Goal: Transaction & Acquisition: Obtain resource

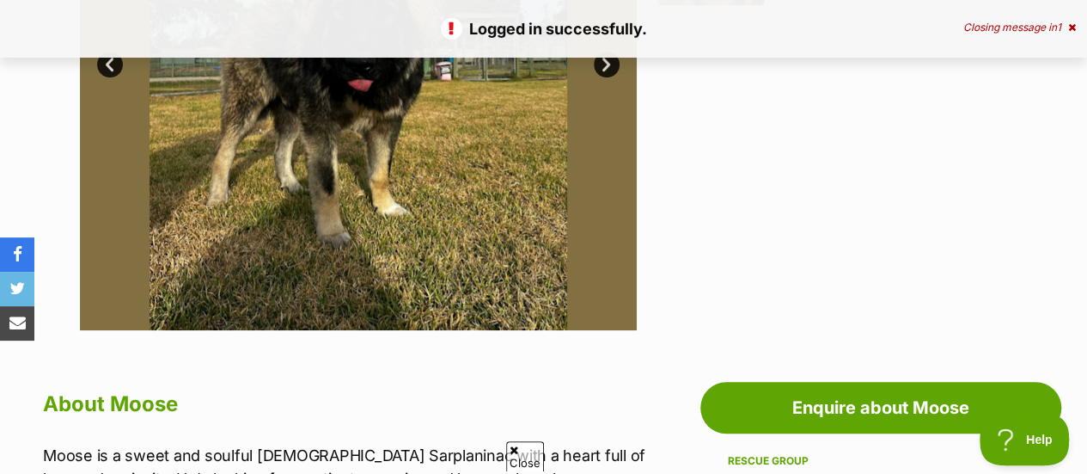
scroll to position [588, 0]
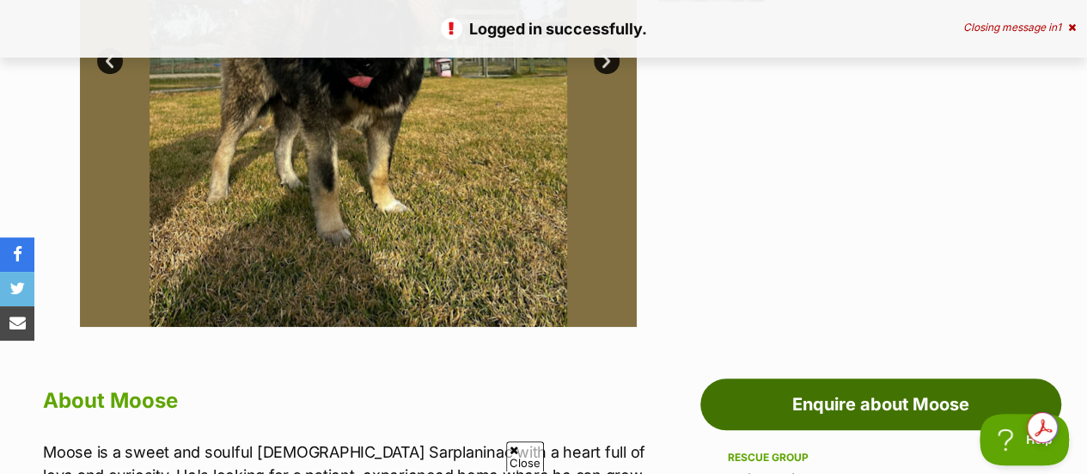
click at [817, 396] on link "Enquire about Moose" at bounding box center [880, 404] width 361 height 52
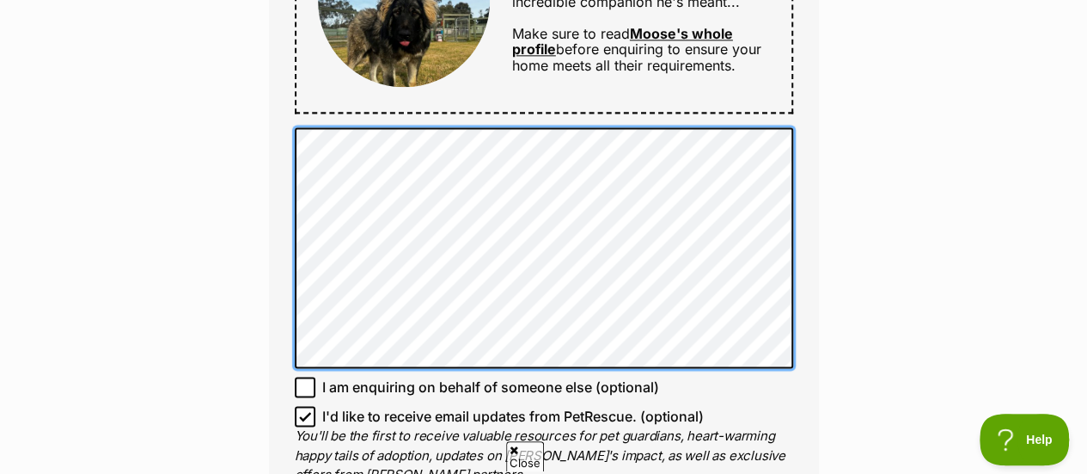
scroll to position [1111, 0]
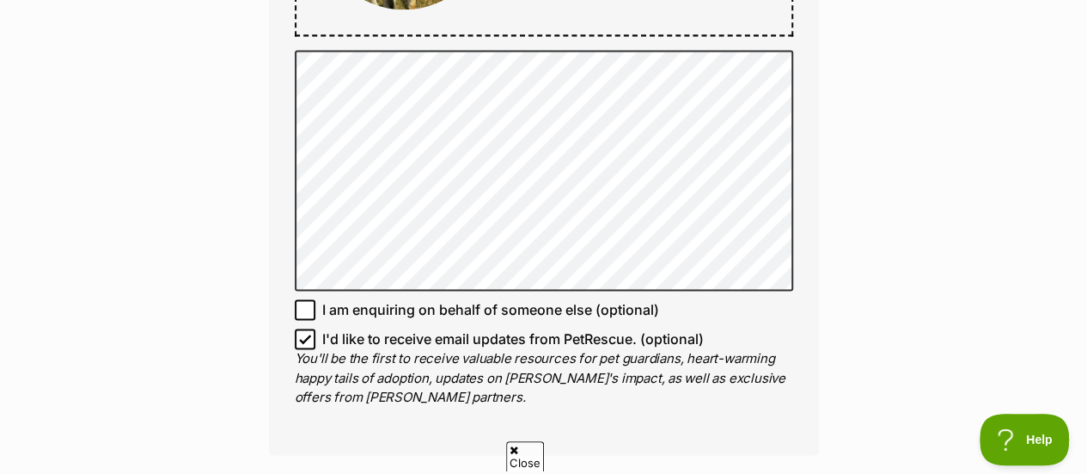
scroll to position [1157, 0]
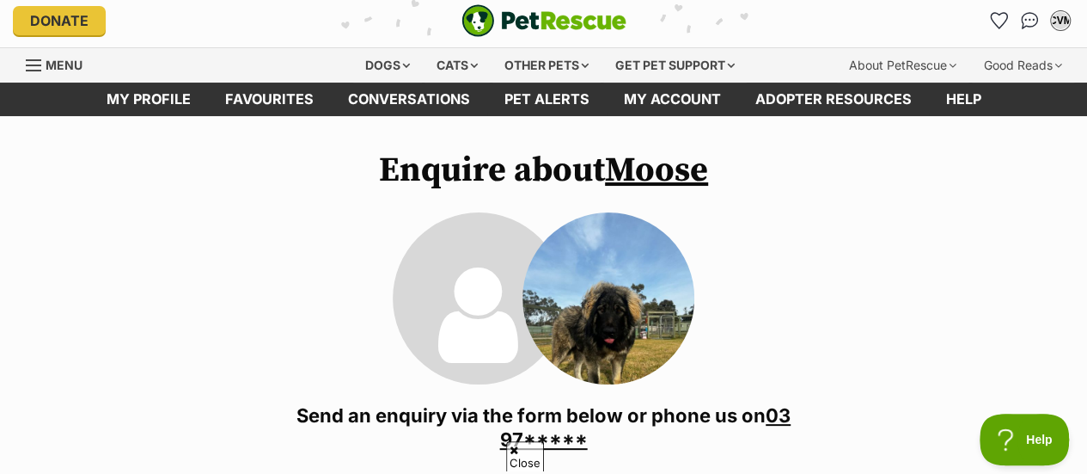
scroll to position [0, 0]
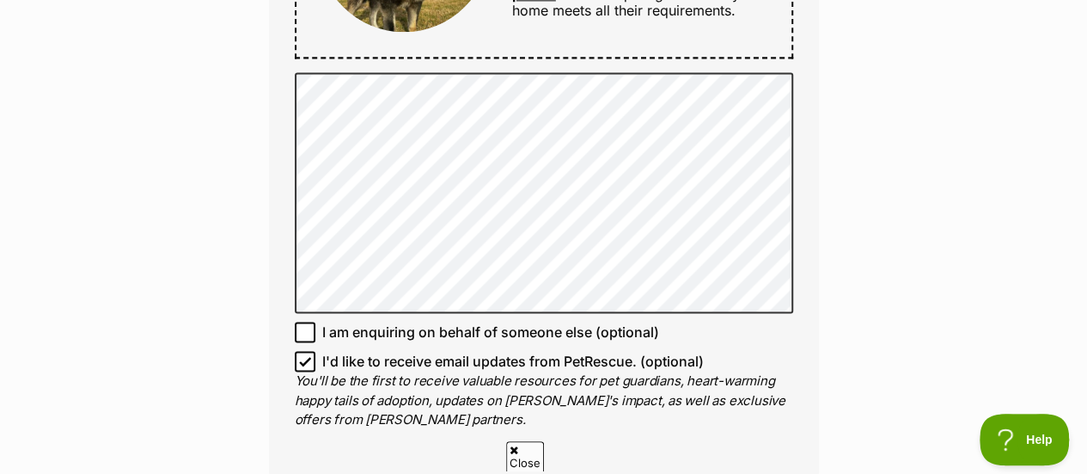
scroll to position [1143, 0]
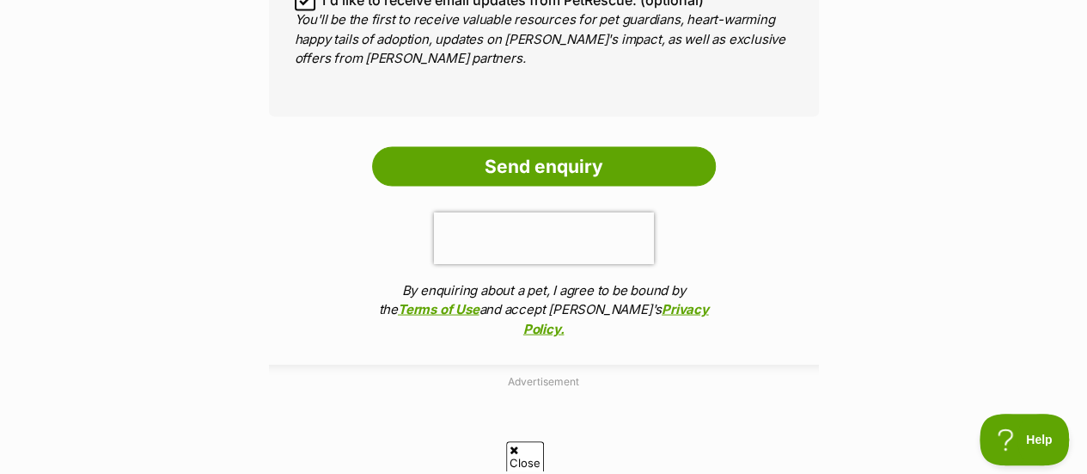
scroll to position [1517, 0]
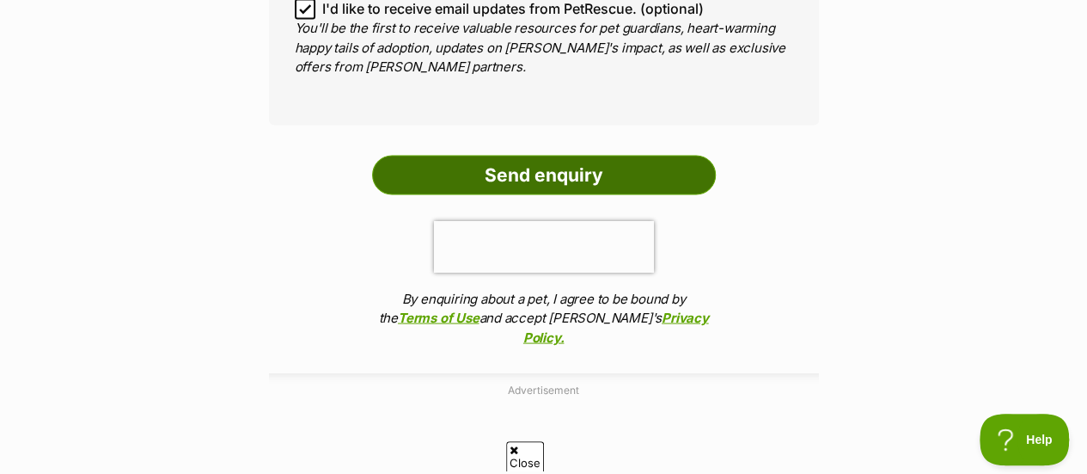
click at [554, 180] on input "Send enquiry" at bounding box center [544, 175] width 344 height 40
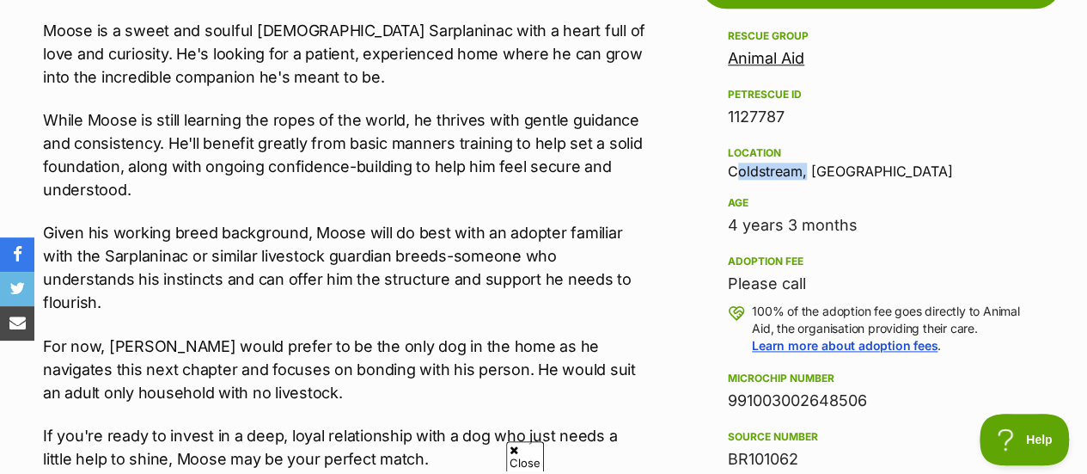
drag, startPoint x: 731, startPoint y: 170, endPoint x: 798, endPoint y: 171, distance: 67.0
click at [798, 171] on div "Location Coldstream, VIC" at bounding box center [881, 161] width 306 height 36
copy div "Coldstream"
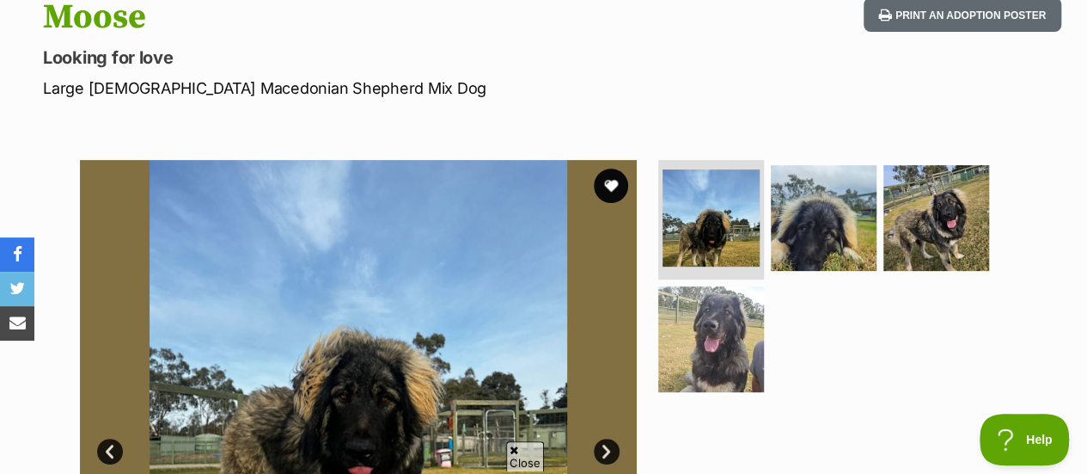
scroll to position [186, 0]
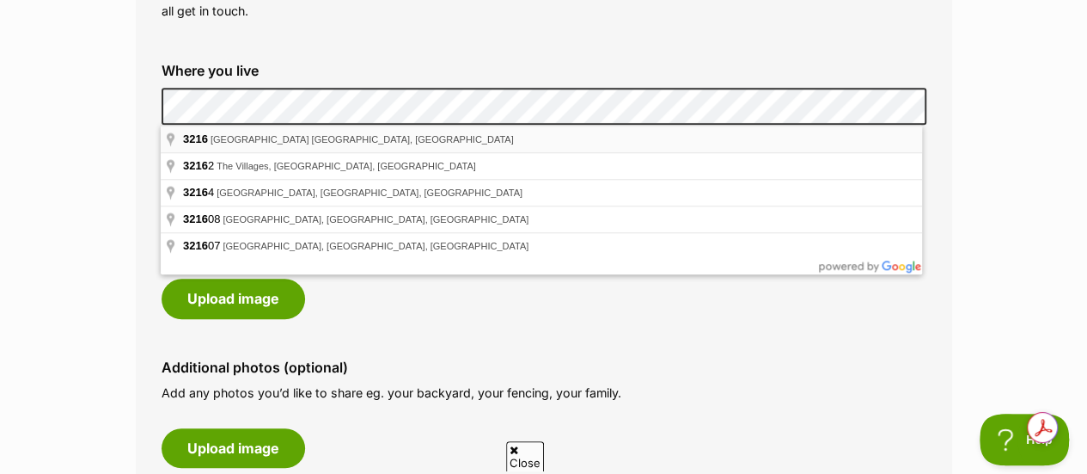
scroll to position [688, 0]
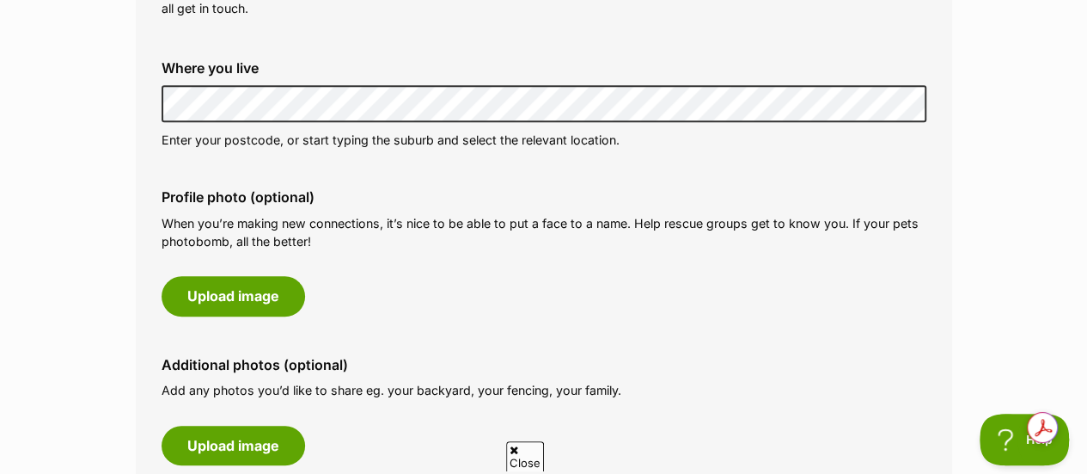
click at [320, 190] on label "Profile photo (optional)" at bounding box center [544, 196] width 765 height 15
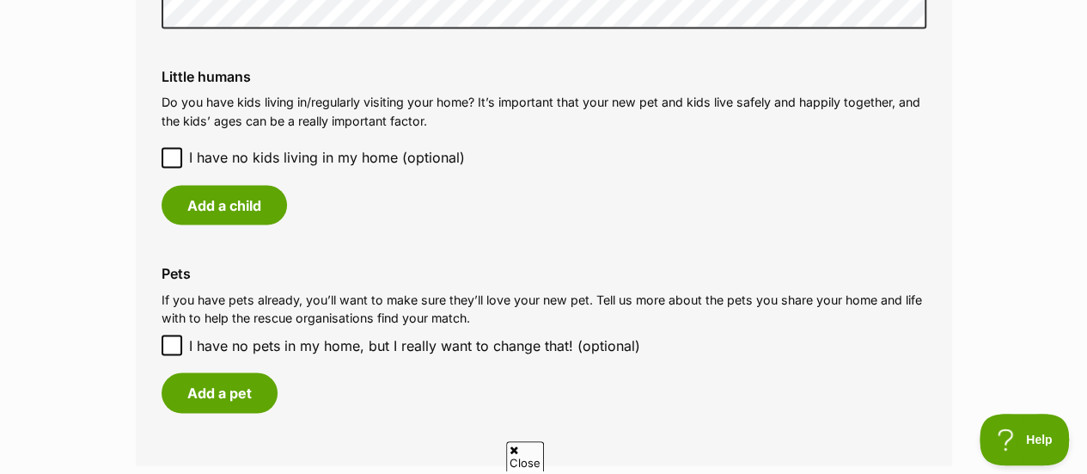
scroll to position [1430, 0]
click at [308, 152] on span "I have no kids living in my home (optional)" at bounding box center [327, 156] width 276 height 21
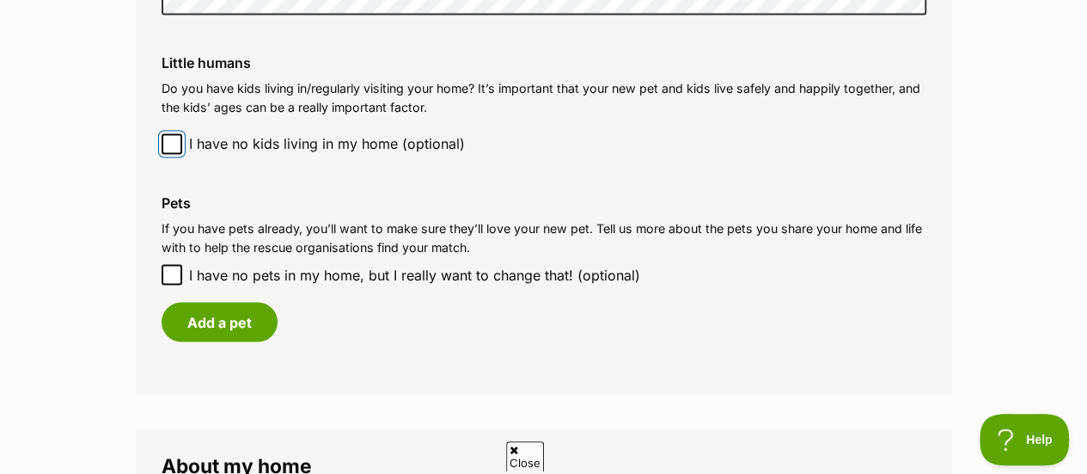
scroll to position [1451, 0]
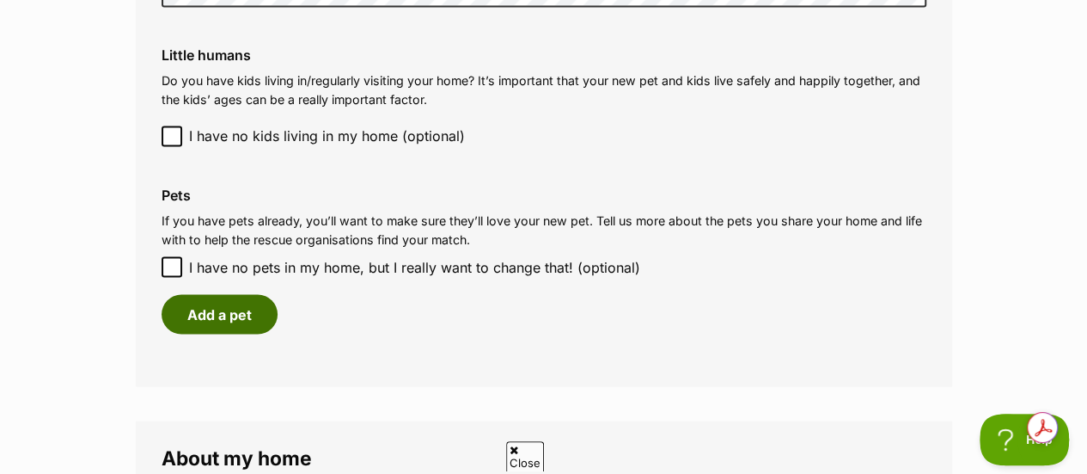
click at [241, 309] on button "Add a pet" at bounding box center [220, 314] width 116 height 40
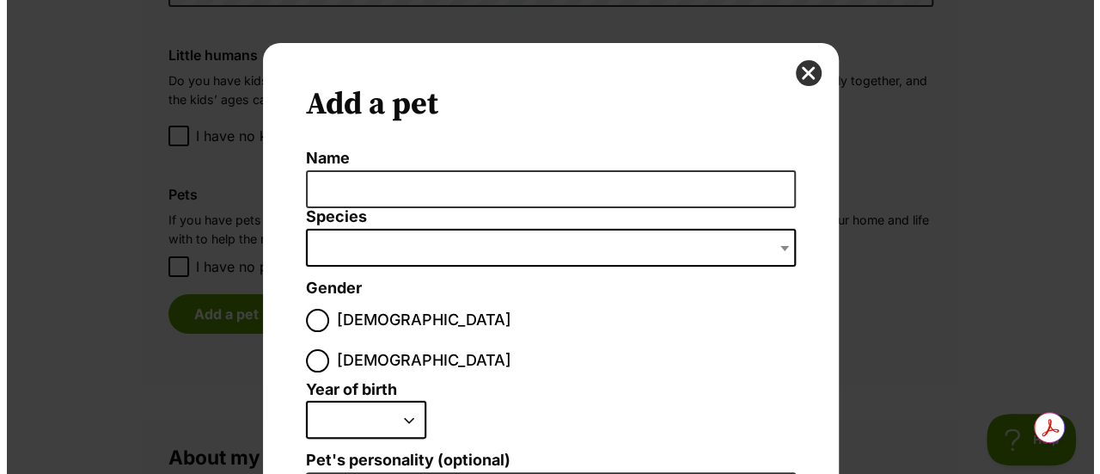
scroll to position [0, 0]
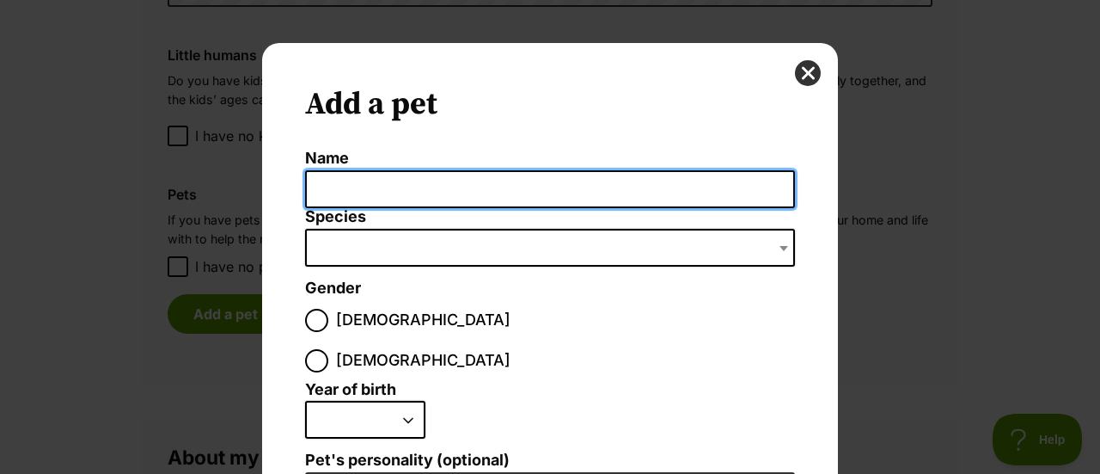
click at [398, 200] on input "Name" at bounding box center [550, 189] width 490 height 39
type input "B"
type input "Remmy"
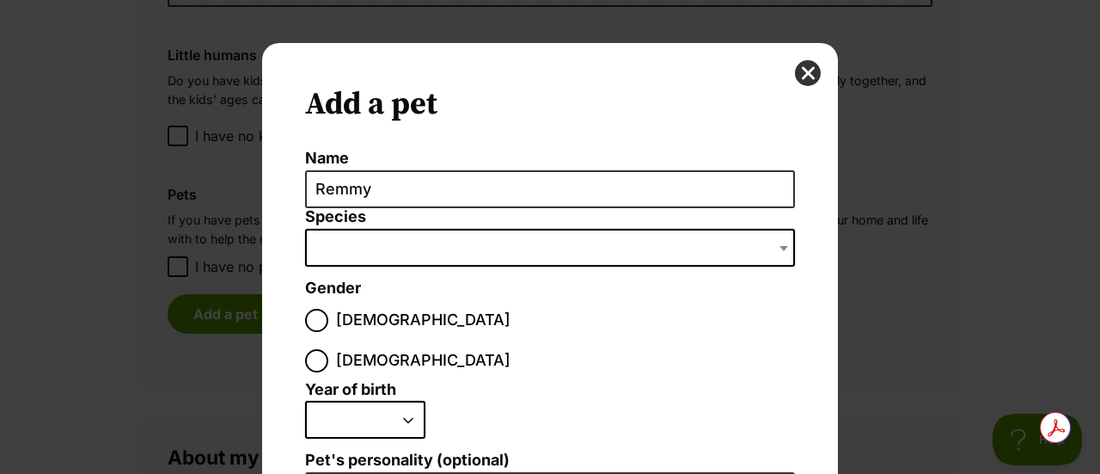
click at [327, 309] on label "Male" at bounding box center [407, 320] width 205 height 23
click at [327, 309] on input "Male" at bounding box center [316, 320] width 23 height 23
radio input "true"
click at [437, 248] on span "Dialog Window - Close (Press escape to close)" at bounding box center [550, 248] width 490 height 38
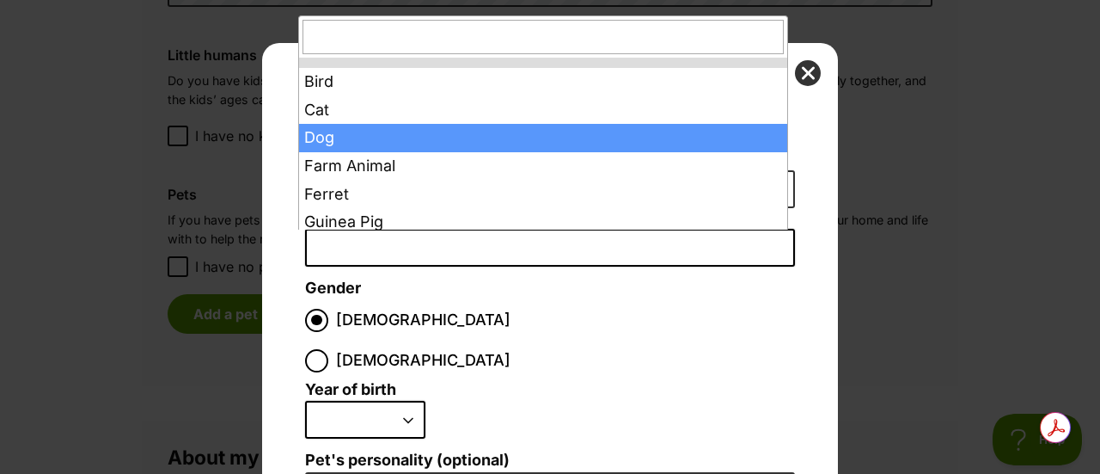
select select "2"
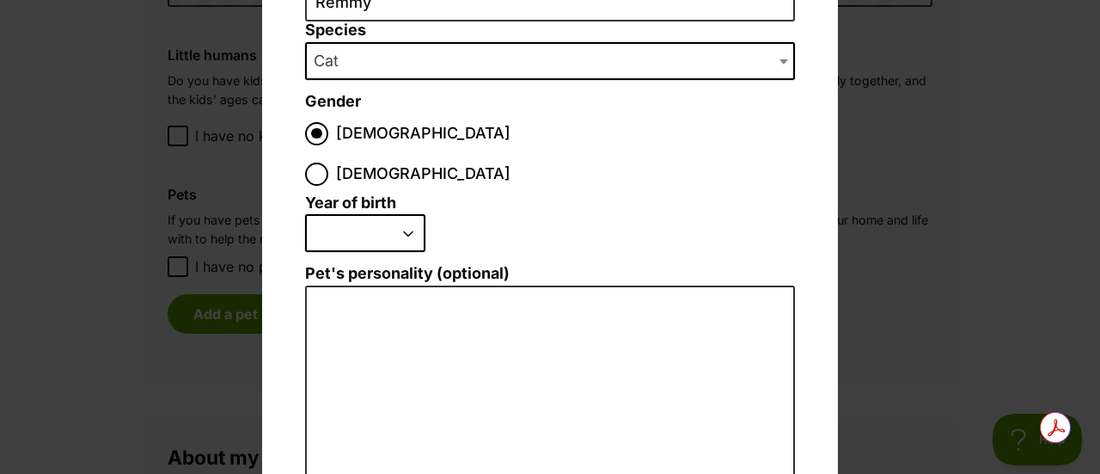
scroll to position [187, 0]
click at [339, 213] on select "2025 2024 2023 2022 2021 2020 2019 2018 2017 2016 2015 2014 2013 2012 2011 2010…" at bounding box center [365, 232] width 120 height 38
click at [305, 213] on select "2025 2024 2023 2022 2021 2020 2019 2018 2017 2016 2015 2014 2013 2012 2011 2010…" at bounding box center [365, 232] width 120 height 38
click at [390, 213] on select "2025 2024 2023 2022 2021 2020 2019 2018 2017 2016 2015 2014 2013 2012 2011 2010…" at bounding box center [365, 232] width 120 height 38
click at [305, 213] on select "2025 2024 2023 2022 2021 2020 2019 2018 2017 2016 2015 2014 2013 2012 2011 2010…" at bounding box center [365, 232] width 120 height 38
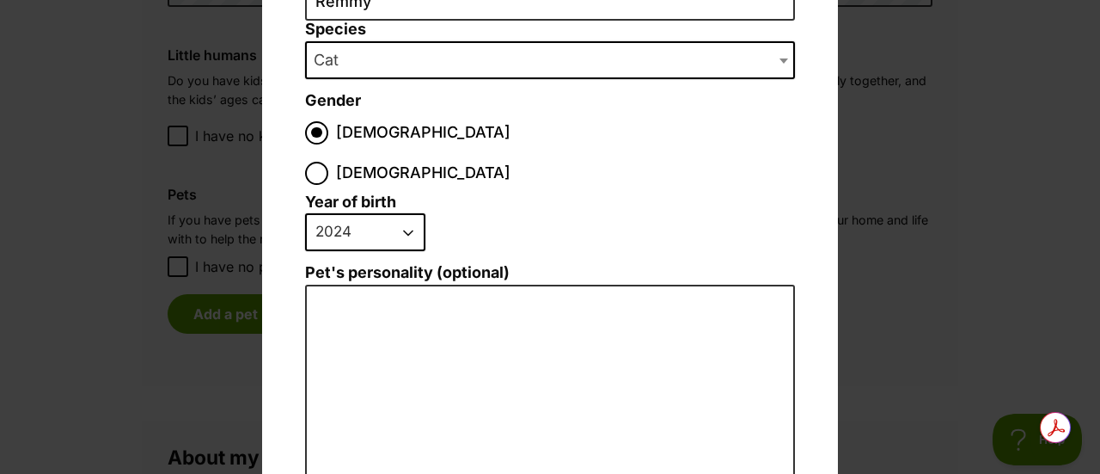
click at [402, 213] on select "2025 2024 2023 2022 2021 2020 2019 2018 2017 2016 2015 2014 2013 2012 2011 2010…" at bounding box center [365, 232] width 120 height 38
select select "2023"
click at [305, 213] on select "2025 2024 2023 2022 2021 2020 2019 2018 2017 2016 2015 2014 2013 2012 2011 2010…" at bounding box center [365, 232] width 120 height 38
click at [552, 213] on li "2025 2024 2023 2022 2021 2020 2019 2018 2017 2016 2015 2014 2013 2012 2011 2010…" at bounding box center [545, 238] width 481 height 51
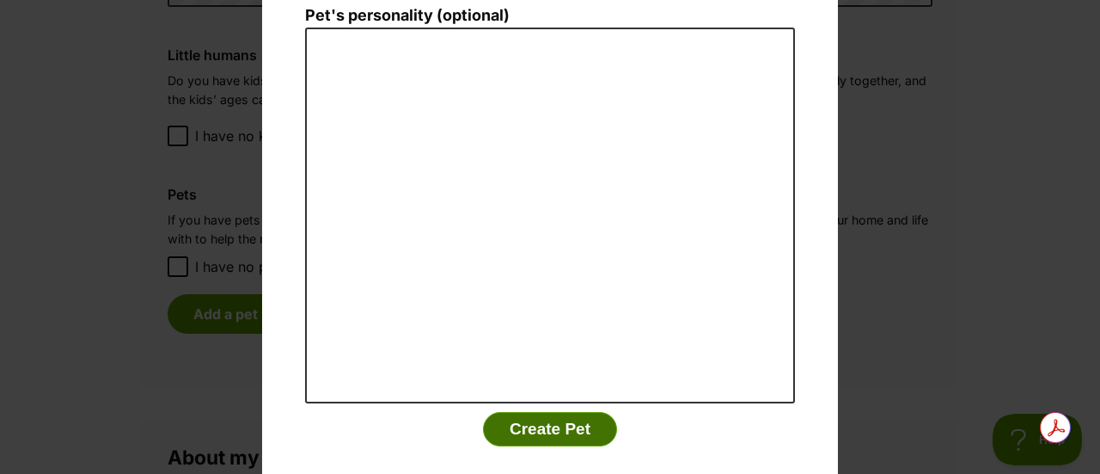
click at [537, 412] on button "Create Pet" at bounding box center [550, 429] width 134 height 34
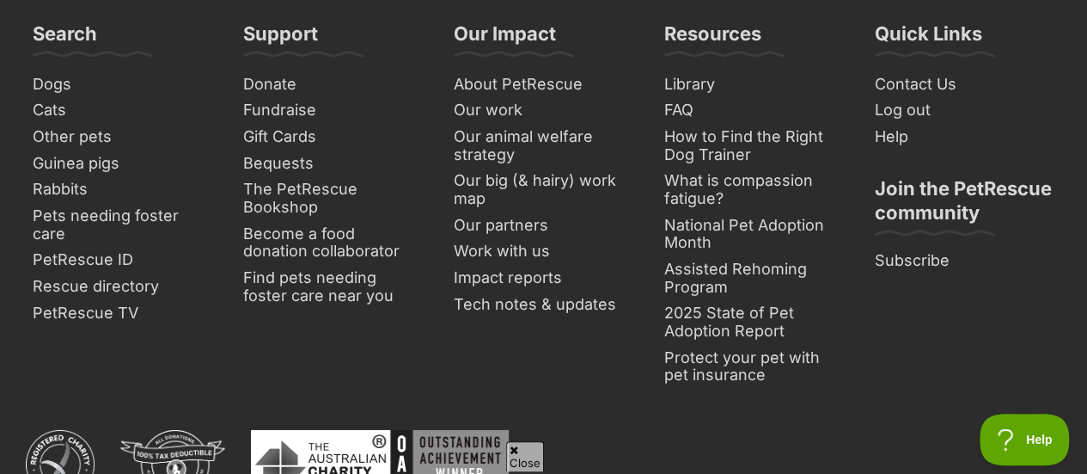
scroll to position [2504, 0]
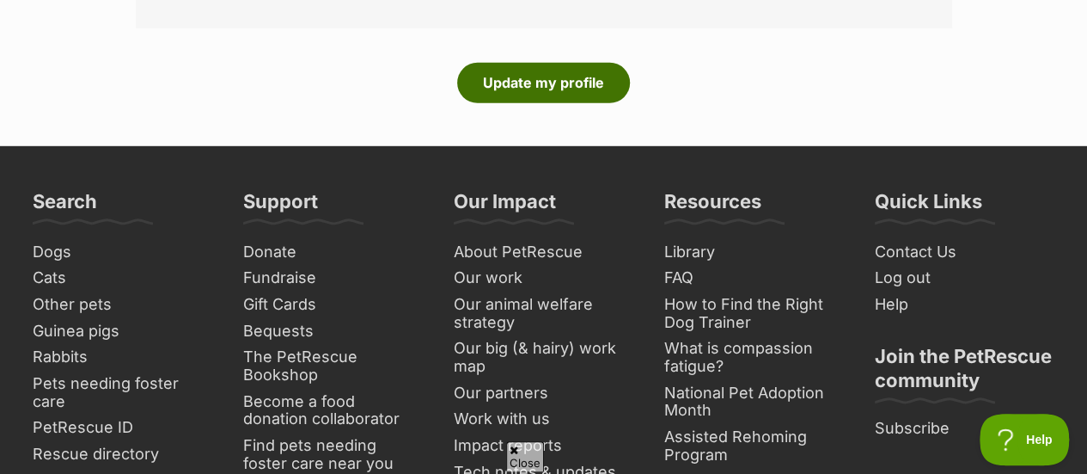
click at [541, 91] on button "Update my profile" at bounding box center [543, 83] width 173 height 40
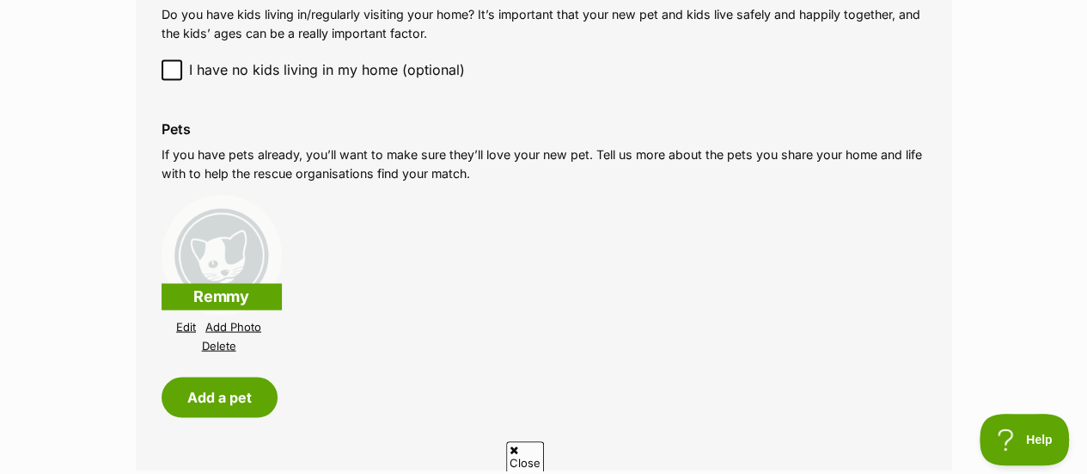
scroll to position [1440, 0]
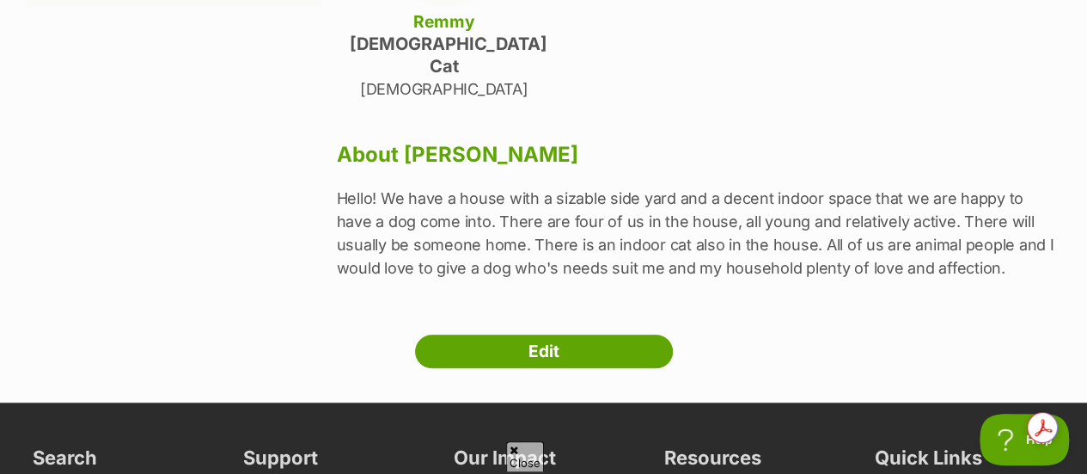
scroll to position [451, 0]
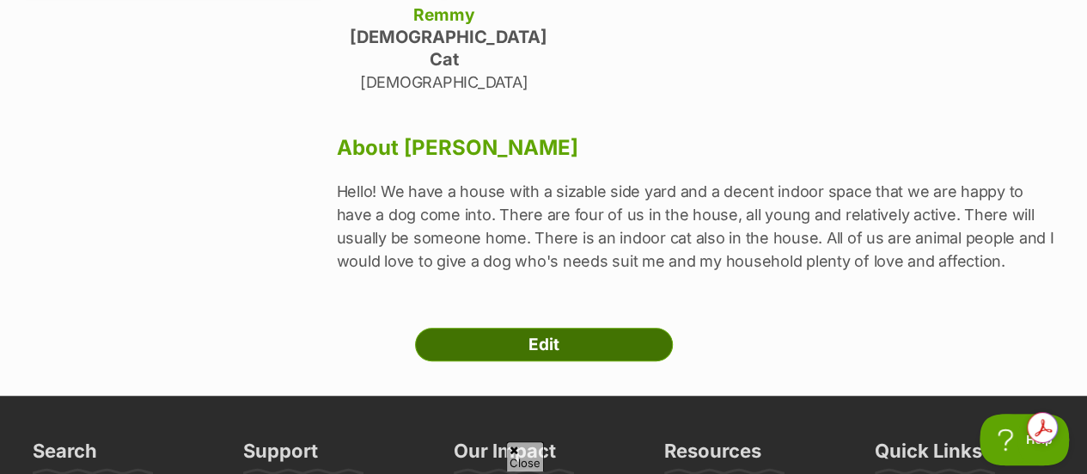
click at [581, 327] on link "Edit" at bounding box center [544, 344] width 258 height 34
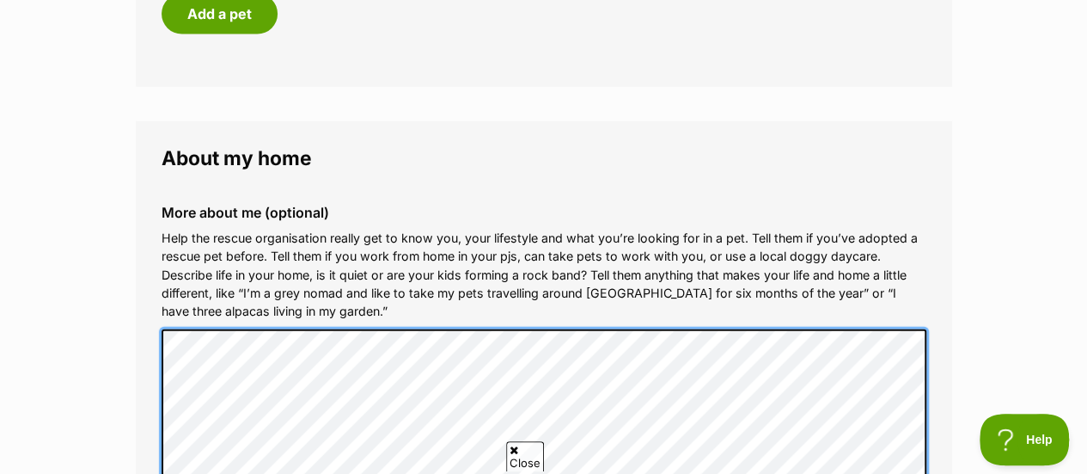
scroll to position [1838, 0]
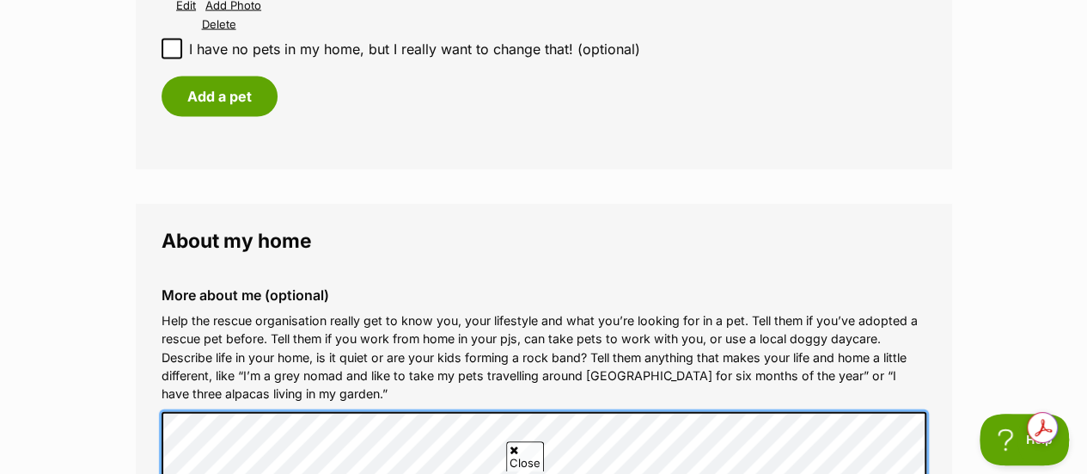
click at [159, 412] on div "More about me (optional) Help the rescue organisation really get to know you, y…" at bounding box center [544, 474] width 792 height 403
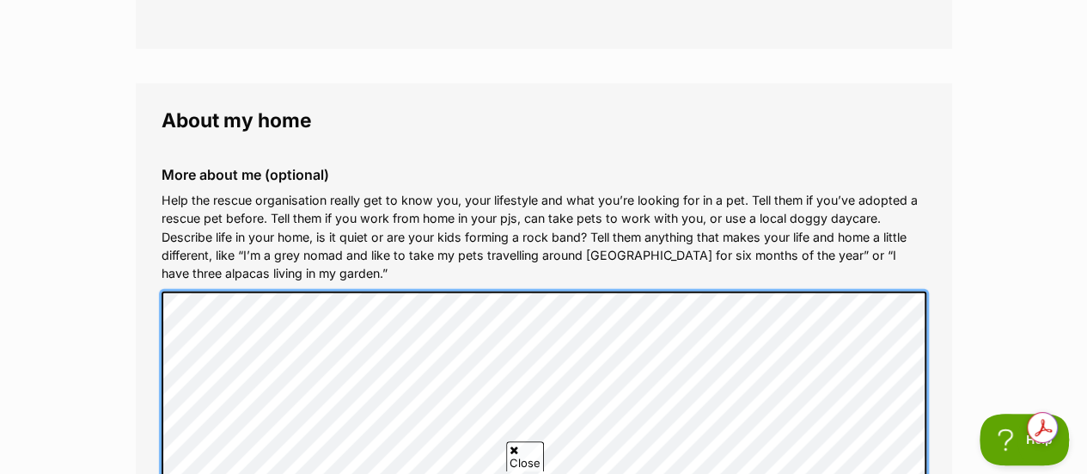
scroll to position [1987, 0]
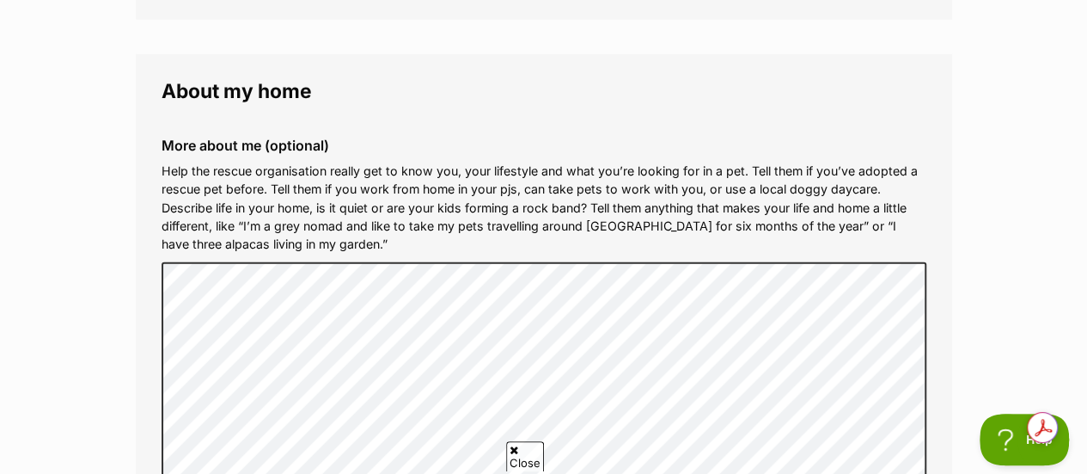
click at [882, 209] on p "Help the rescue organisation really get to know you, your lifestyle and what yo…" at bounding box center [544, 208] width 765 height 92
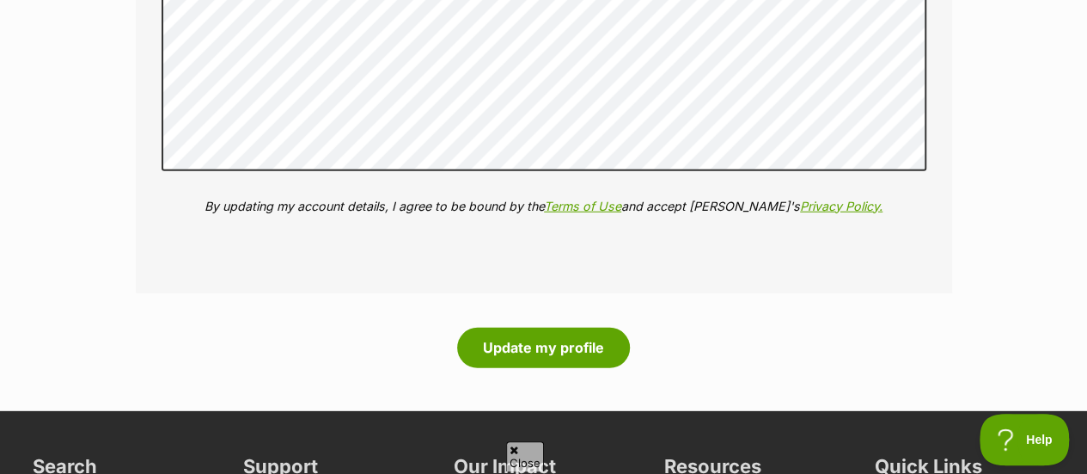
scroll to position [2315, 0]
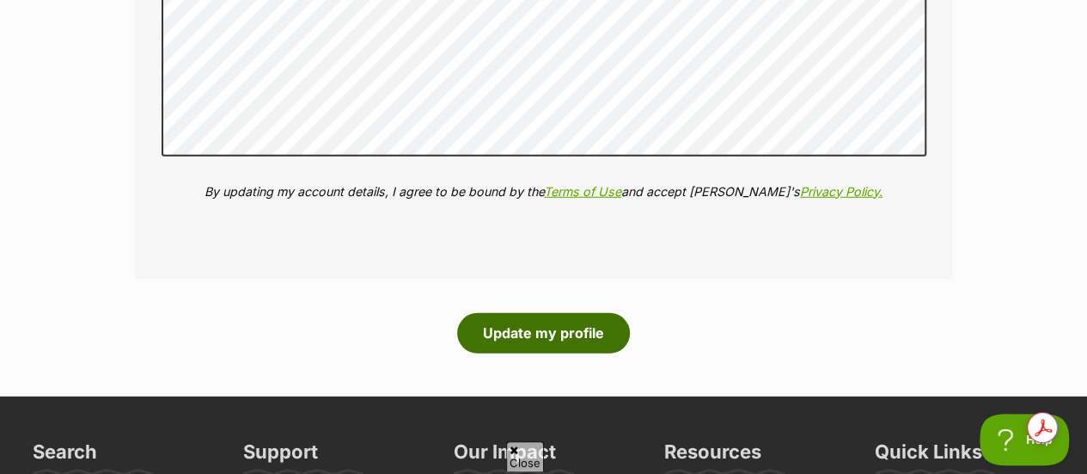
click at [567, 348] on button "Update my profile" at bounding box center [543, 333] width 173 height 40
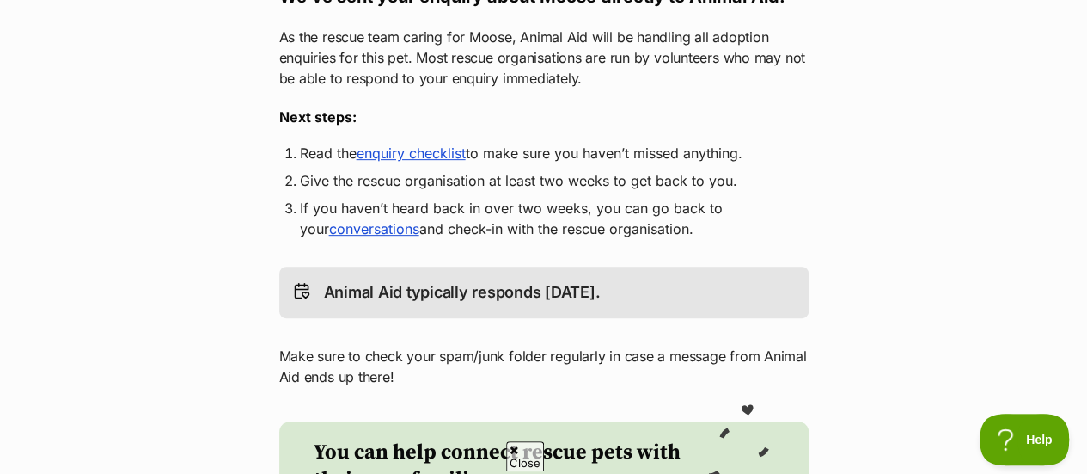
scroll to position [333, 0]
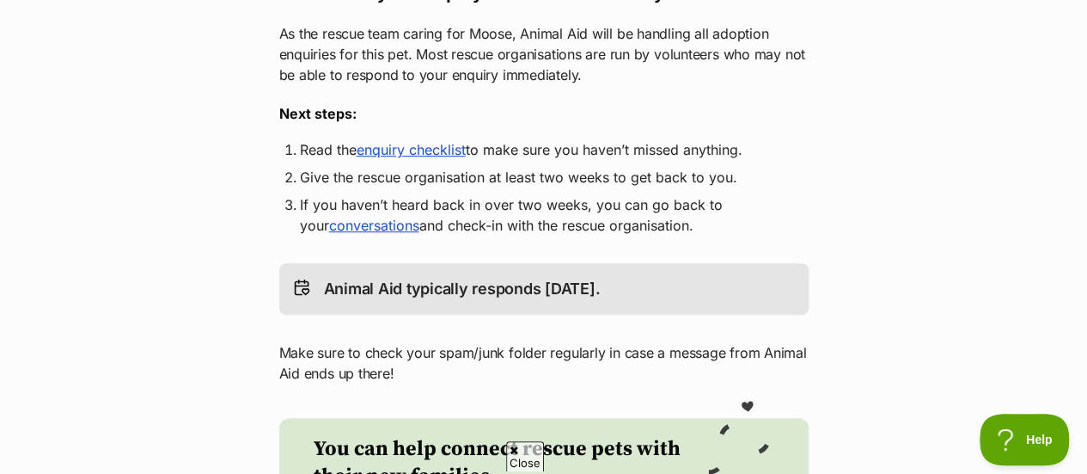
click at [524, 169] on li "Give the rescue organisation at least two weeks to get back to you." at bounding box center [544, 177] width 488 height 21
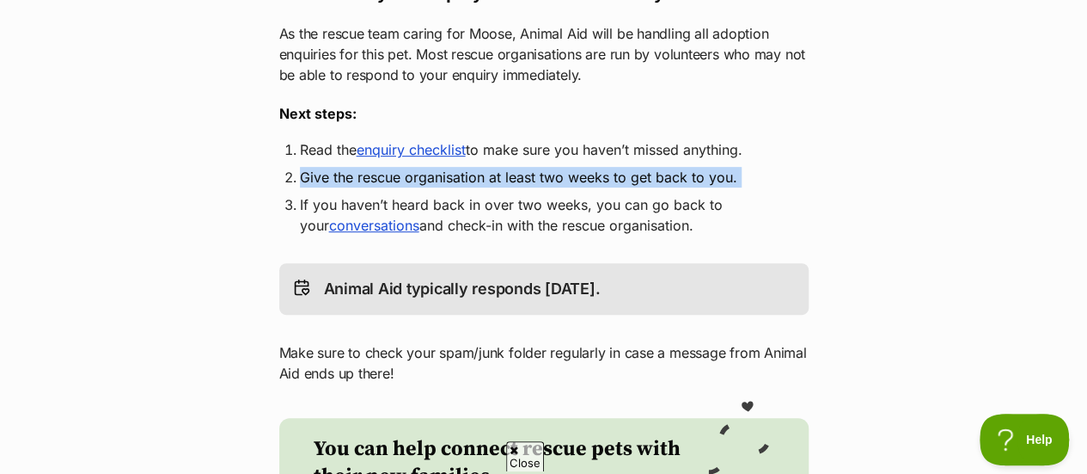
click at [524, 169] on li "Give the rescue organisation at least two weeks to get back to you." at bounding box center [544, 177] width 488 height 21
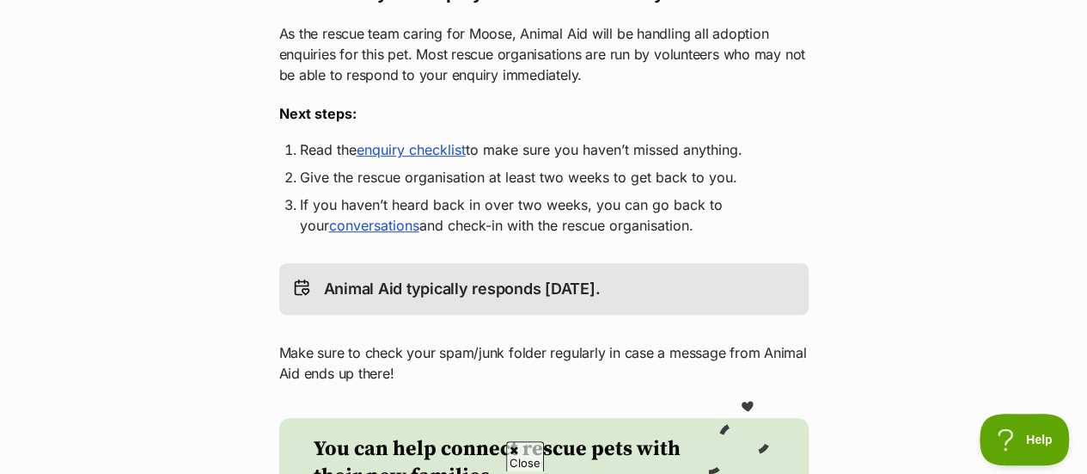
click at [544, 202] on li "If you haven’t heard back in over two weeks, you can go back to your conversati…" at bounding box center [544, 214] width 488 height 41
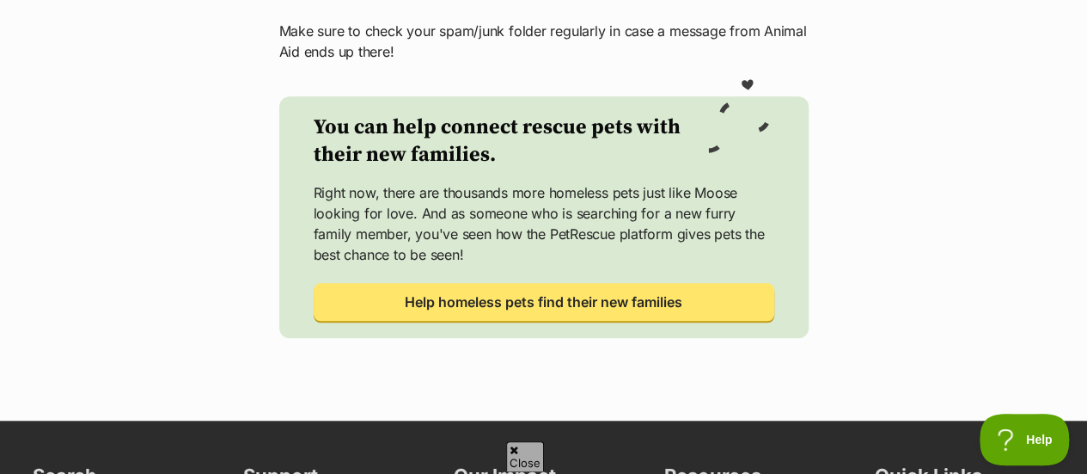
scroll to position [0, 0]
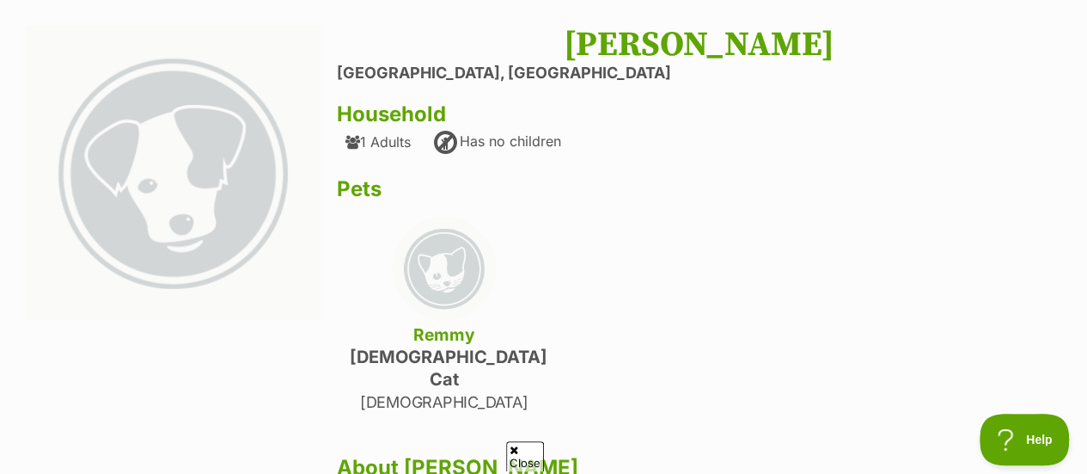
scroll to position [133, 0]
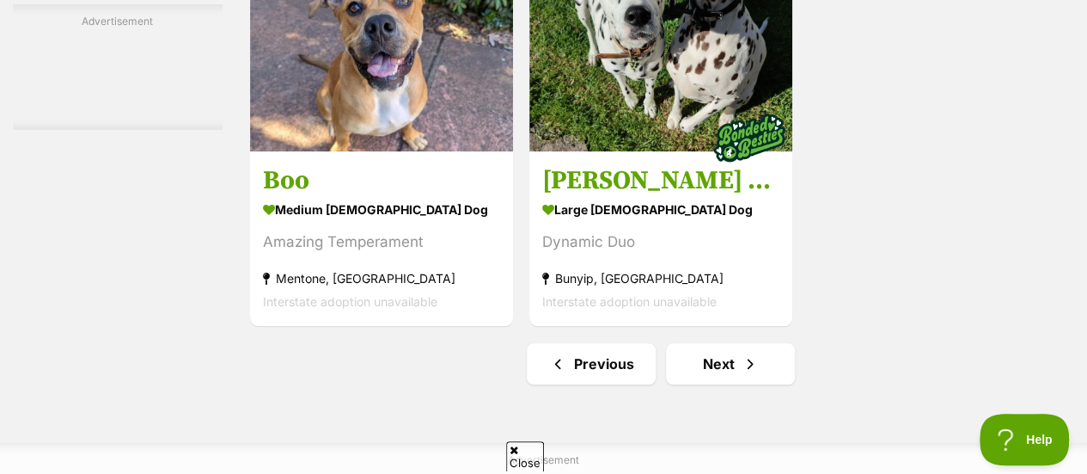
scroll to position [4065, 0]
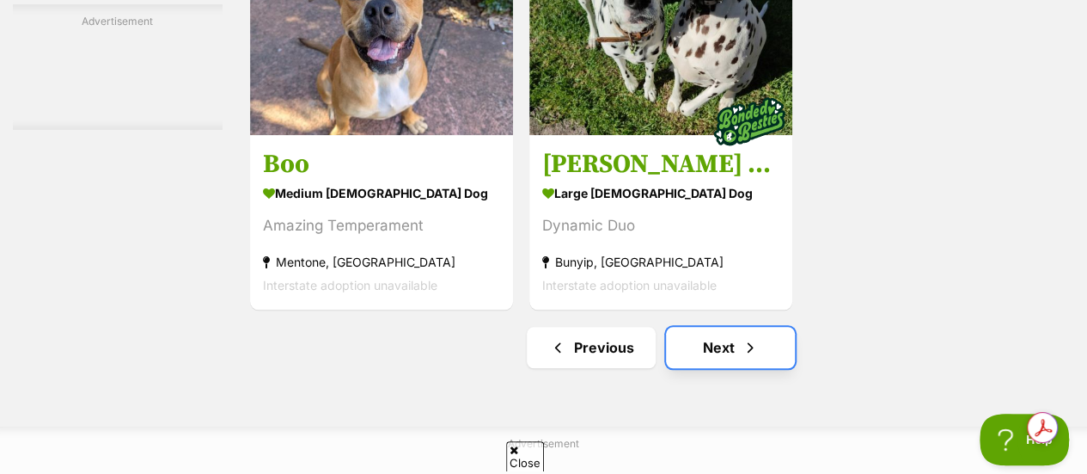
click at [738, 360] on link "Next" at bounding box center [730, 347] width 129 height 41
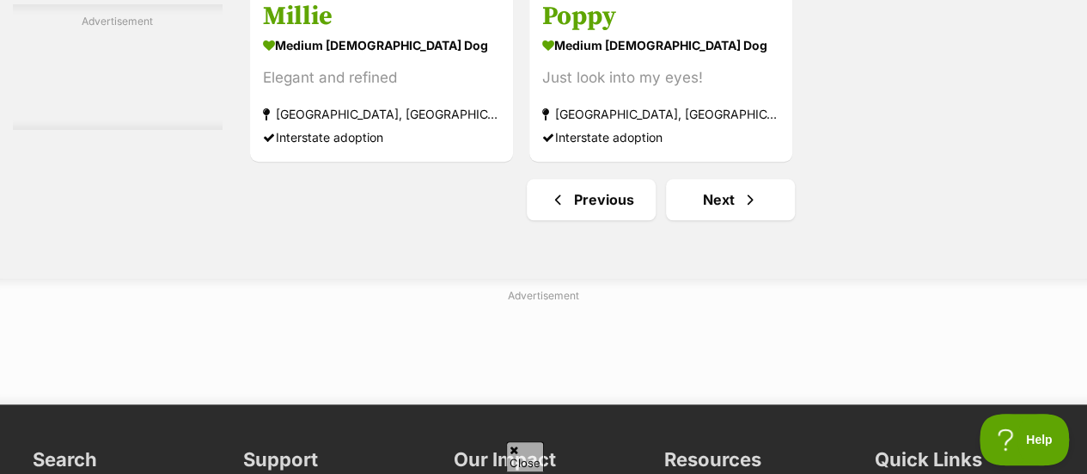
scroll to position [4058, 0]
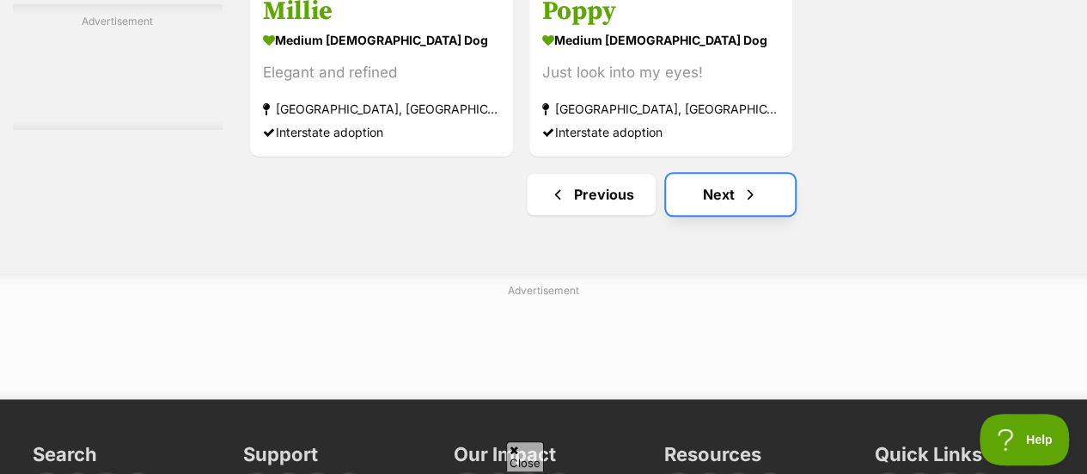
click at [743, 185] on link "Next" at bounding box center [730, 194] width 129 height 41
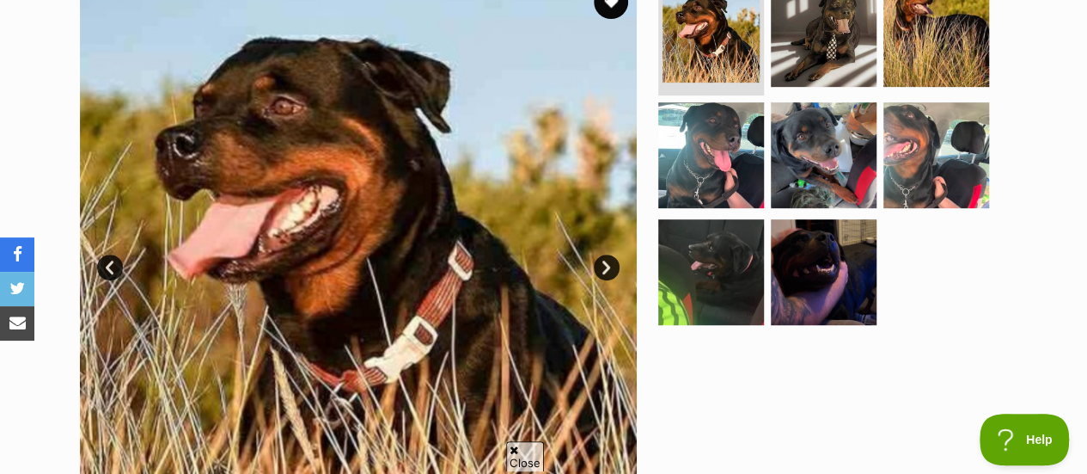
scroll to position [414, 0]
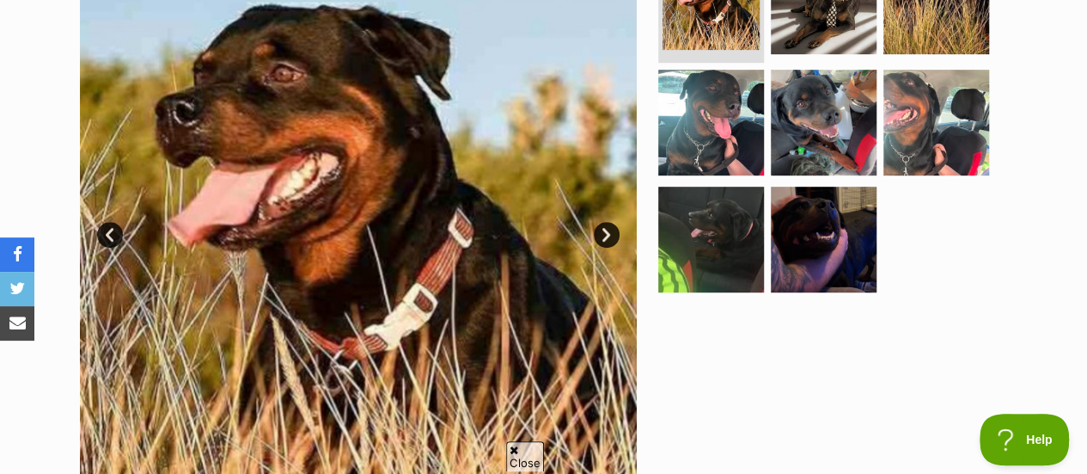
click at [610, 233] on link "Next" at bounding box center [607, 235] width 26 height 26
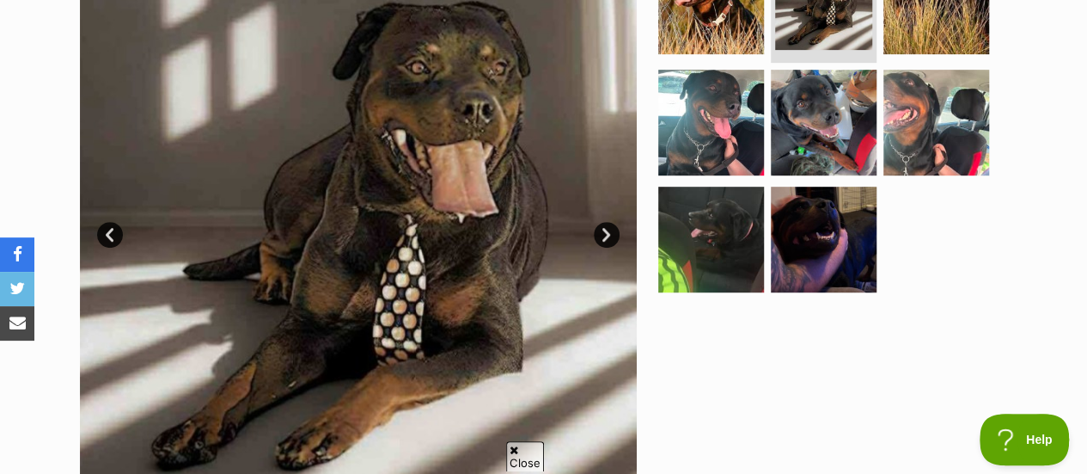
click at [610, 233] on link "Next" at bounding box center [607, 235] width 26 height 26
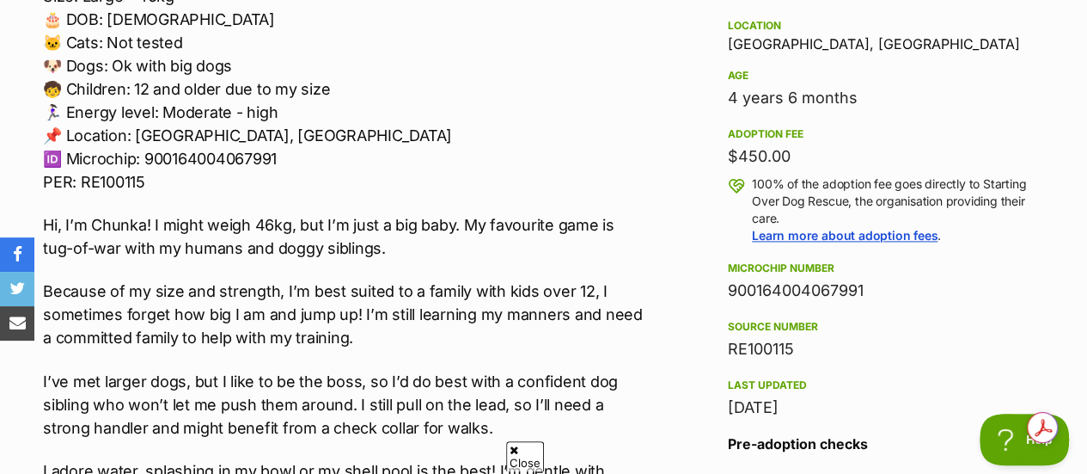
scroll to position [1129, 0]
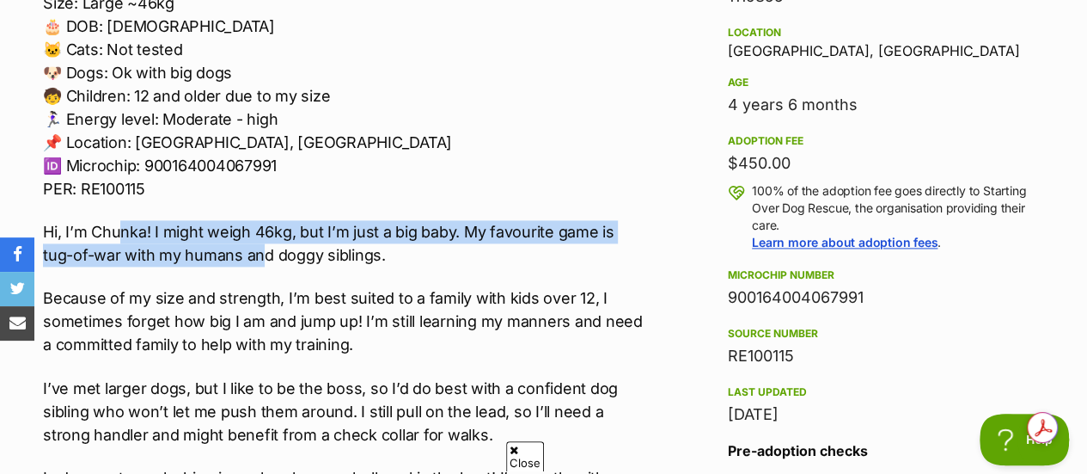
drag, startPoint x: 123, startPoint y: 228, endPoint x: 230, endPoint y: 247, distance: 109.1
click at [230, 247] on p "Hi, I’m Chunka! I might weigh 46kg, but I’m just a big baby. My favourite game …" at bounding box center [345, 243] width 604 height 46
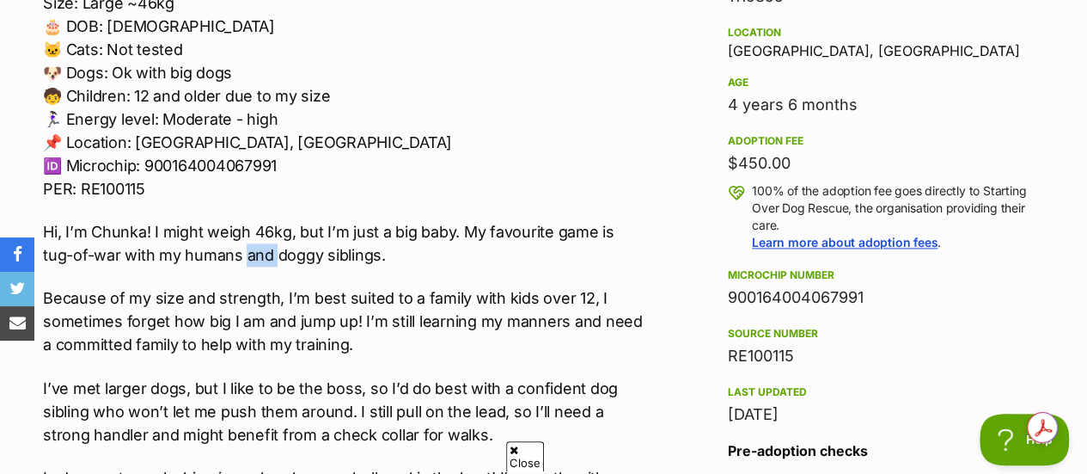
click at [230, 247] on p "Hi, I’m Chunka! I might weigh 46kg, but I’m just a big baby. My favourite game …" at bounding box center [345, 243] width 604 height 46
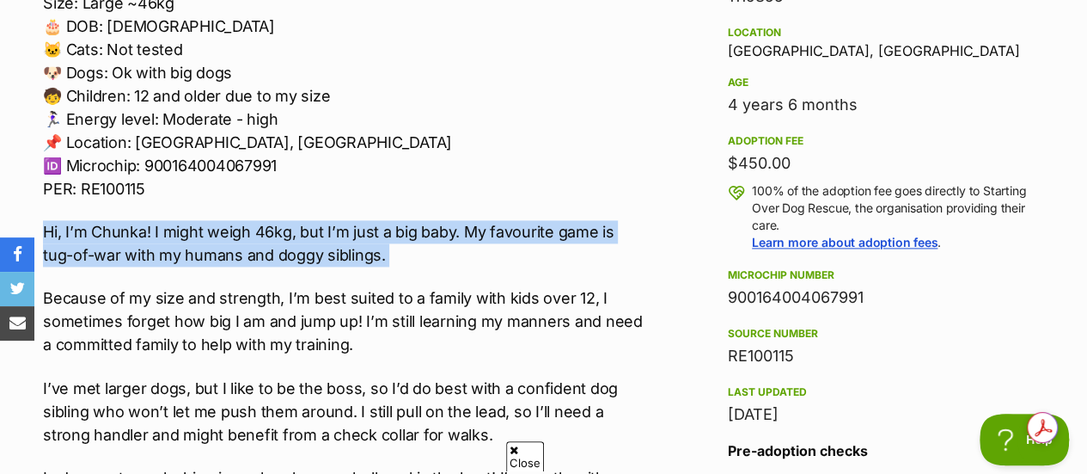
click at [230, 247] on p "Hi, I’m Chunka! I might weigh 46kg, but I’m just a big baby. My favourite game …" at bounding box center [345, 243] width 604 height 46
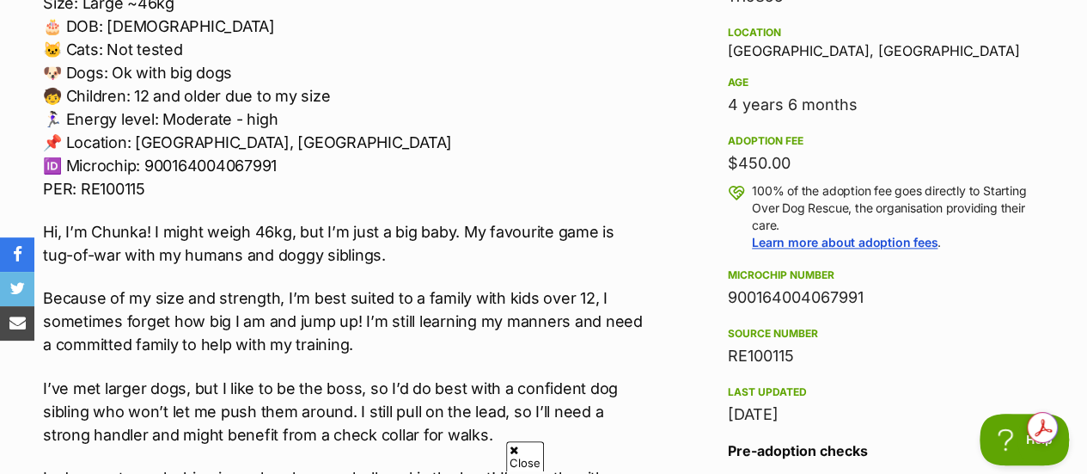
click at [230, 247] on p "Hi, I’m Chunka! I might weigh 46kg, but I’m just a big baby. My favourite game …" at bounding box center [345, 243] width 604 height 46
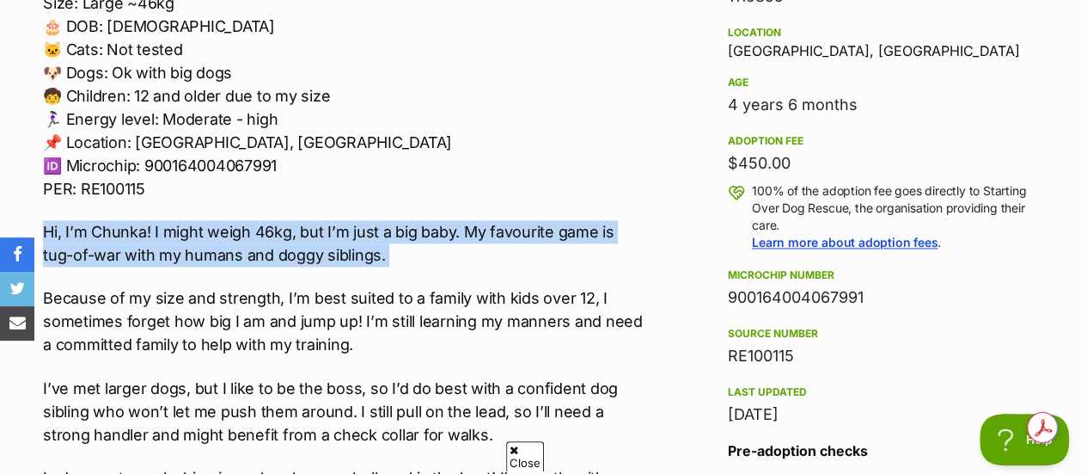
click at [230, 247] on p "Hi, I’m Chunka! I might weigh 46kg, but I’m just a big baby. My favourite game …" at bounding box center [345, 243] width 604 height 46
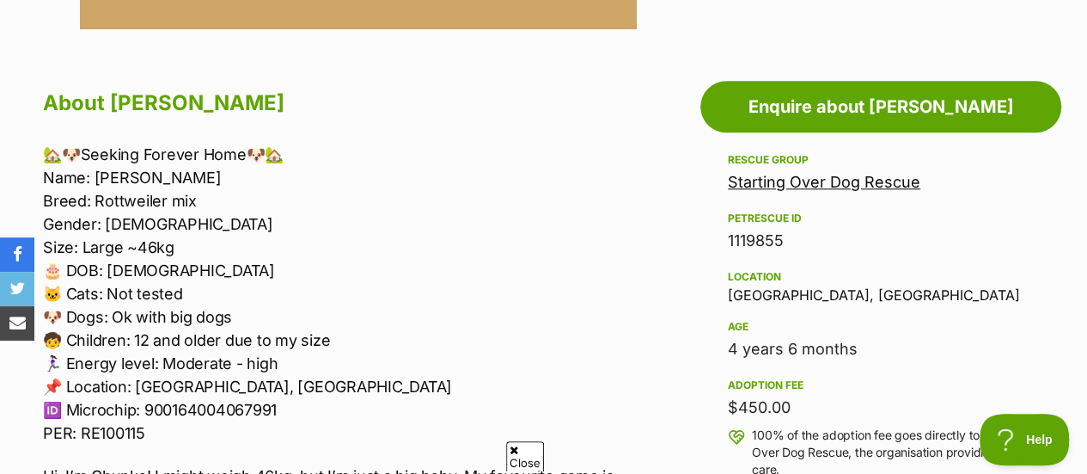
scroll to position [844, 0]
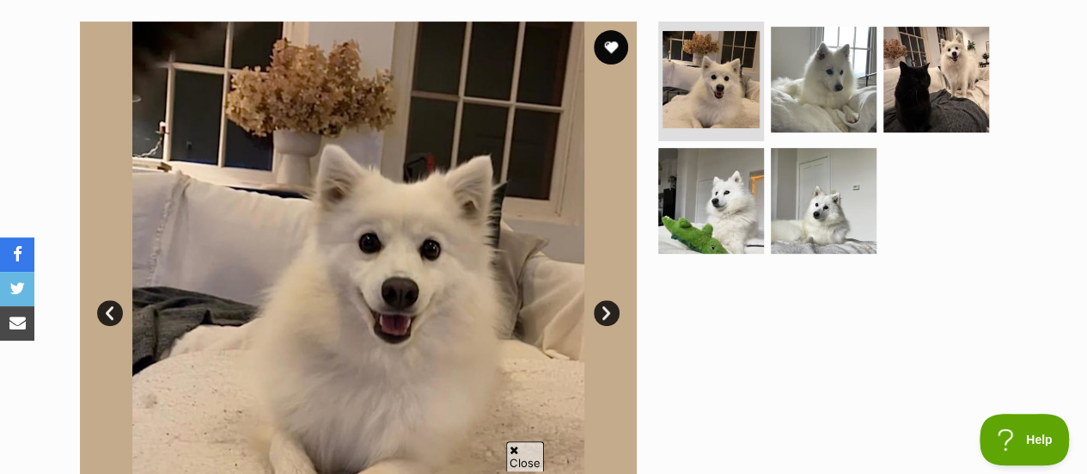
scroll to position [361, 0]
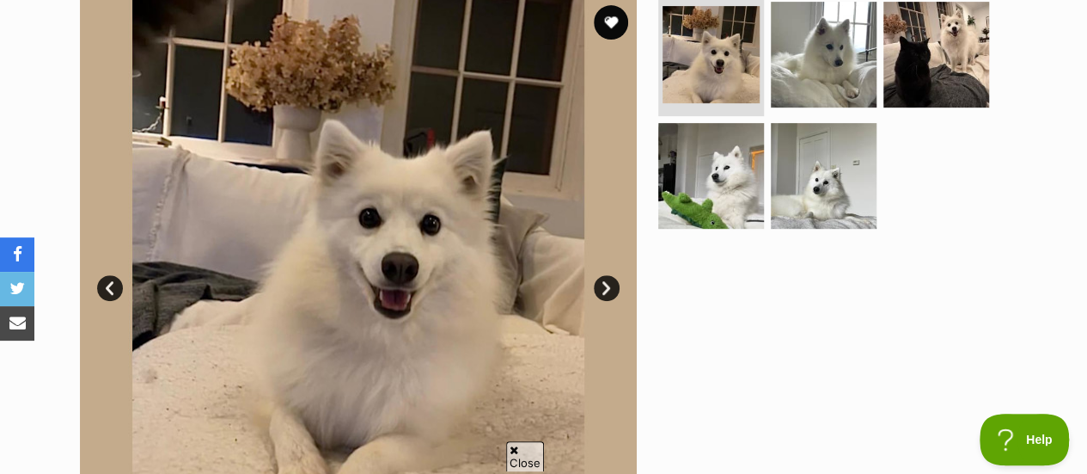
click at [605, 286] on link "Next" at bounding box center [607, 288] width 26 height 26
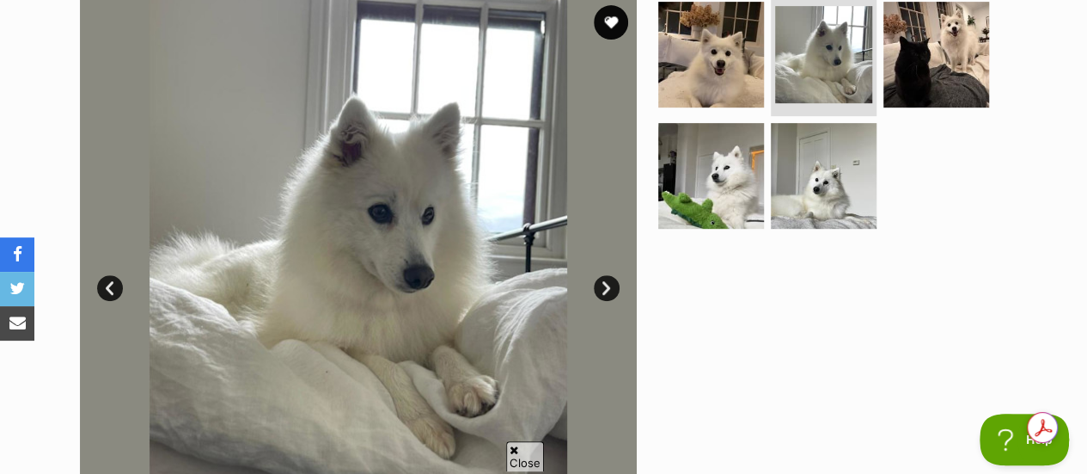
click at [605, 287] on link "Next" at bounding box center [607, 288] width 26 height 26
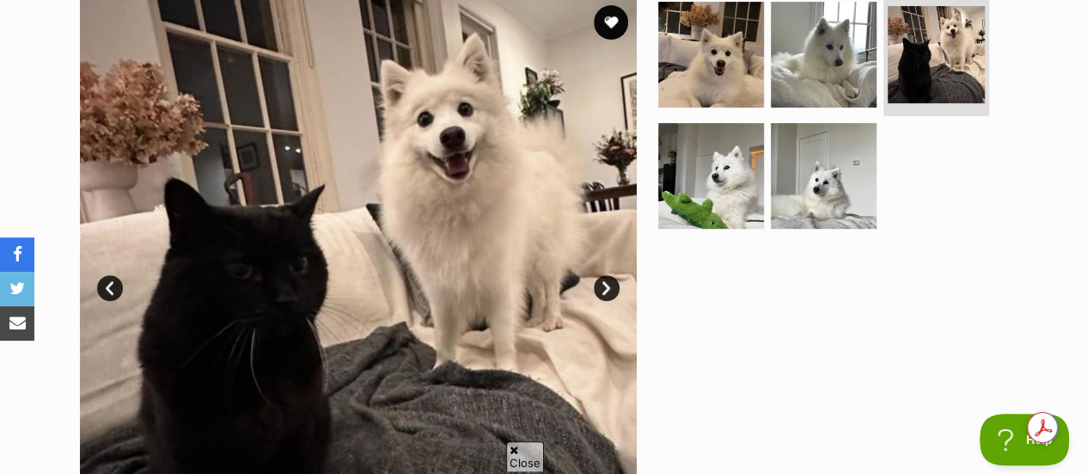
click at [605, 287] on link "Next" at bounding box center [607, 288] width 26 height 26
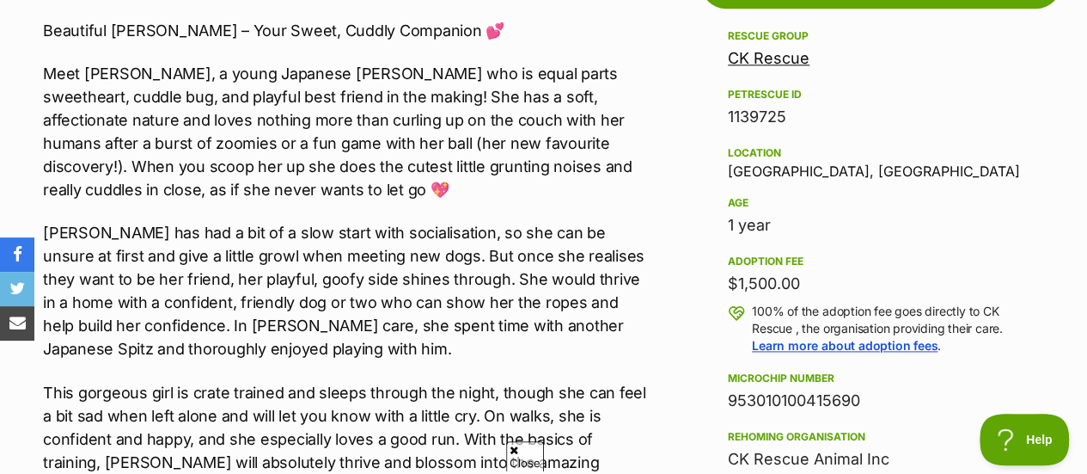
scroll to position [1016, 0]
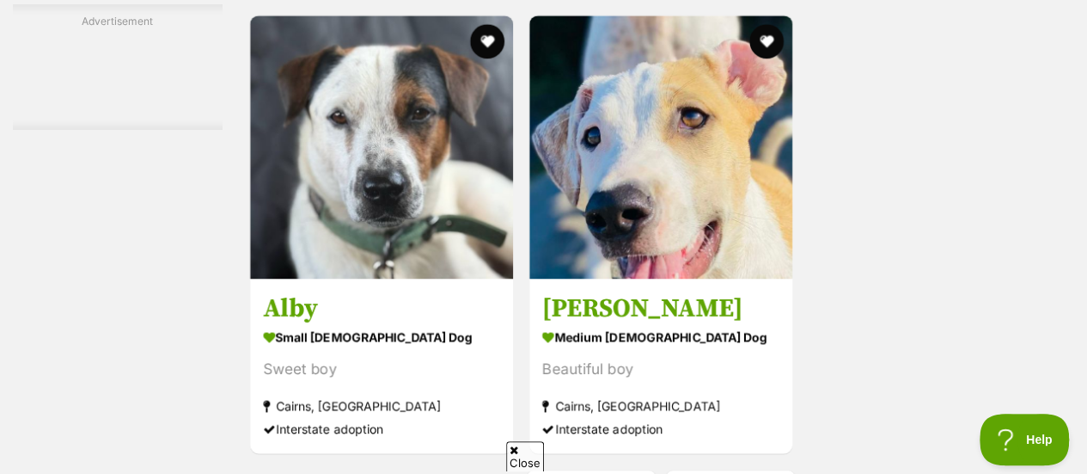
scroll to position [3790, 0]
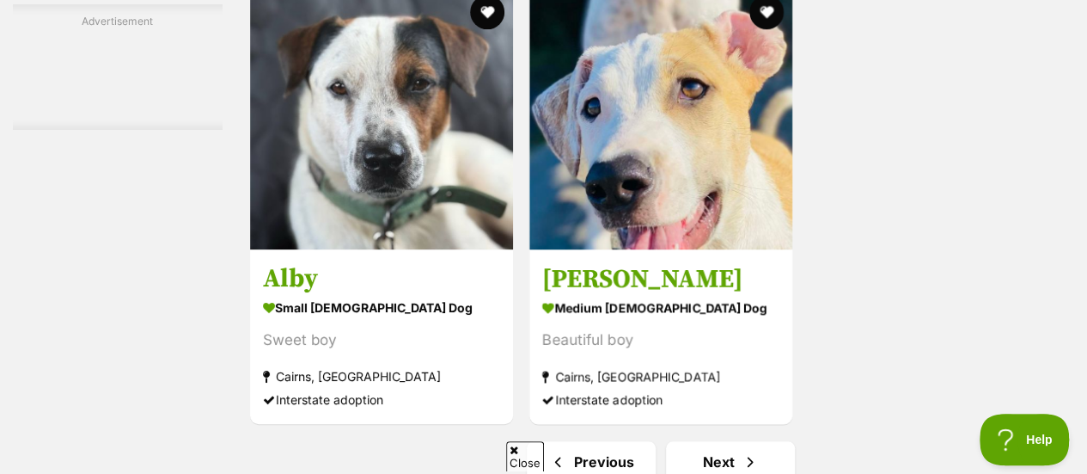
drag, startPoint x: 325, startPoint y: 168, endPoint x: 929, endPoint y: 211, distance: 605.7
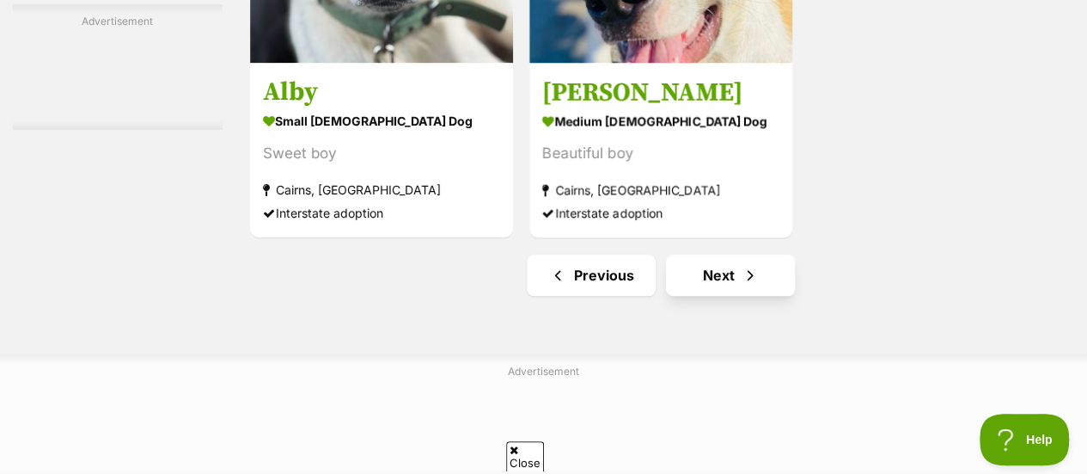
scroll to position [3978, 0]
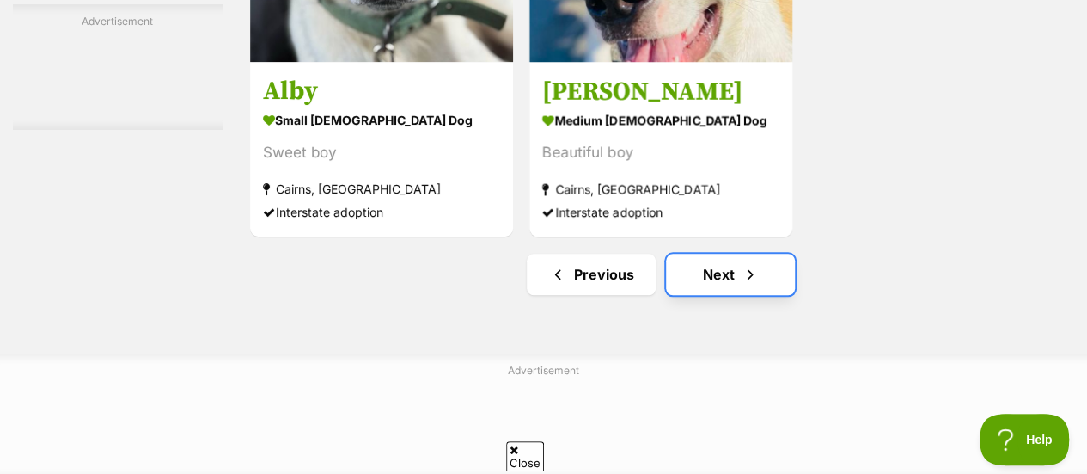
click at [751, 292] on link "Next" at bounding box center [730, 274] width 129 height 41
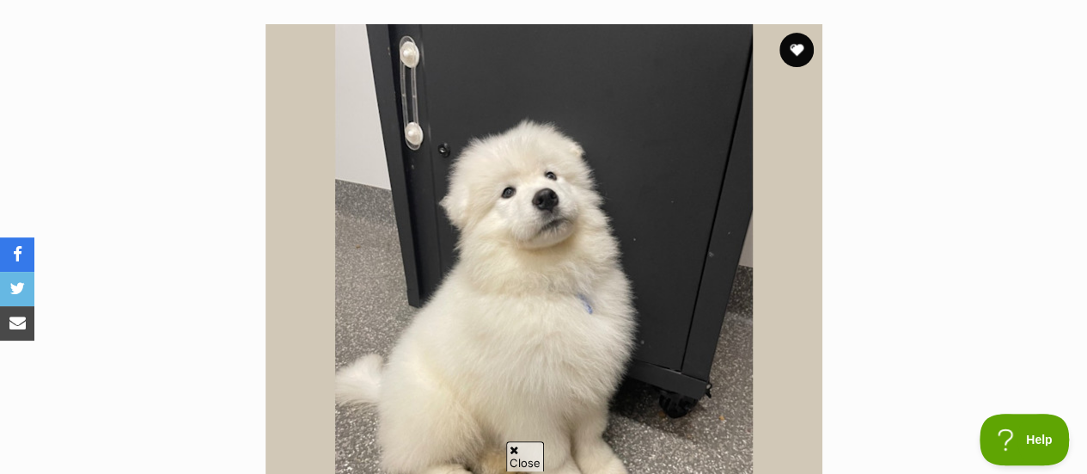
scroll to position [321, 0]
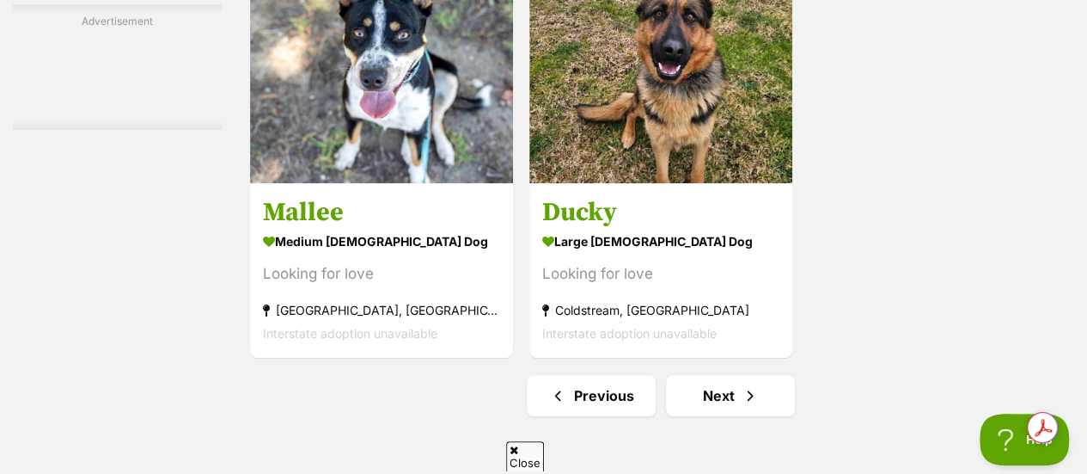
scroll to position [4017, 0]
click at [706, 408] on link "Next" at bounding box center [730, 395] width 129 height 41
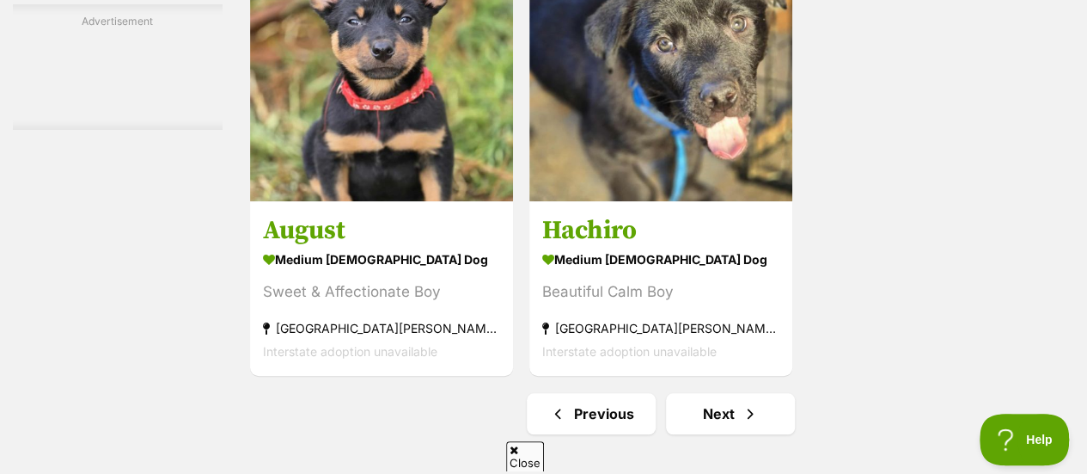
scroll to position [3844, 0]
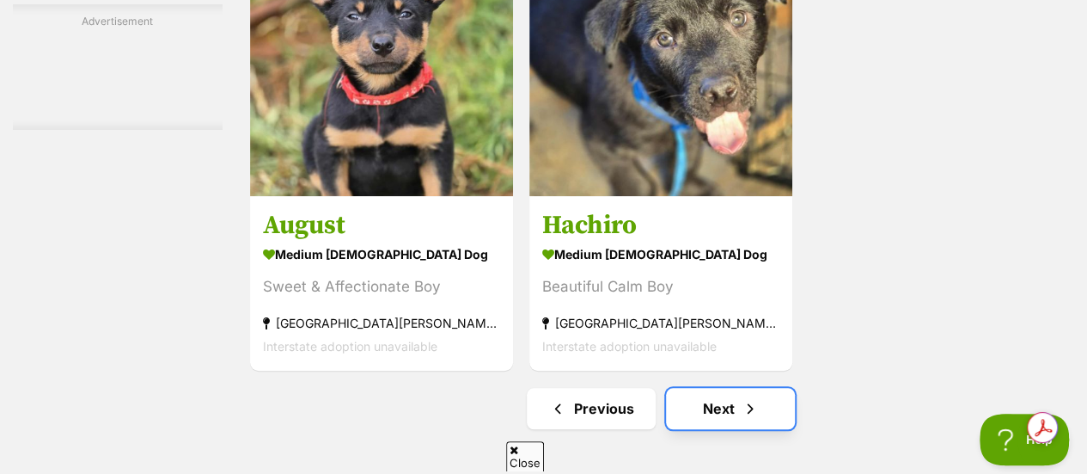
click at [736, 415] on link "Next" at bounding box center [730, 408] width 129 height 41
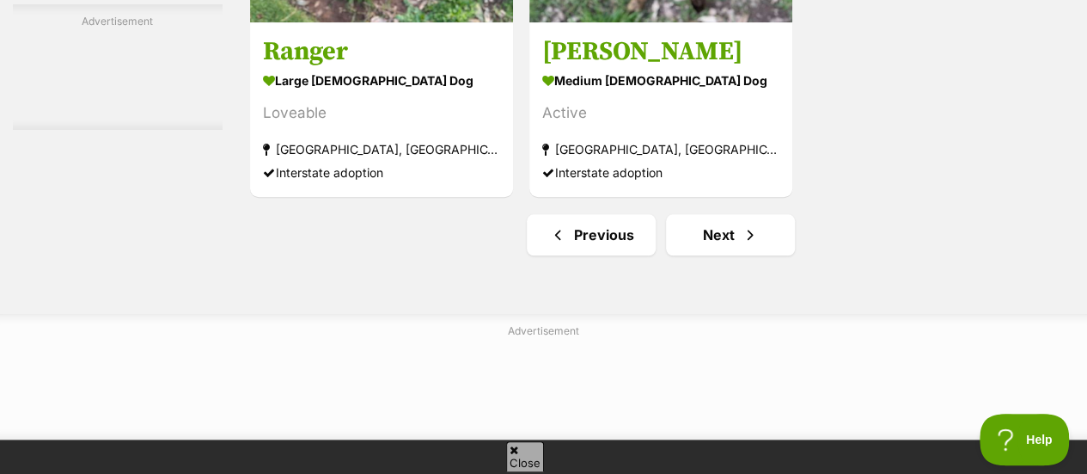
scroll to position [4017, 0]
click at [697, 236] on link "Next" at bounding box center [730, 234] width 129 height 41
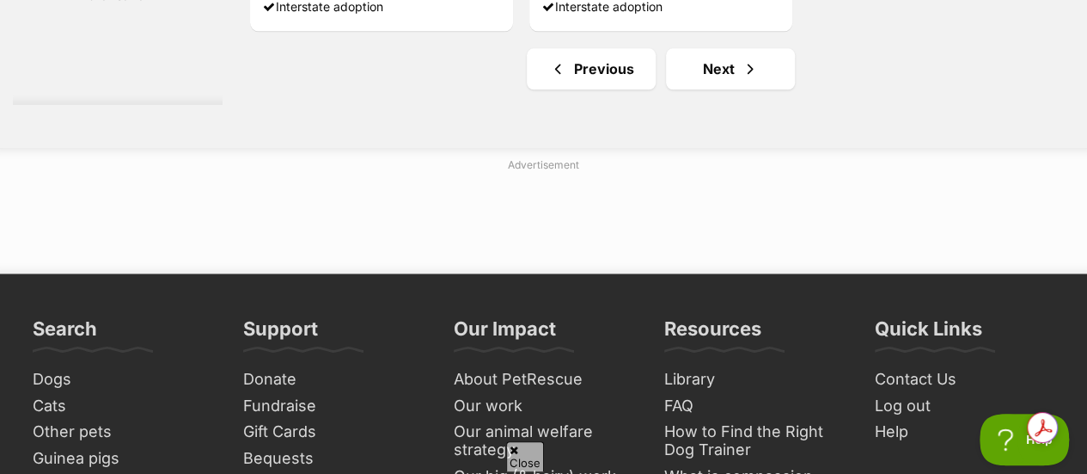
scroll to position [4371, 0]
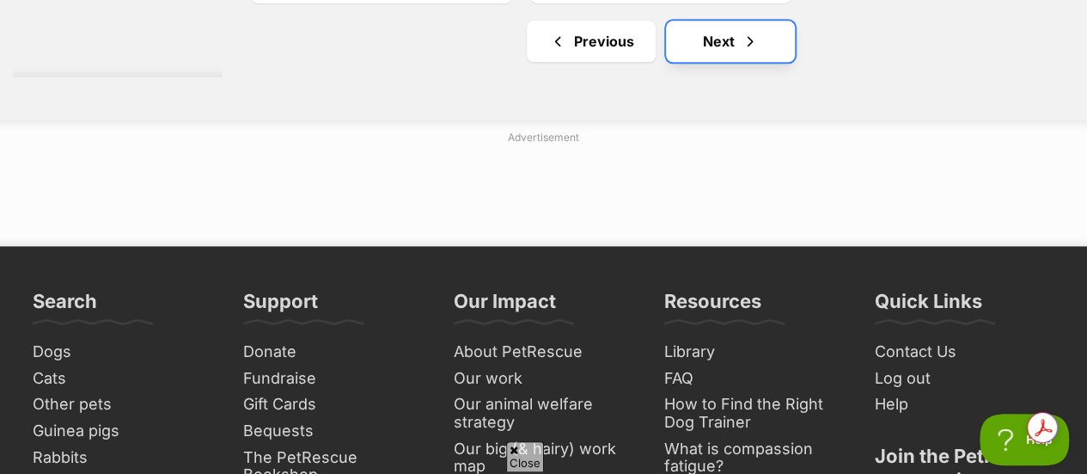
click at [732, 25] on link "Next" at bounding box center [730, 41] width 129 height 41
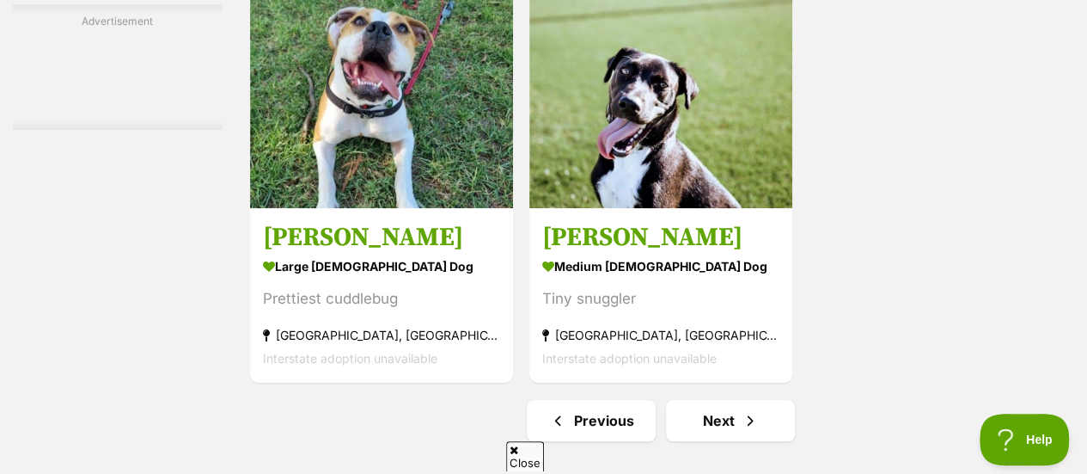
scroll to position [3897, 0]
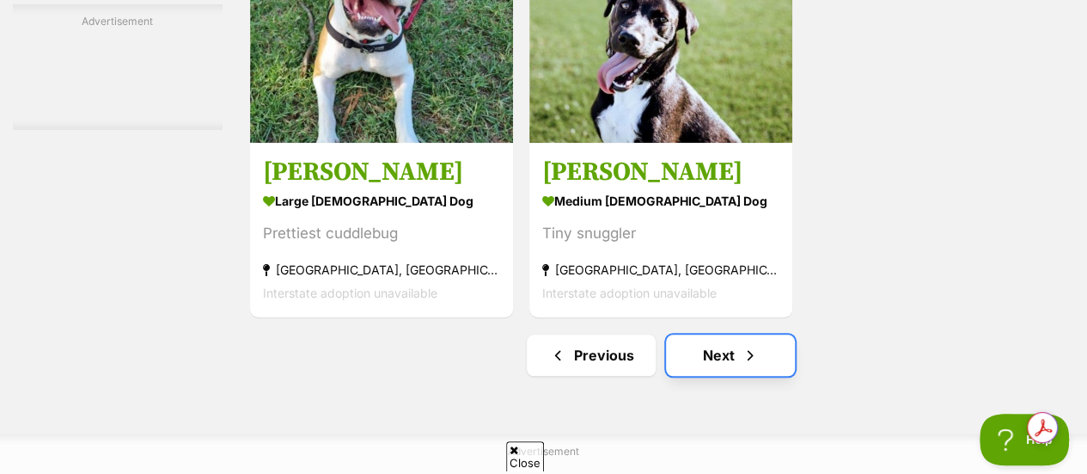
click at [737, 352] on link "Next" at bounding box center [730, 354] width 129 height 41
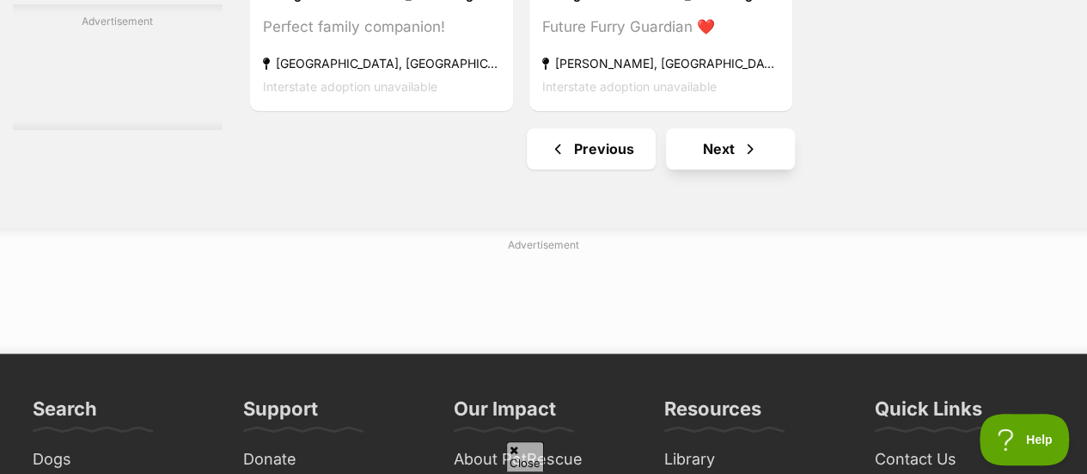
scroll to position [4098, 0]
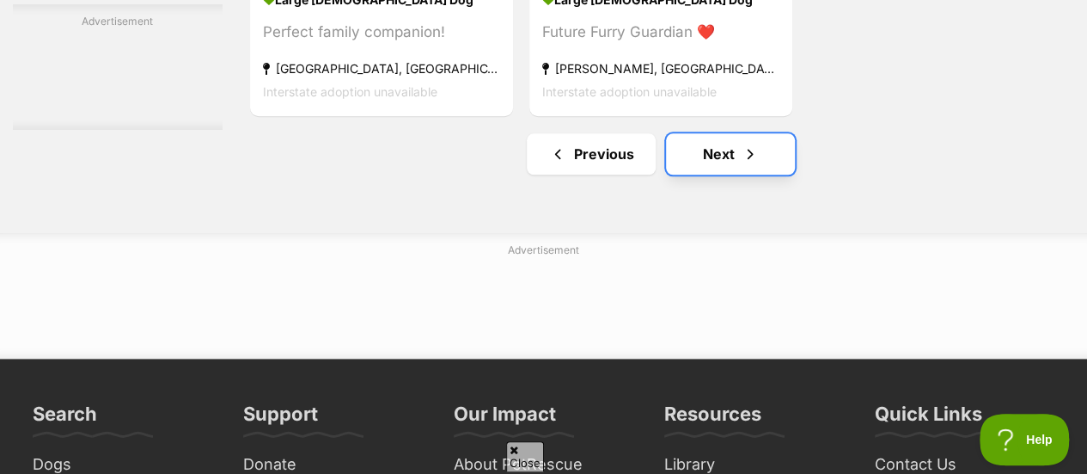
click at [722, 161] on link "Next" at bounding box center [730, 153] width 129 height 41
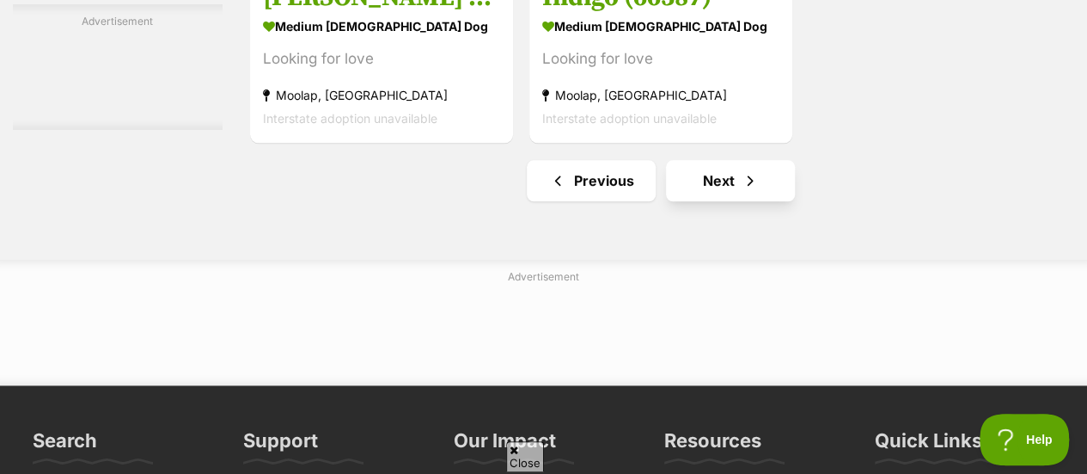
scroll to position [4233, 0]
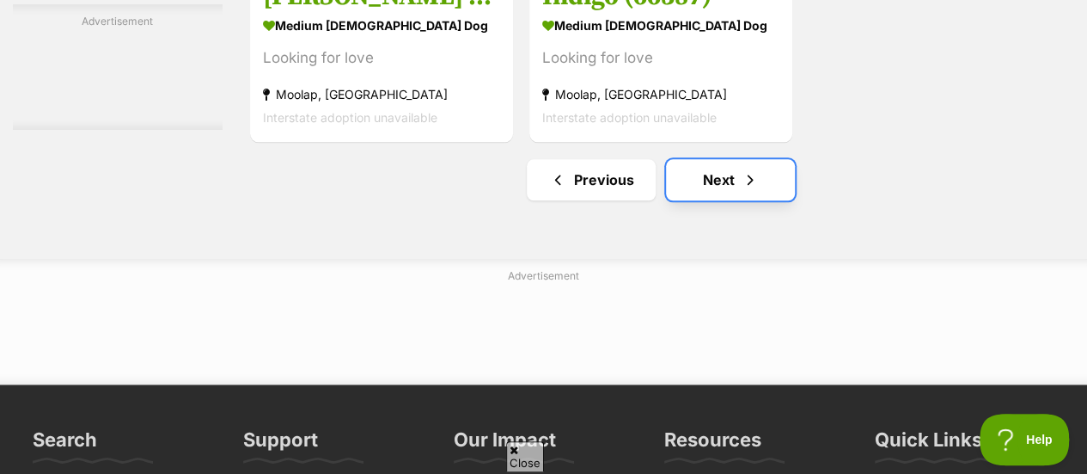
click at [727, 187] on link "Next" at bounding box center [730, 179] width 129 height 41
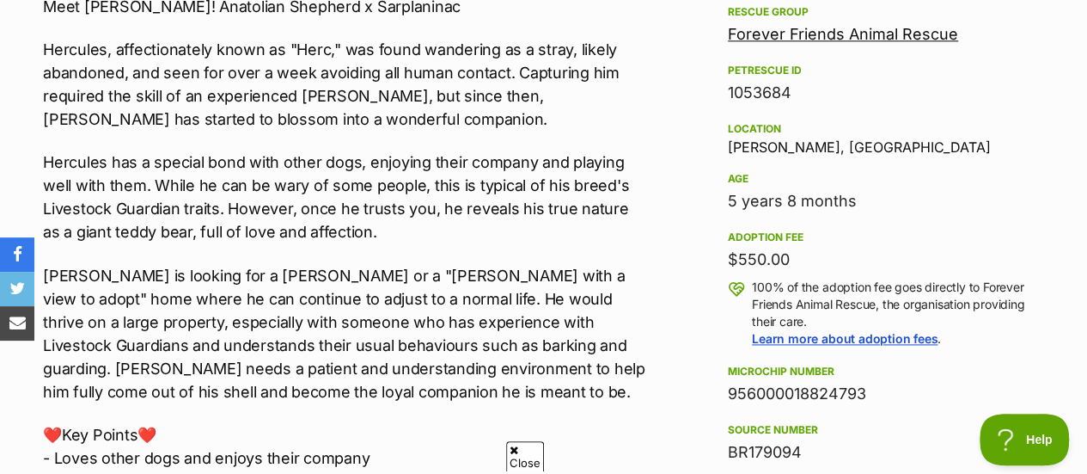
scroll to position [1036, 0]
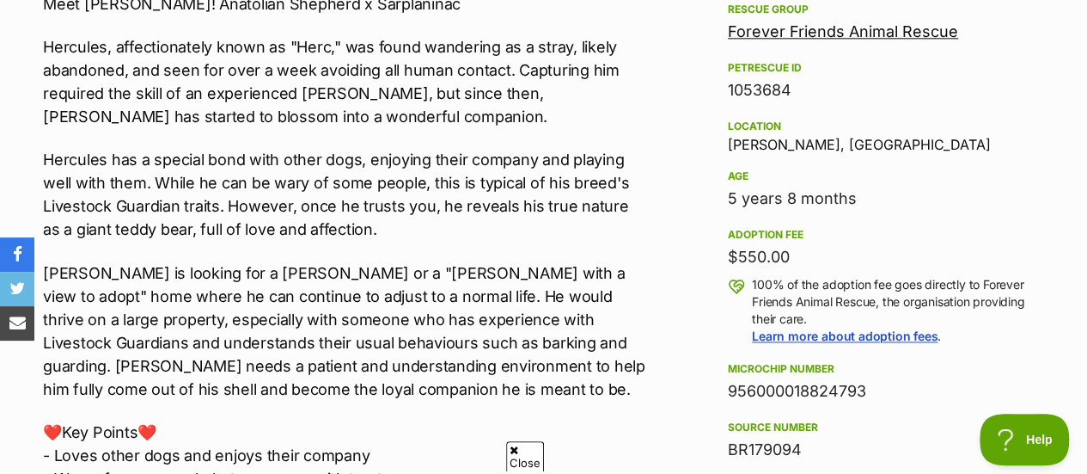
click at [382, 55] on p "Hercules, affectionately known as "Herc," was found wandering as a stray, likel…" at bounding box center [345, 81] width 604 height 93
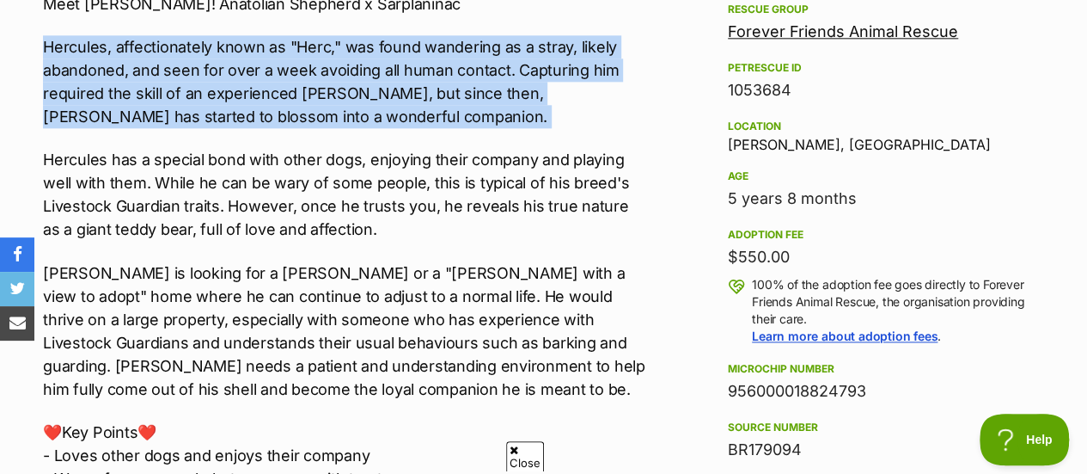
click at [382, 55] on p "Hercules, affectionately known as "Herc," was found wandering as a stray, likel…" at bounding box center [345, 81] width 604 height 93
click at [386, 101] on p "Hercules, affectionately known as "Herc," was found wandering as a stray, likel…" at bounding box center [345, 81] width 604 height 93
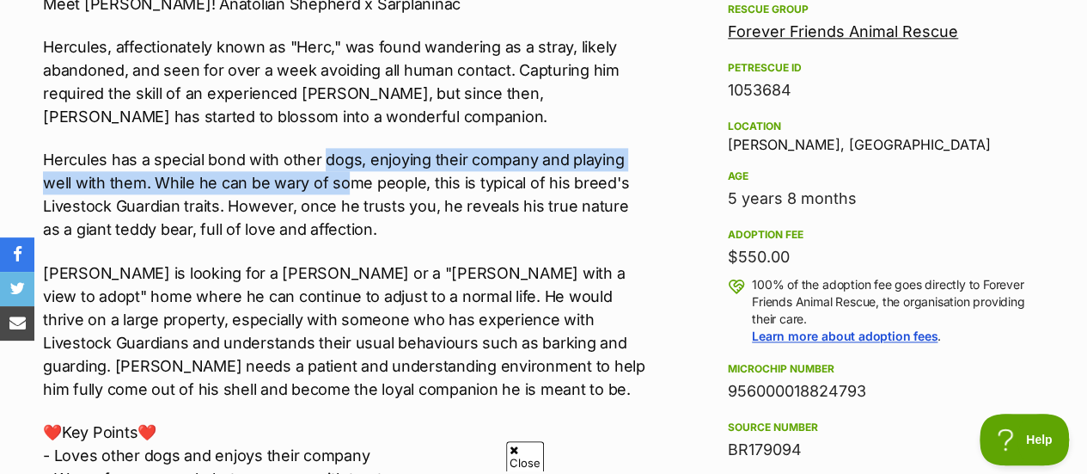
drag, startPoint x: 323, startPoint y: 150, endPoint x: 342, endPoint y: 193, distance: 46.2
click at [342, 193] on p "Hercules has a special bond with other dogs, enjoying their company and playing…" at bounding box center [345, 194] width 604 height 93
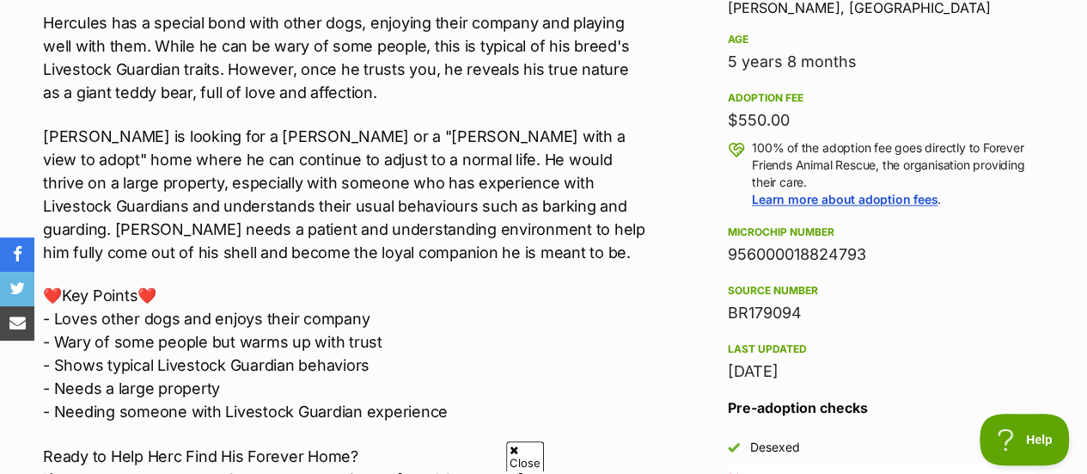
scroll to position [1176, 0]
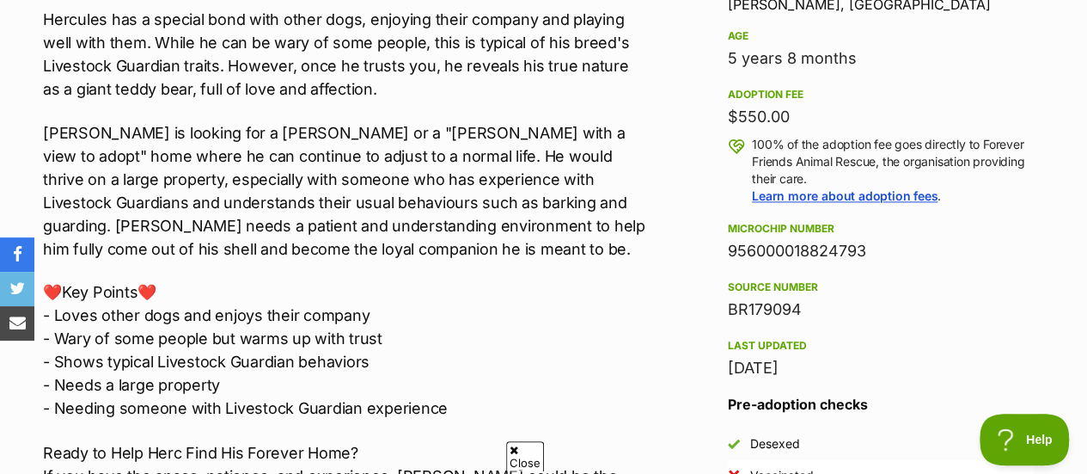
click at [332, 186] on p "Hercules is looking for a foster or a "foster with a view to adopt" home where …" at bounding box center [345, 190] width 604 height 139
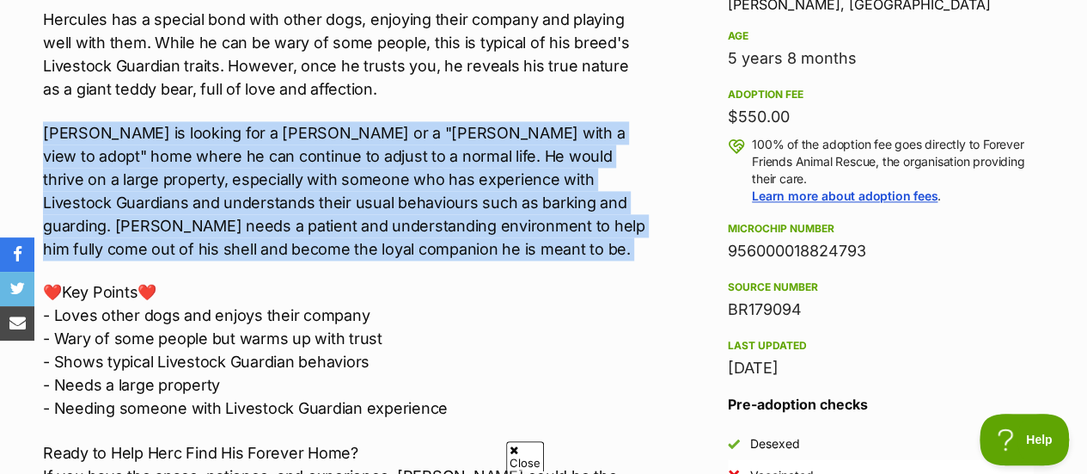
click at [332, 186] on p "Hercules is looking for a foster or a "foster with a view to adopt" home where …" at bounding box center [345, 190] width 604 height 139
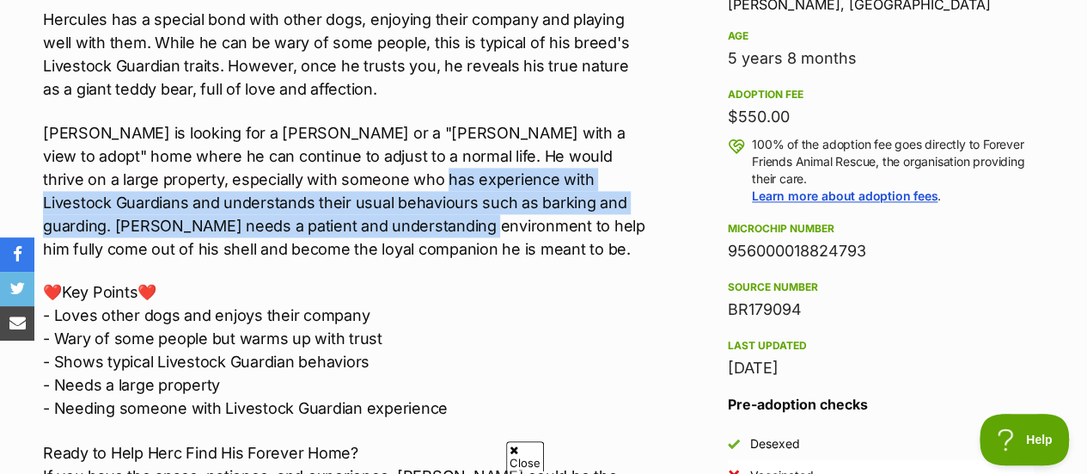
drag, startPoint x: 321, startPoint y: 176, endPoint x: 349, endPoint y: 222, distance: 53.2
click at [349, 222] on p "Hercules is looking for a foster or a "foster with a view to adopt" home where …" at bounding box center [345, 190] width 604 height 139
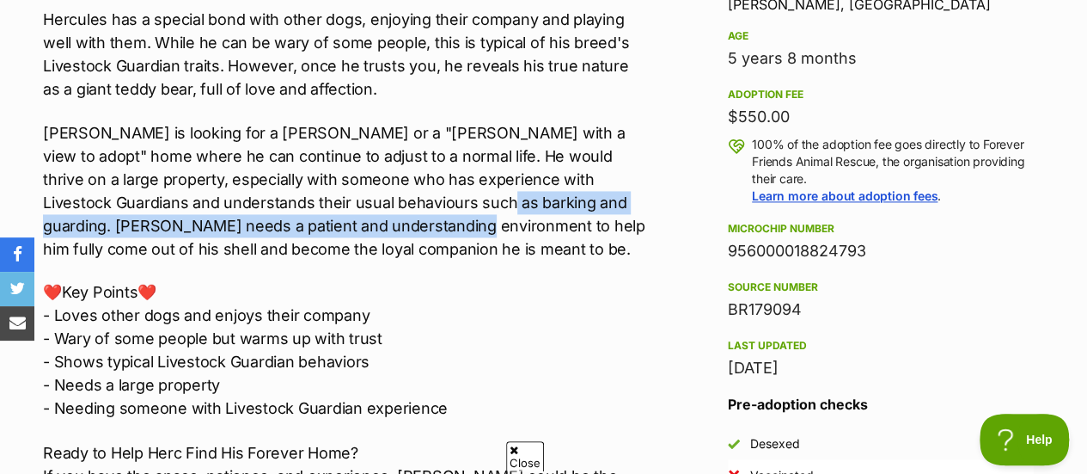
drag, startPoint x: 345, startPoint y: 223, endPoint x: 345, endPoint y: 233, distance: 9.5
click at [345, 233] on p "Hercules is looking for a foster or a "foster with a view to adopt" home where …" at bounding box center [345, 190] width 604 height 139
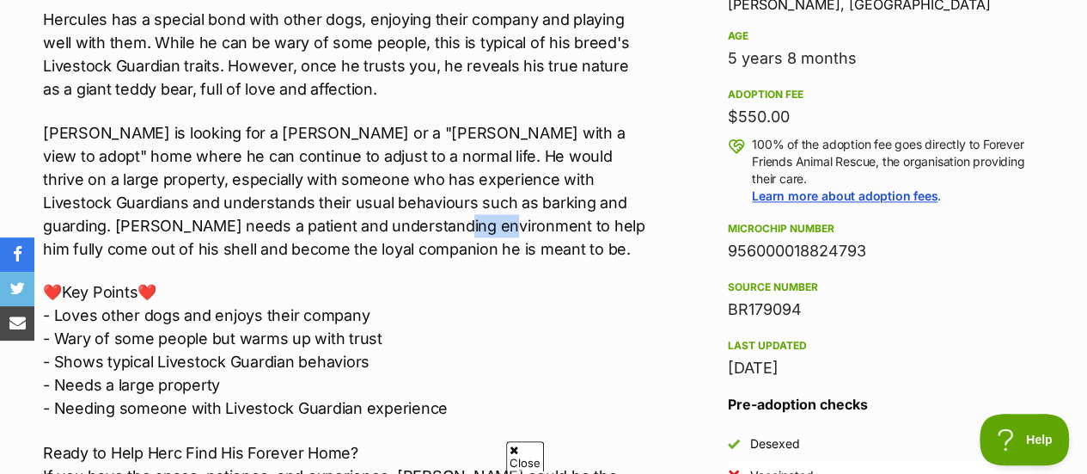
click at [345, 233] on p "Hercules is looking for a foster or a "foster with a view to adopt" home where …" at bounding box center [345, 190] width 604 height 139
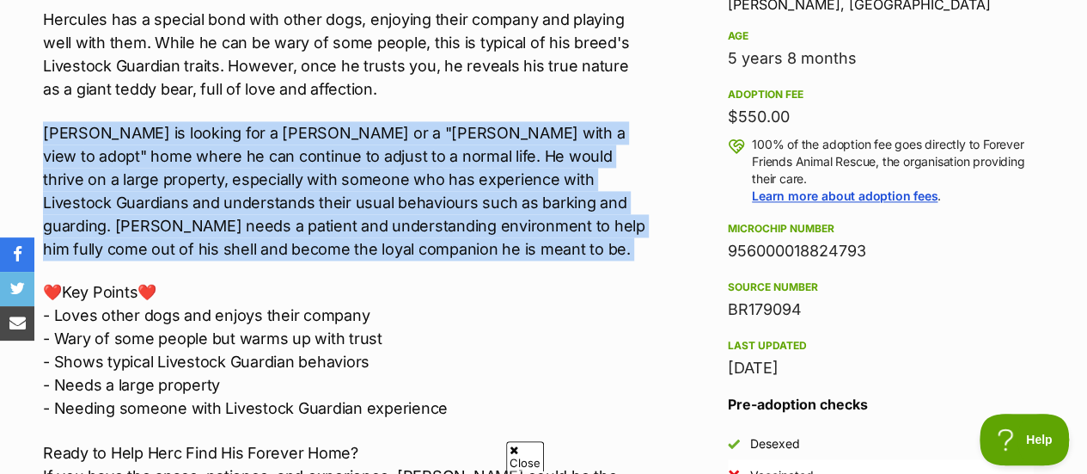
click at [345, 233] on p "Hercules is looking for a foster or a "foster with a view to adopt" home where …" at bounding box center [345, 190] width 604 height 139
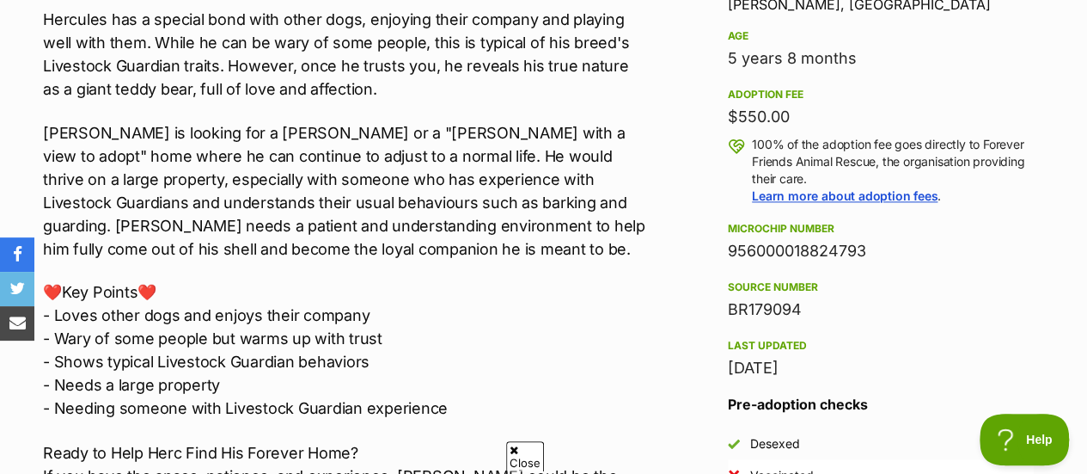
click at [349, 301] on p "❤️Key Points❤️ - Loves other dogs and enjoys their company - Wary of some peopl…" at bounding box center [345, 349] width 604 height 139
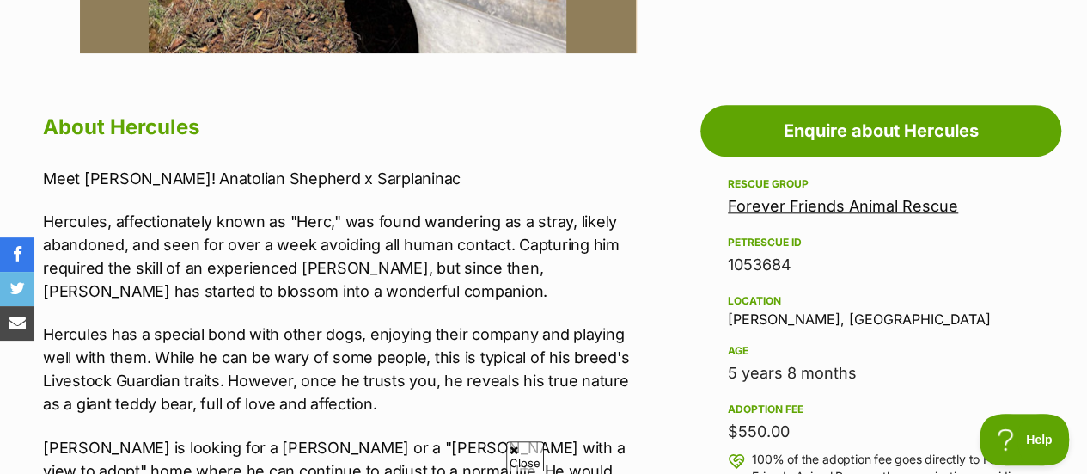
scroll to position [902, 0]
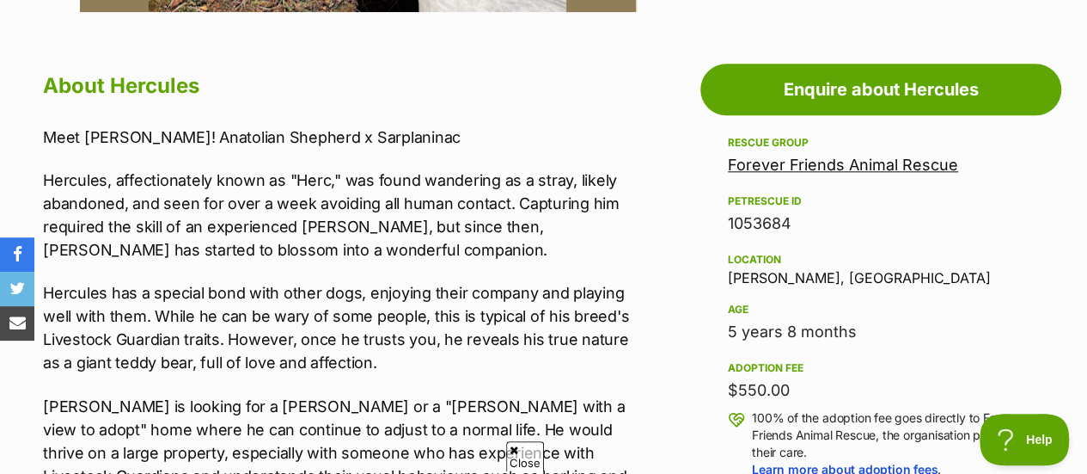
click at [284, 133] on p "Meet Hercules! Anatolian Shepherd x Sarplaninac" at bounding box center [345, 136] width 604 height 23
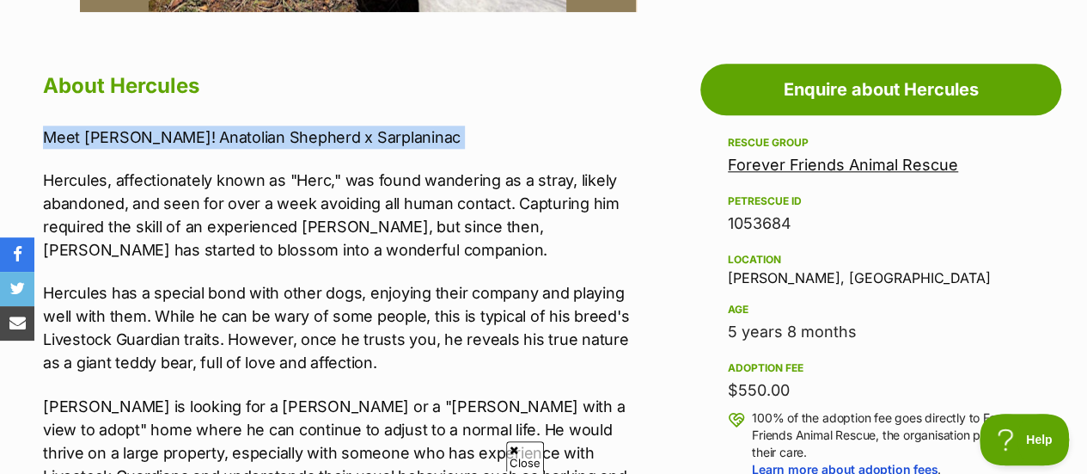
click at [284, 133] on p "Meet Hercules! Anatolian Shepherd x Sarplaninac" at bounding box center [345, 136] width 604 height 23
click at [344, 143] on p "Meet Hercules! Anatolian Shepherd x Sarplaninac" at bounding box center [345, 136] width 604 height 23
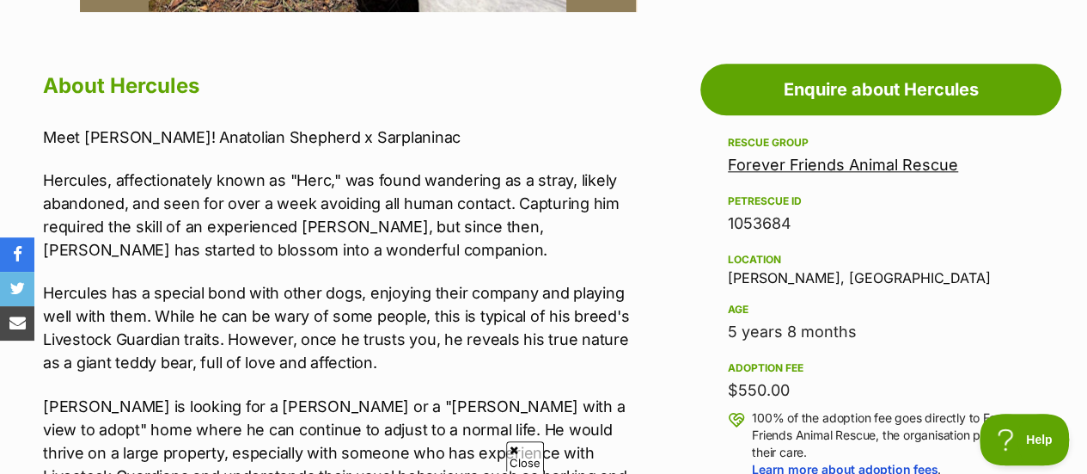
click at [362, 179] on p "Hercules, affectionately known as "Herc," was found wandering as a stray, likel…" at bounding box center [345, 214] width 604 height 93
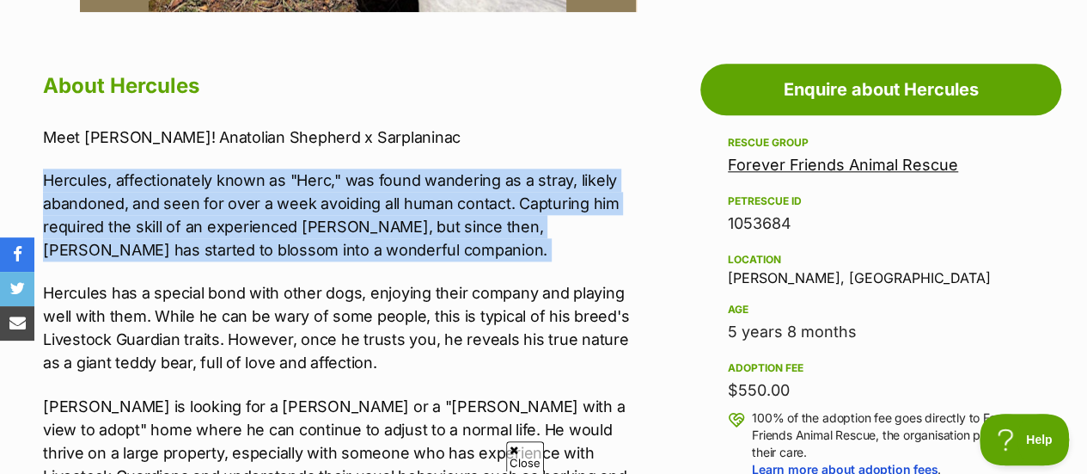
click at [362, 179] on p "Hercules, affectionately known as "Herc," was found wandering as a stray, likel…" at bounding box center [345, 214] width 604 height 93
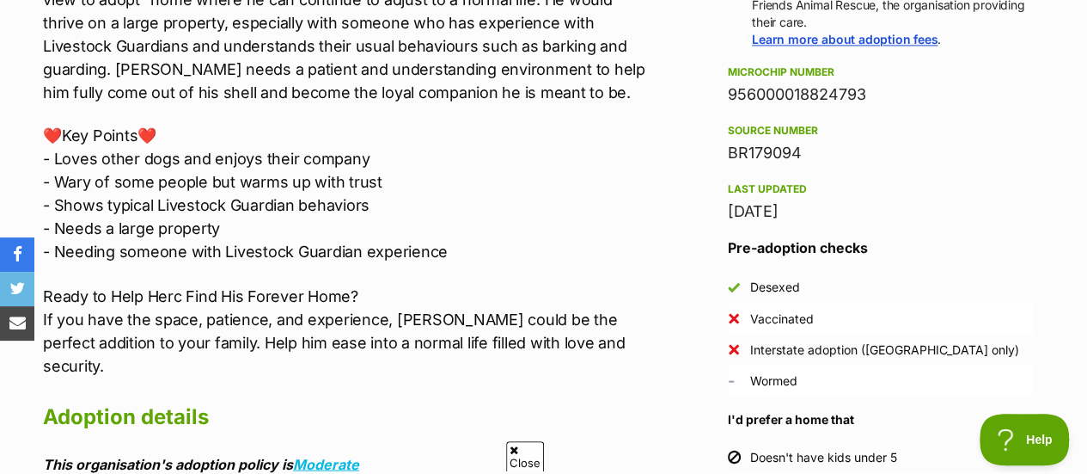
scroll to position [1336, 0]
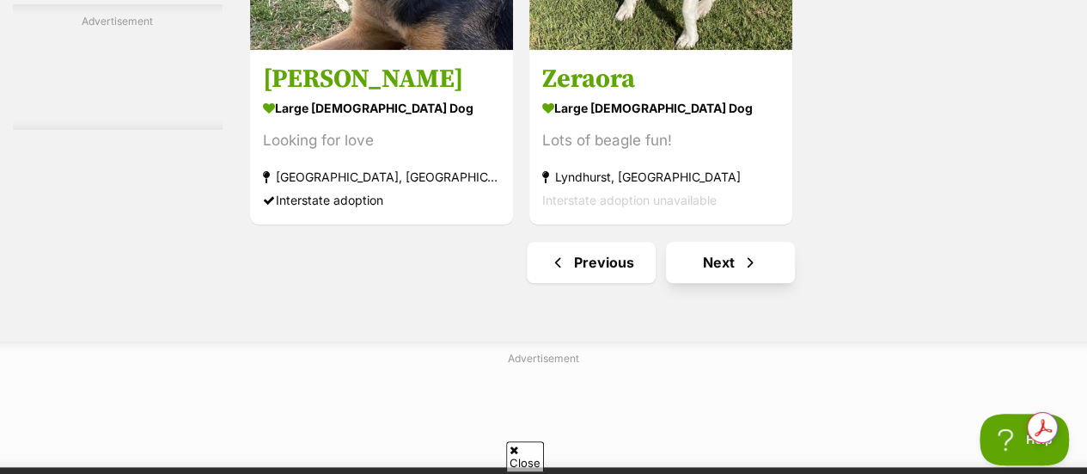
scroll to position [3984, 0]
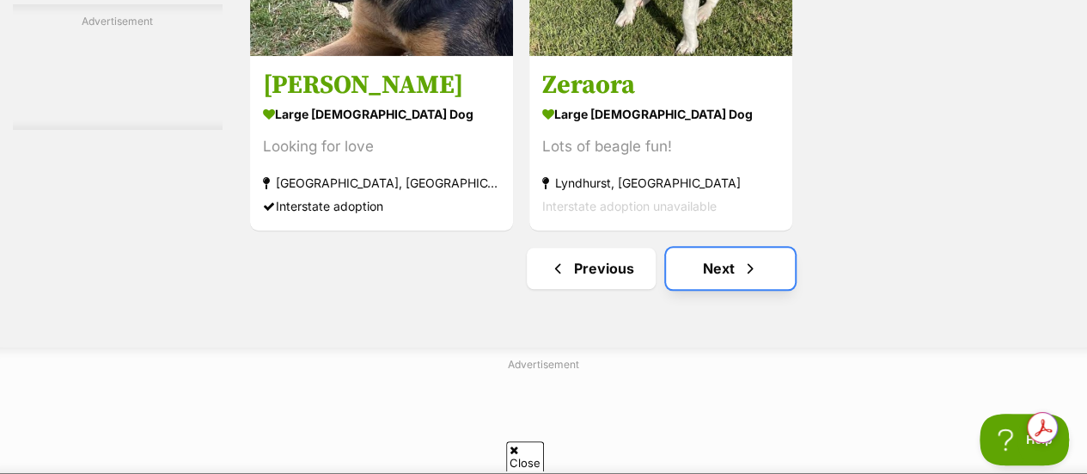
click at [739, 271] on link "Next" at bounding box center [730, 268] width 129 height 41
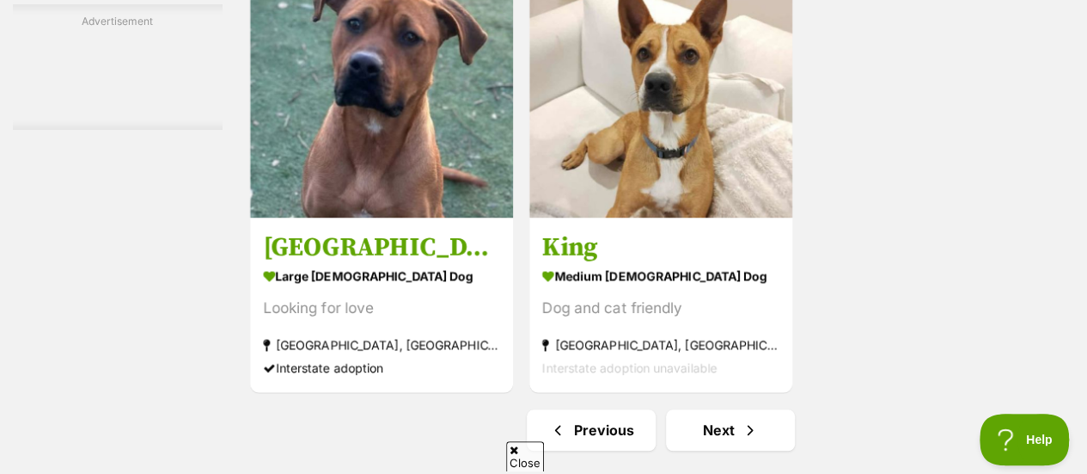
scroll to position [3820, 0]
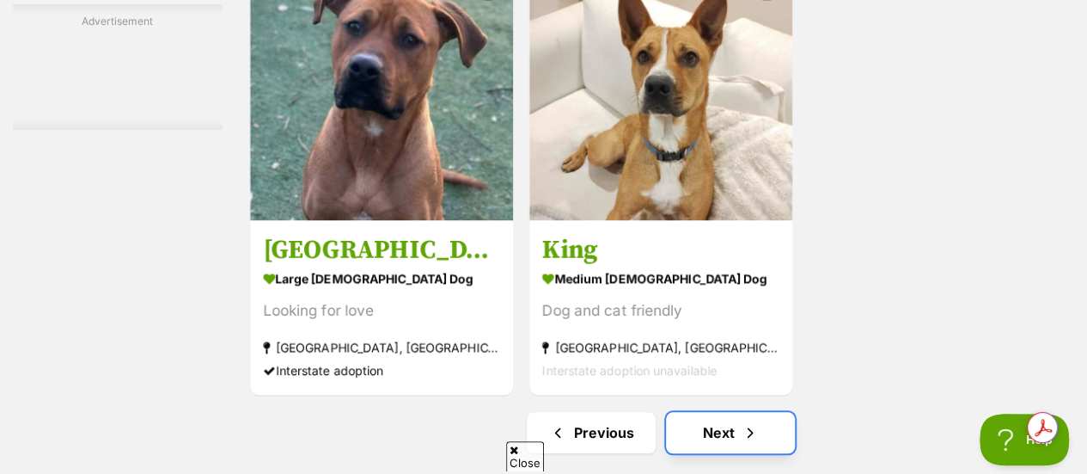
click at [725, 425] on link "Next" at bounding box center [730, 432] width 129 height 41
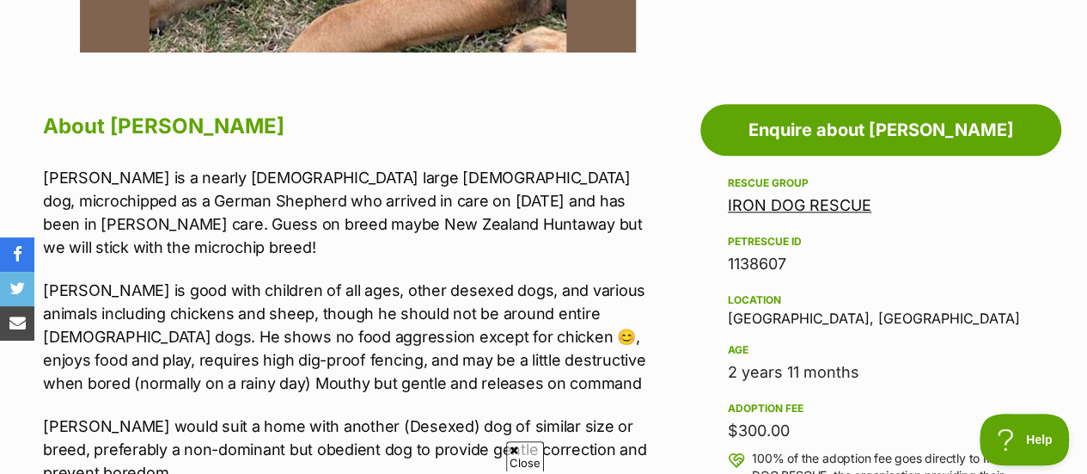
scroll to position [869, 0]
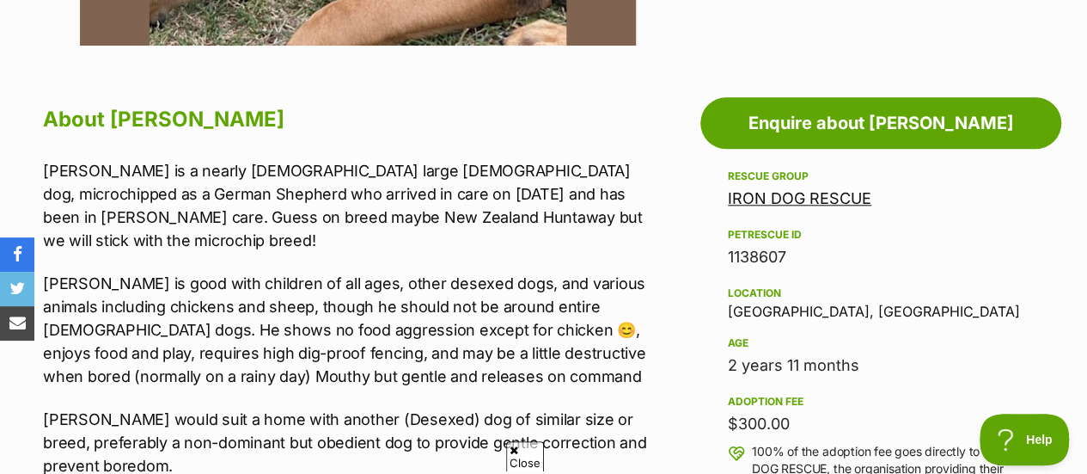
click at [387, 150] on div "About [PERSON_NAME] is a nearly [DEMOGRAPHIC_DATA] large [DEMOGRAPHIC_DATA] dog…" at bounding box center [345, 397] width 604 height 592
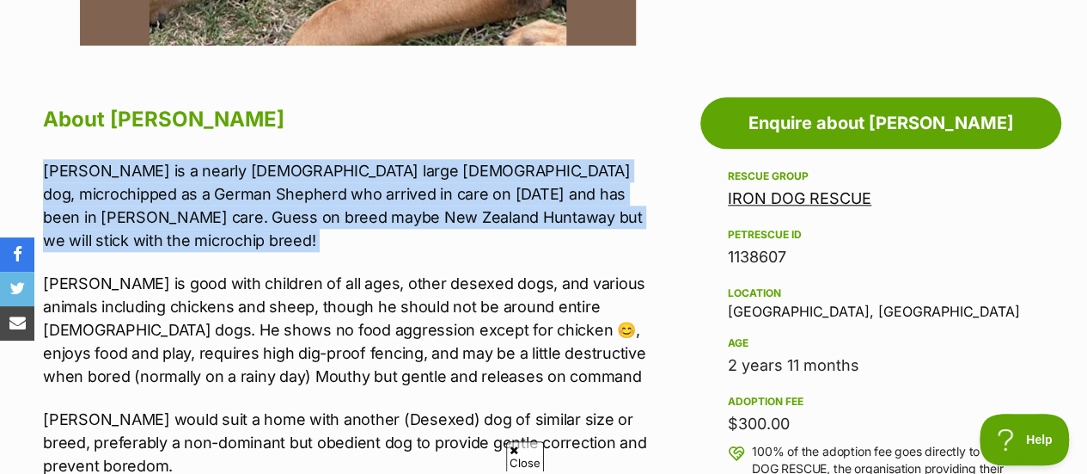
click at [387, 150] on div "About [PERSON_NAME] is a nearly [DEMOGRAPHIC_DATA] large [DEMOGRAPHIC_DATA] dog…" at bounding box center [345, 397] width 604 height 592
click at [408, 203] on p "[PERSON_NAME] is a nearly [DEMOGRAPHIC_DATA] large [DEMOGRAPHIC_DATA] dog, micr…" at bounding box center [345, 205] width 604 height 93
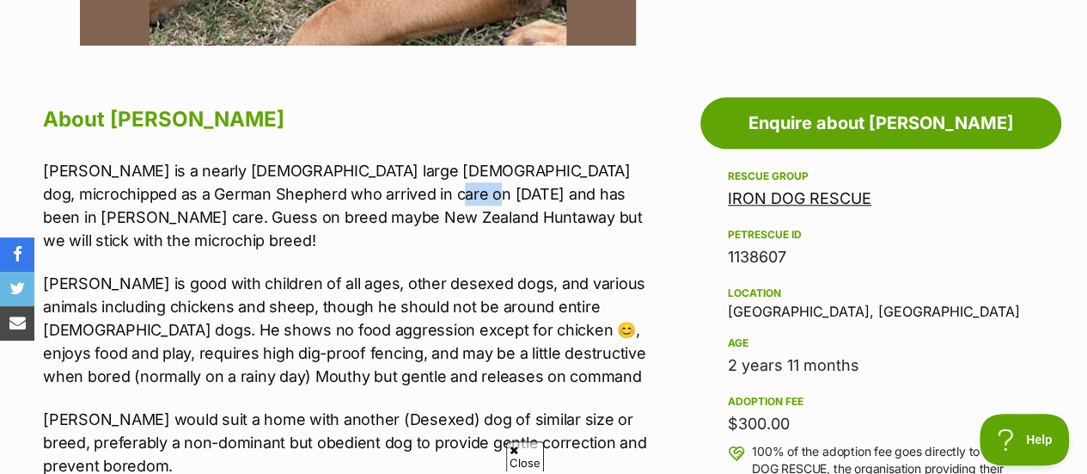
click at [408, 203] on p "Logan is a nearly 3-year-old large male dog, microchipped as a German Shepherd …" at bounding box center [345, 205] width 604 height 93
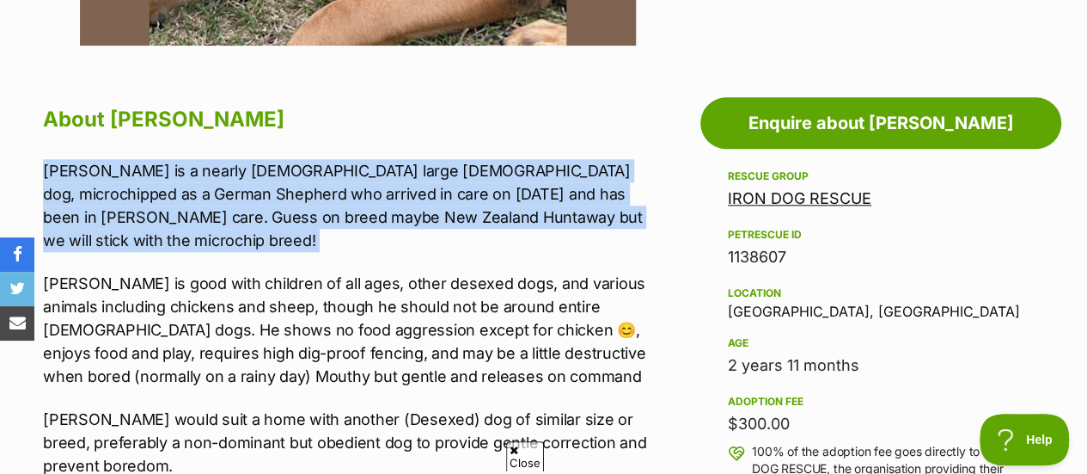
click at [408, 203] on p "Logan is a nearly 3-year-old large male dog, microchipped as a German Shepherd …" at bounding box center [345, 205] width 604 height 93
click at [422, 226] on p "Logan is a nearly 3-year-old large male dog, microchipped as a German Shepherd …" at bounding box center [345, 205] width 604 height 93
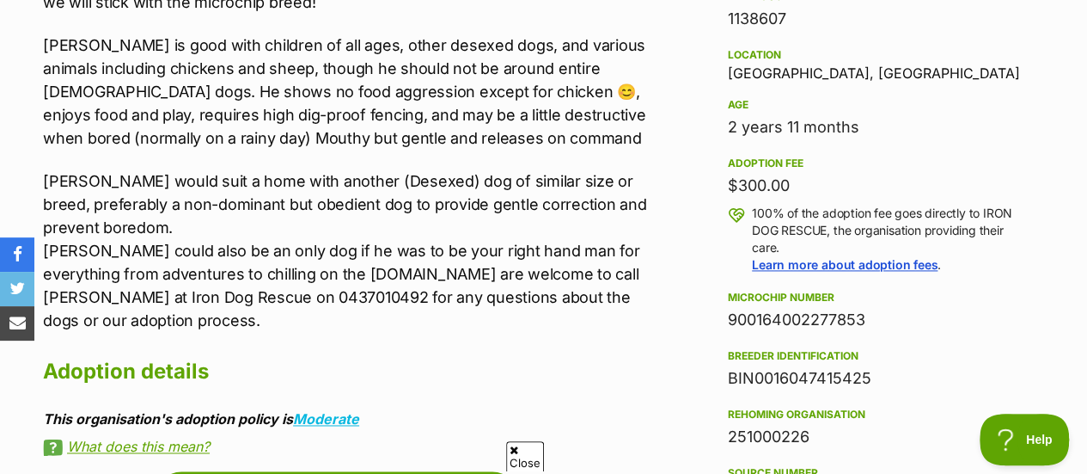
scroll to position [1110, 0]
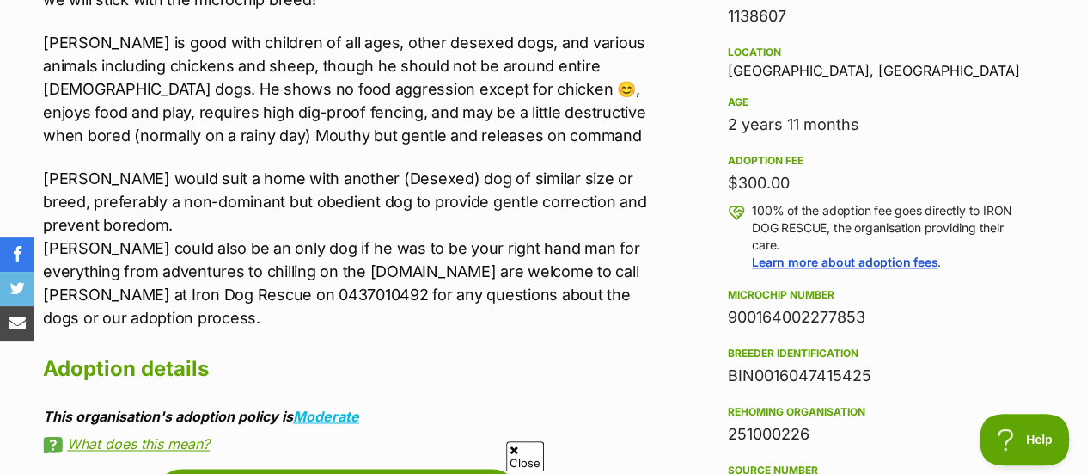
click at [293, 167] on p "Logan would suit a home with another (Desexed) dog of similar size or breed, pr…" at bounding box center [345, 248] width 604 height 162
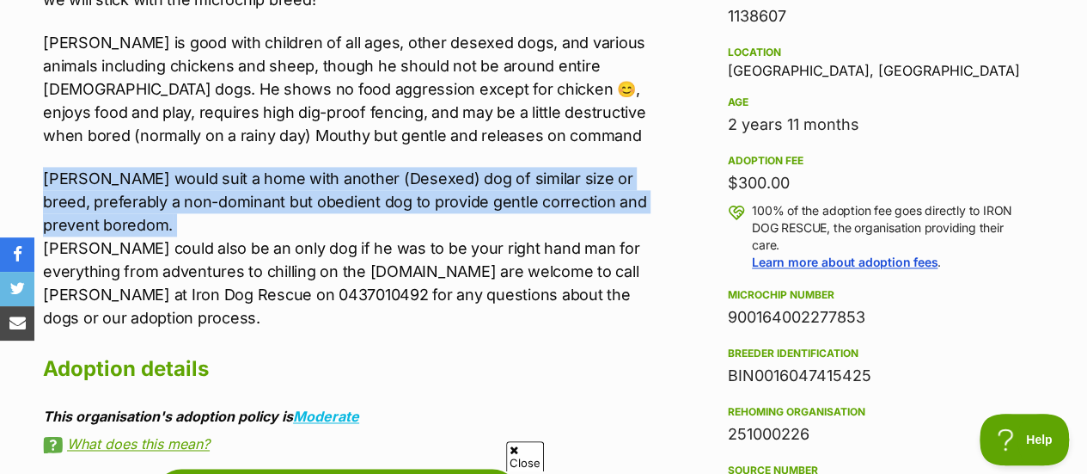
click at [293, 167] on p "Logan would suit a home with another (Desexed) dog of similar size or breed, pr…" at bounding box center [345, 248] width 604 height 162
click at [314, 176] on p "Logan would suit a home with another (Desexed) dog of similar size or breed, pr…" at bounding box center [345, 248] width 604 height 162
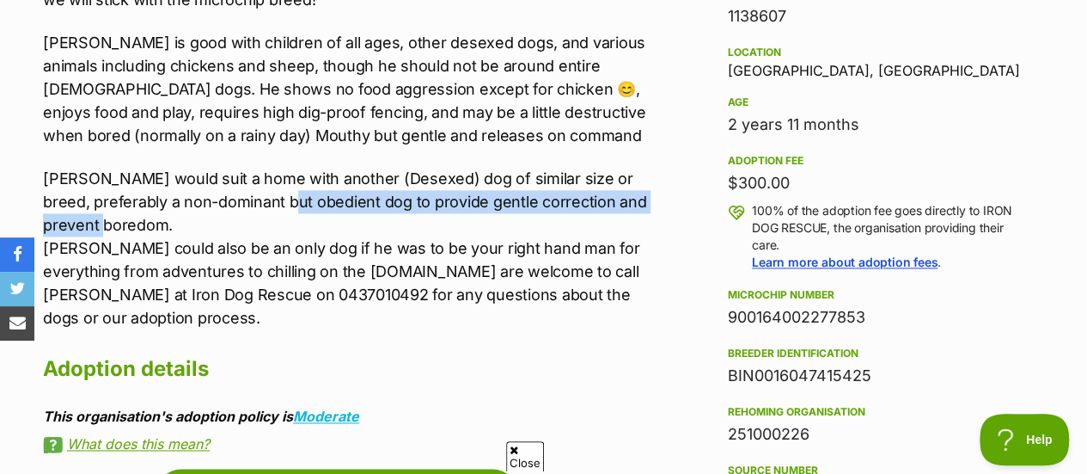
drag, startPoint x: 316, startPoint y: 192, endPoint x: 308, endPoint y: 167, distance: 26.4
click at [308, 167] on p "Logan would suit a home with another (Desexed) dog of similar size or breed, pr…" at bounding box center [345, 248] width 604 height 162
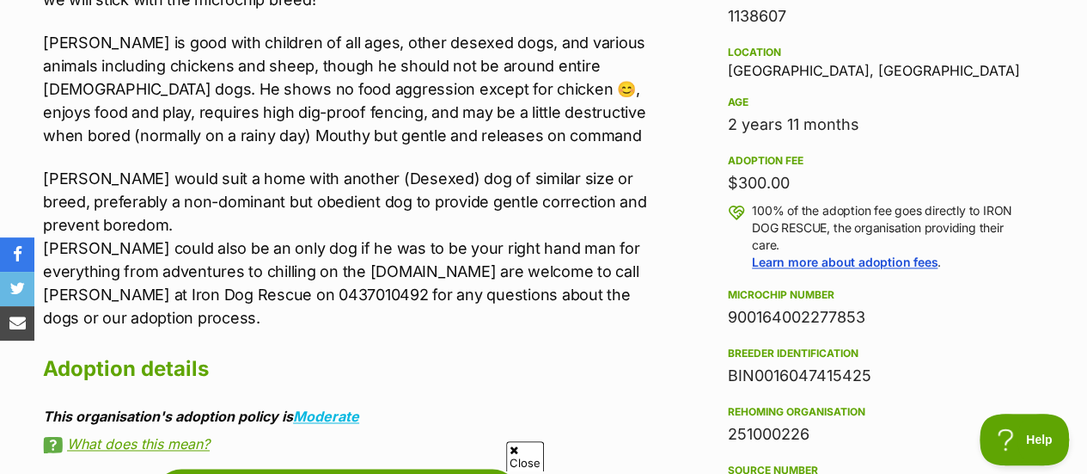
click at [335, 190] on p "Logan would suit a home with another (Desexed) dog of similar size or breed, pr…" at bounding box center [345, 248] width 604 height 162
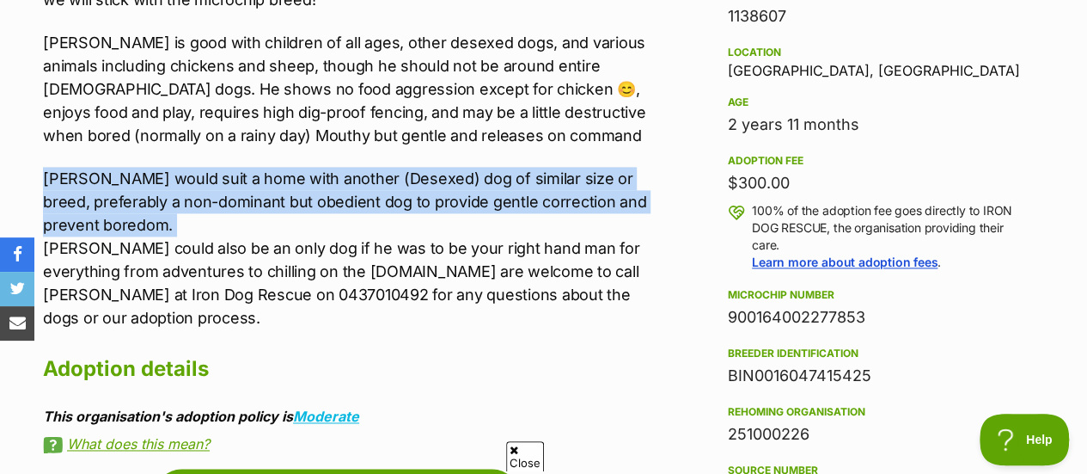
click at [335, 190] on p "Logan would suit a home with another (Desexed) dog of similar size or breed, pr…" at bounding box center [345, 248] width 604 height 162
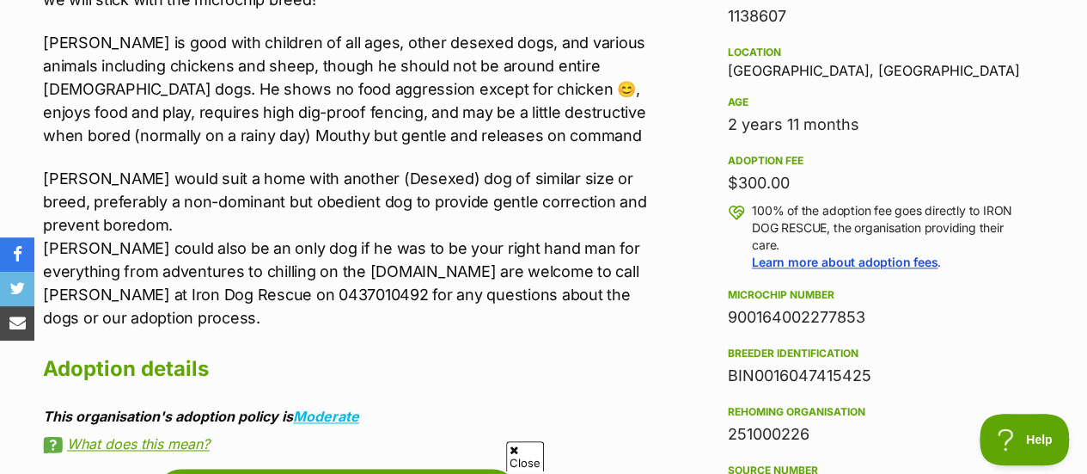
click at [339, 229] on p "Logan would suit a home with another (Desexed) dog of similar size or breed, pr…" at bounding box center [345, 248] width 604 height 162
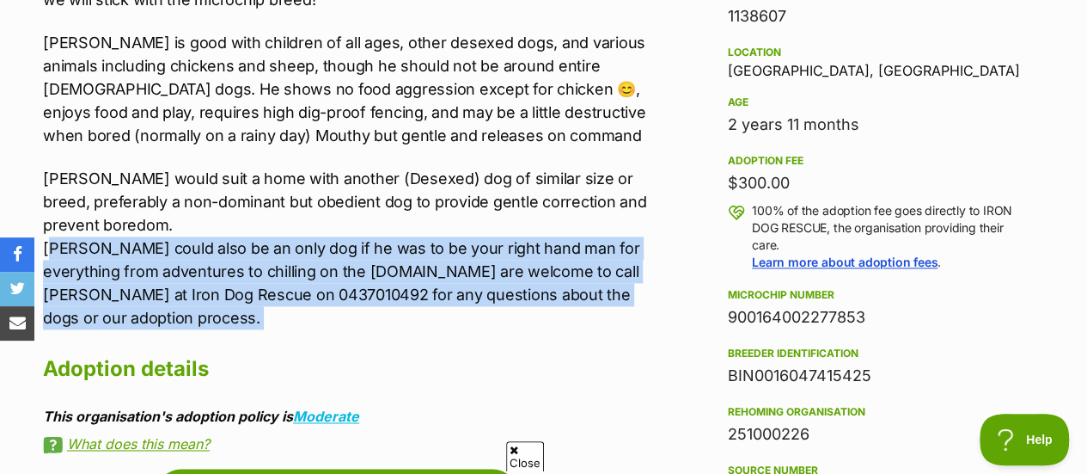
click at [339, 229] on p "Logan would suit a home with another (Desexed) dog of similar size or breed, pr…" at bounding box center [345, 248] width 604 height 162
click at [373, 257] on p "Logan would suit a home with another (Desexed) dog of similar size or breed, pr…" at bounding box center [345, 248] width 604 height 162
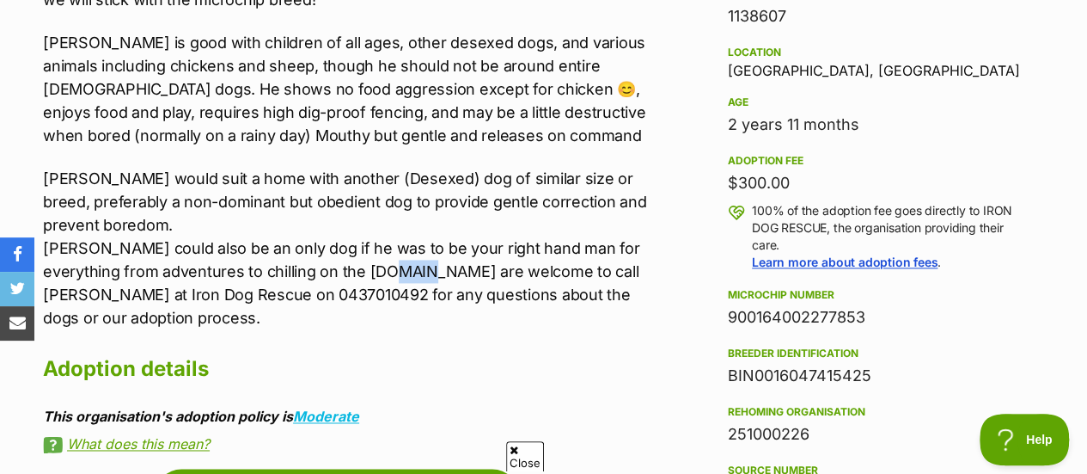
click at [373, 257] on p "Logan would suit a home with another (Desexed) dog of similar size or breed, pr…" at bounding box center [345, 248] width 604 height 162
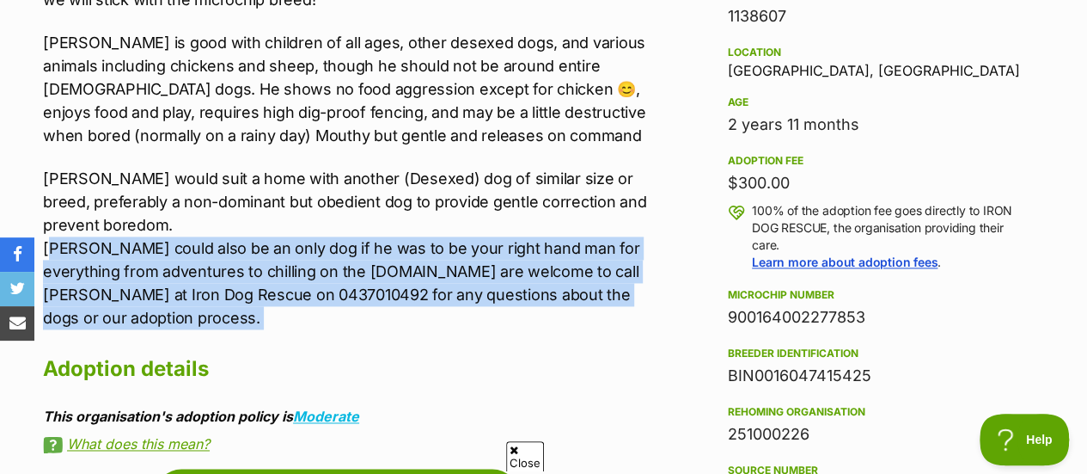
click at [373, 257] on p "Logan would suit a home with another (Desexed) dog of similar size or breed, pr…" at bounding box center [345, 248] width 604 height 162
click at [394, 271] on p "Logan would suit a home with another (Desexed) dog of similar size or breed, pr…" at bounding box center [345, 248] width 604 height 162
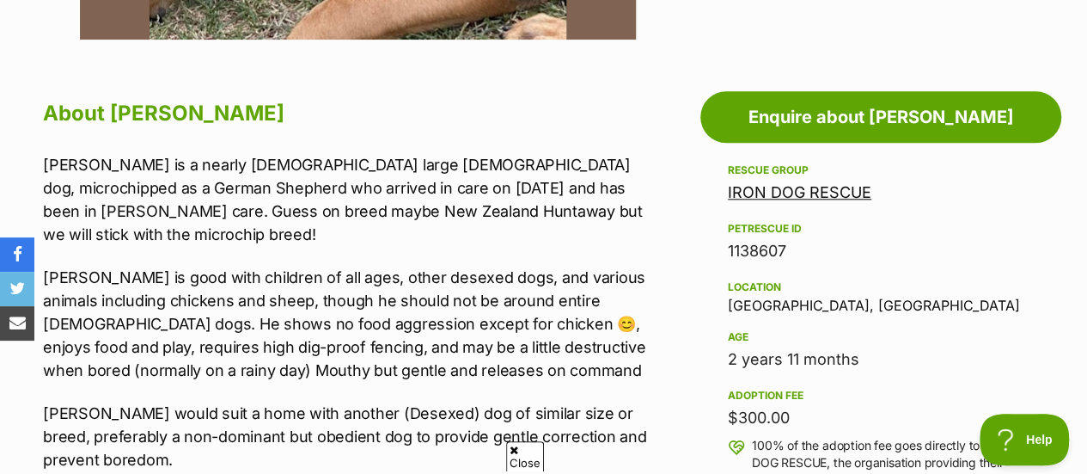
scroll to position [869, 0]
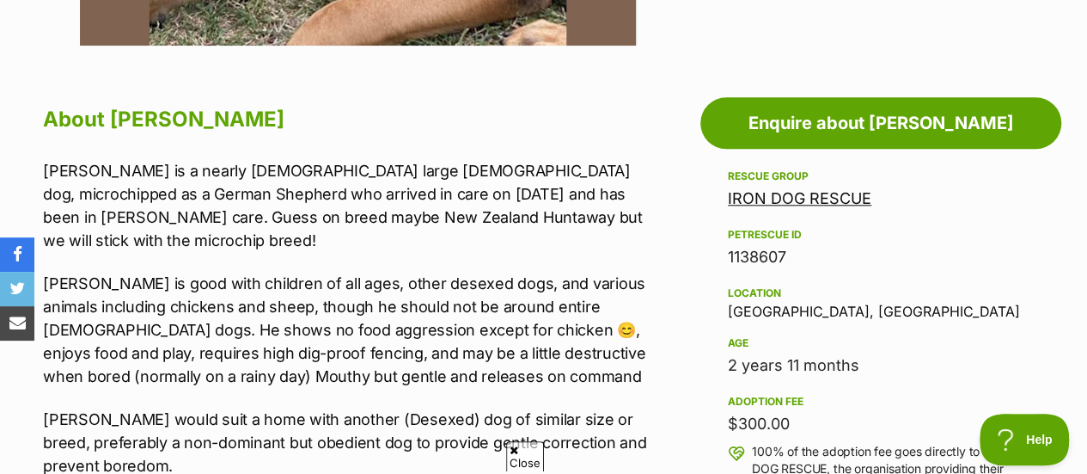
click at [394, 272] on p "Logan is good with children of all ages, other desexed dogs, and various animal…" at bounding box center [345, 330] width 604 height 116
click at [425, 272] on p "Logan is good with children of all ages, other desexed dogs, and various animal…" at bounding box center [345, 330] width 604 height 116
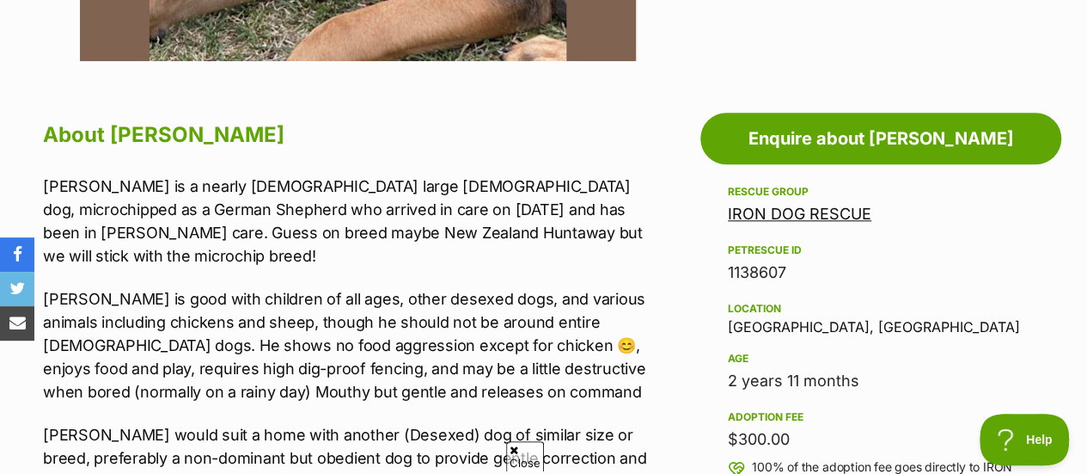
scroll to position [875, 0]
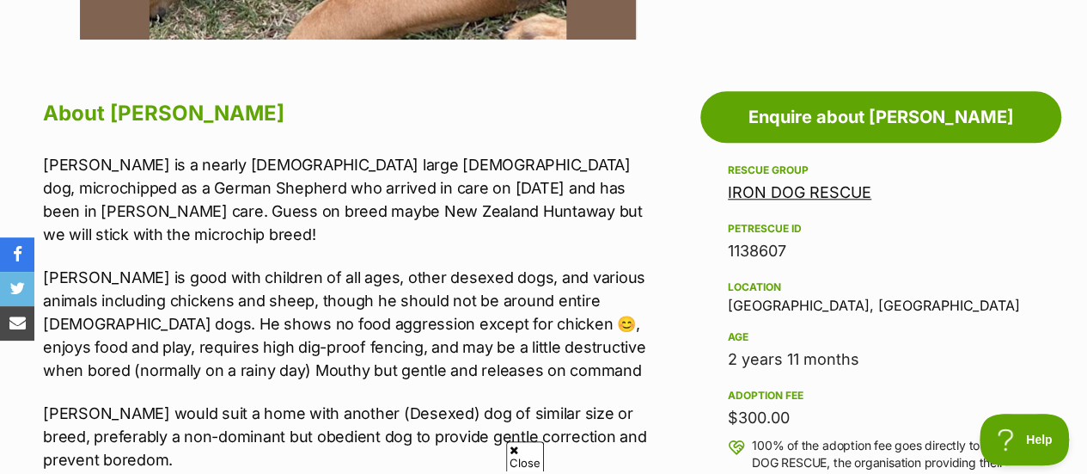
click at [369, 180] on p "Logan is a nearly 3-year-old large male dog, microchipped as a German Shepherd …" at bounding box center [345, 199] width 604 height 93
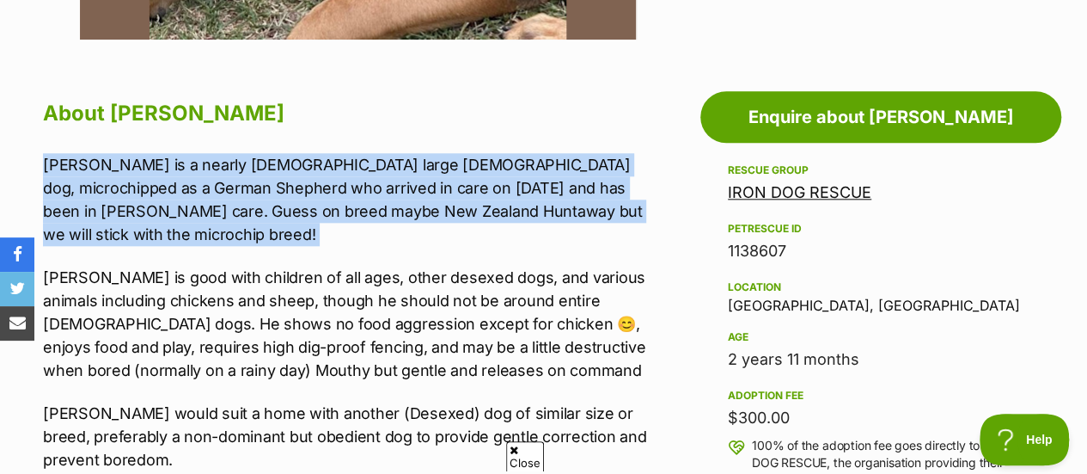
click at [369, 180] on p "Logan is a nearly 3-year-old large male dog, microchipped as a German Shepherd …" at bounding box center [345, 199] width 604 height 93
click at [394, 204] on p "Logan is a nearly 3-year-old large male dog, microchipped as a German Shepherd …" at bounding box center [345, 199] width 604 height 93
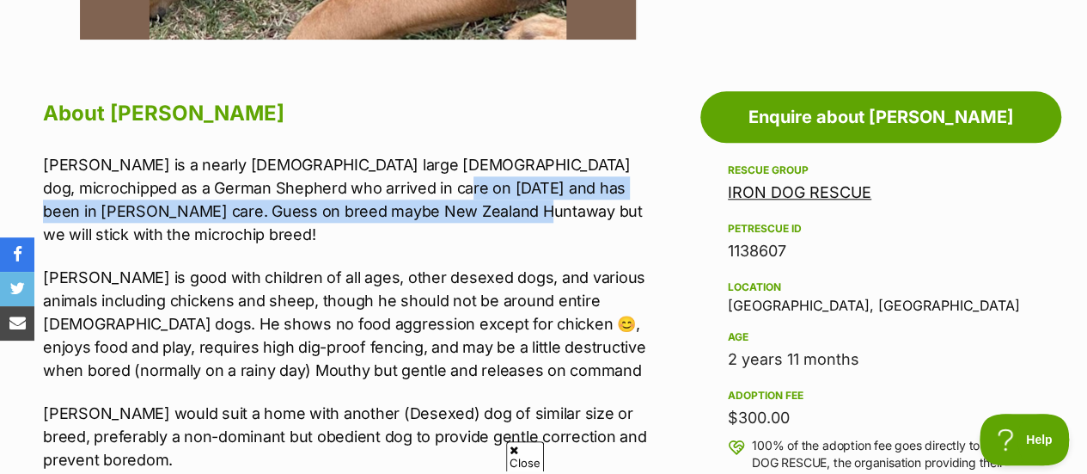
drag, startPoint x: 394, startPoint y: 181, endPoint x: 407, endPoint y: 210, distance: 31.5
click at [407, 210] on p "Logan is a nearly 3-year-old large male dog, microchipped as a German Shepherd …" at bounding box center [345, 199] width 604 height 93
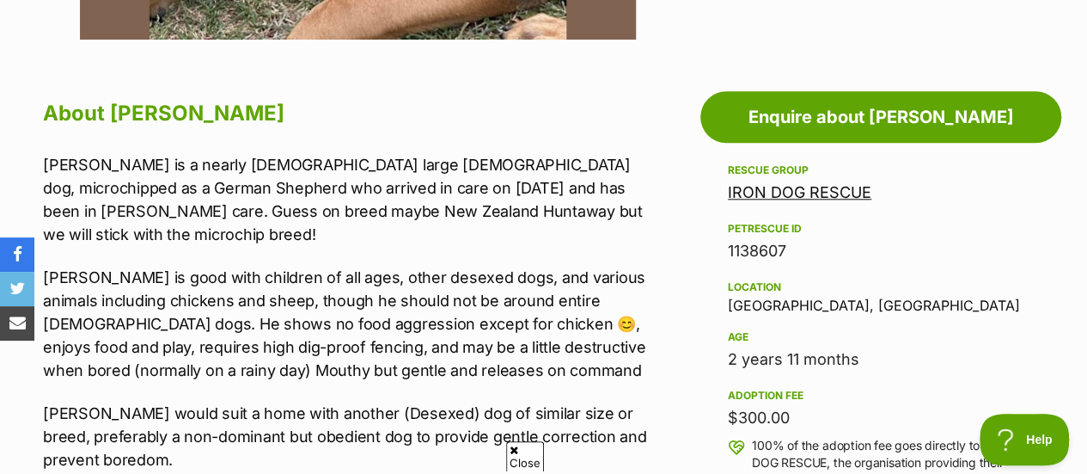
click at [407, 210] on p "Logan is a nearly 3-year-old large male dog, microchipped as a German Shepherd …" at bounding box center [345, 199] width 604 height 93
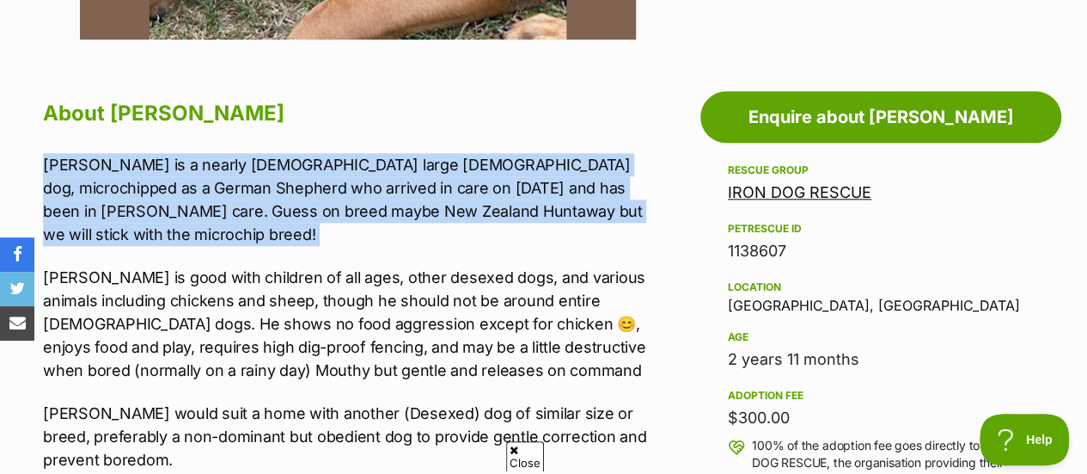
click at [407, 210] on p "Logan is a nearly 3-year-old large male dog, microchipped as a German Shepherd …" at bounding box center [345, 199] width 604 height 93
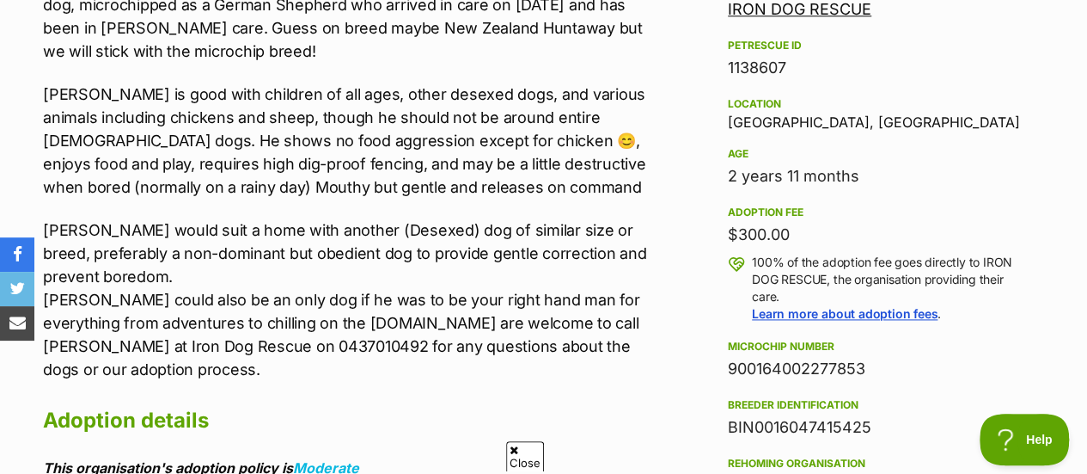
scroll to position [1055, 0]
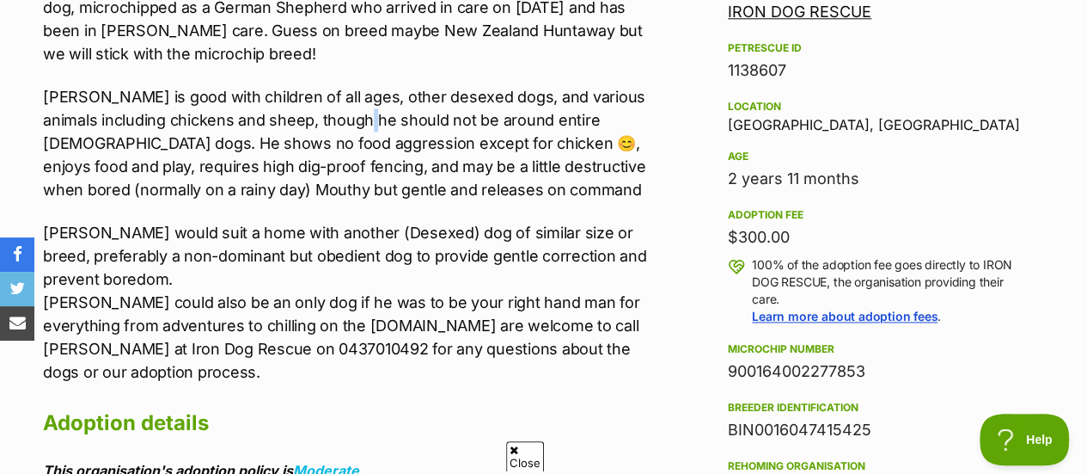
drag, startPoint x: 372, startPoint y: 90, endPoint x: 376, endPoint y: 101, distance: 11.2
click at [376, 101] on p "Logan is good with children of all ages, other desexed dogs, and various animal…" at bounding box center [345, 143] width 604 height 116
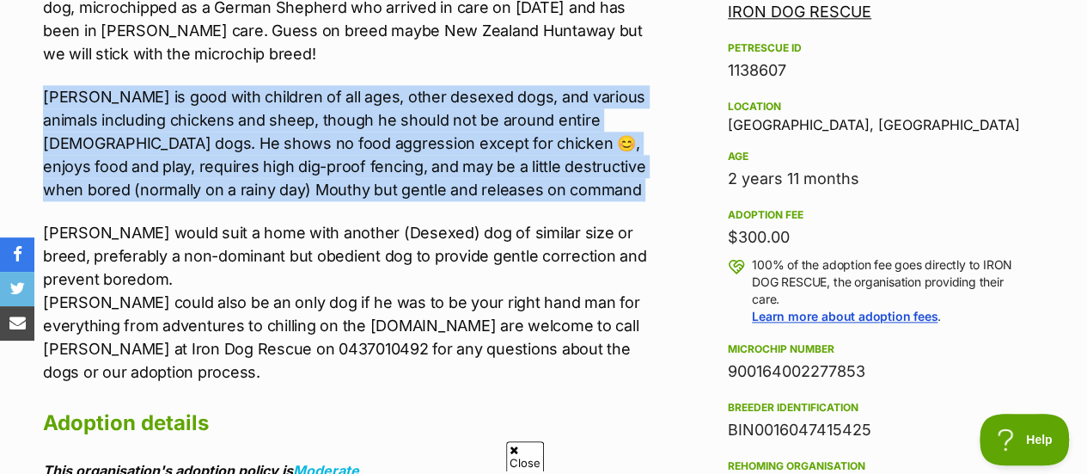
click at [376, 101] on p "Logan is good with children of all ages, other desexed dogs, and various animal…" at bounding box center [345, 143] width 604 height 116
click at [407, 112] on p "Logan is good with children of all ages, other desexed dogs, and various animal…" at bounding box center [345, 143] width 604 height 116
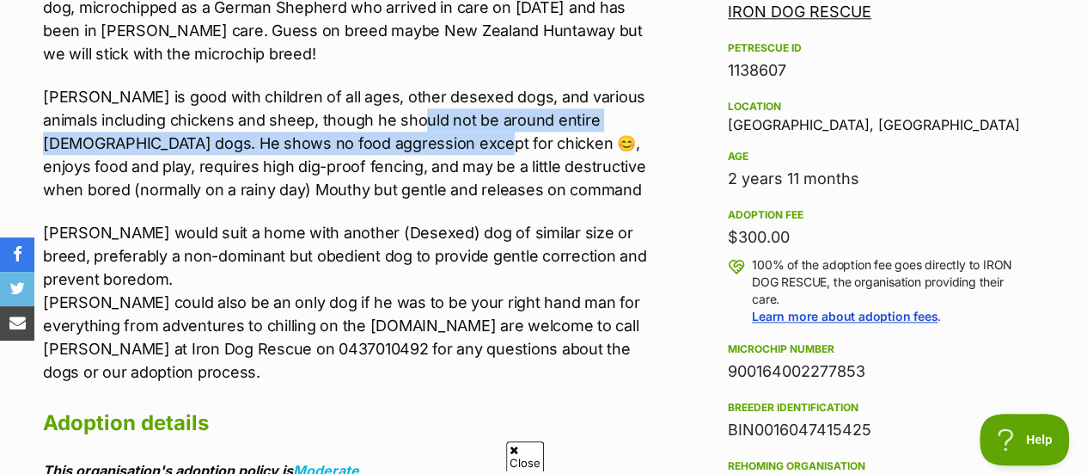
drag, startPoint x: 416, startPoint y: 97, endPoint x: 419, endPoint y: 119, distance: 22.6
click at [419, 119] on p "Logan is good with children of all ages, other desexed dogs, and various animal…" at bounding box center [345, 143] width 604 height 116
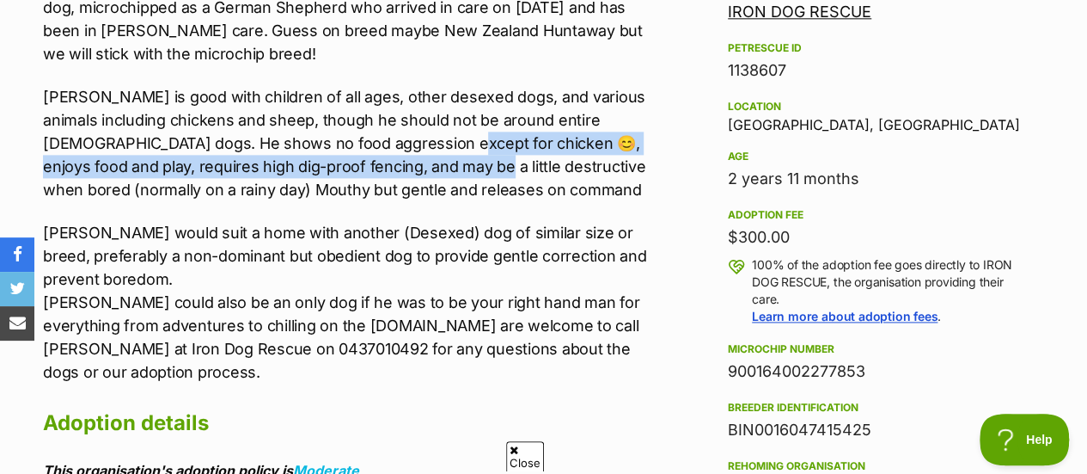
drag, startPoint x: 399, startPoint y: 116, endPoint x: 426, endPoint y: 140, distance: 36.5
click at [426, 140] on p "Logan is good with children of all ages, other desexed dogs, and various animal…" at bounding box center [345, 143] width 604 height 116
drag, startPoint x: 426, startPoint y: 140, endPoint x: 395, endPoint y: 113, distance: 41.4
click at [395, 113] on p "Logan is good with children of all ages, other desexed dogs, and various animal…" at bounding box center [345, 143] width 604 height 116
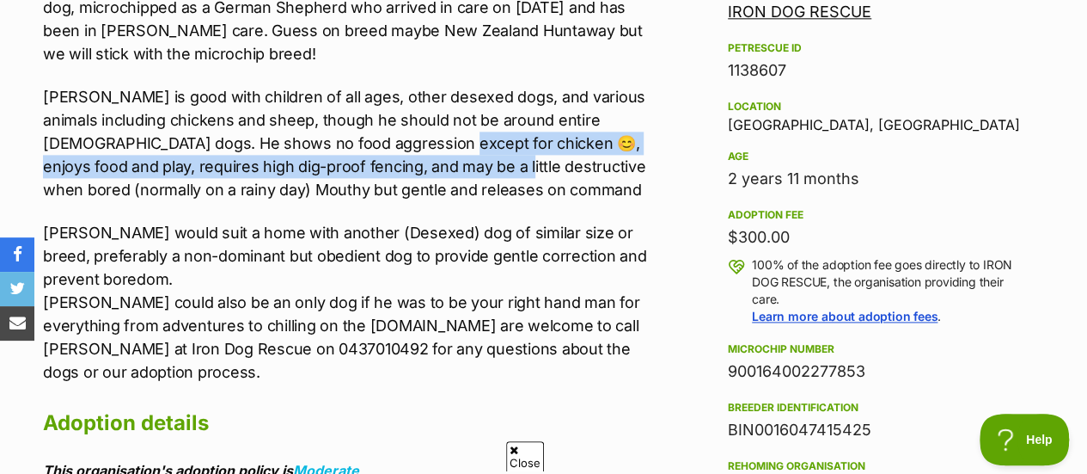
click at [395, 113] on p "Logan is good with children of all ages, other desexed dogs, and various animal…" at bounding box center [345, 143] width 604 height 116
drag, startPoint x: 395, startPoint y: 113, endPoint x: 427, endPoint y: 151, distance: 50.1
click at [427, 151] on p "Logan is good with children of all ages, other desexed dogs, and various animal…" at bounding box center [345, 143] width 604 height 116
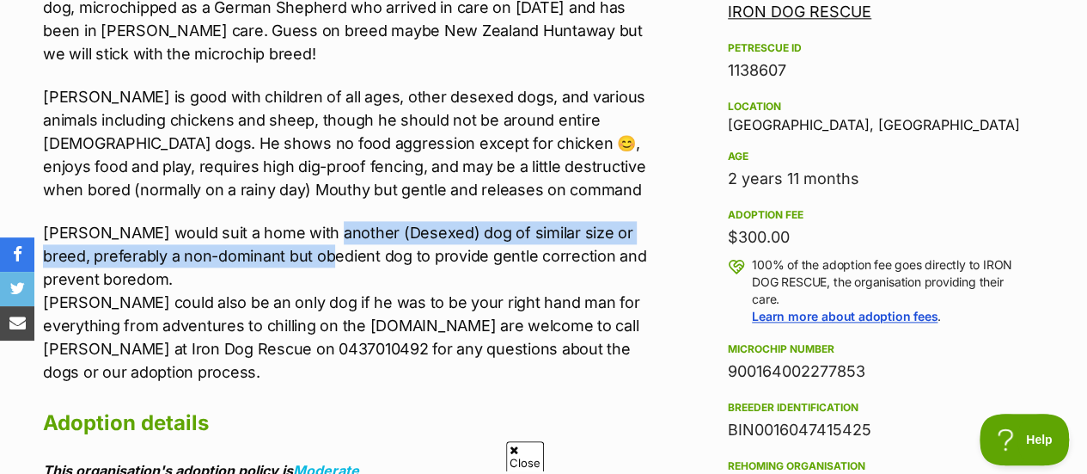
drag, startPoint x: 320, startPoint y: 205, endPoint x: 335, endPoint y: 231, distance: 30.8
click at [335, 231] on p "Logan would suit a home with another (Desexed) dog of similar size or breed, pr…" at bounding box center [345, 302] width 604 height 162
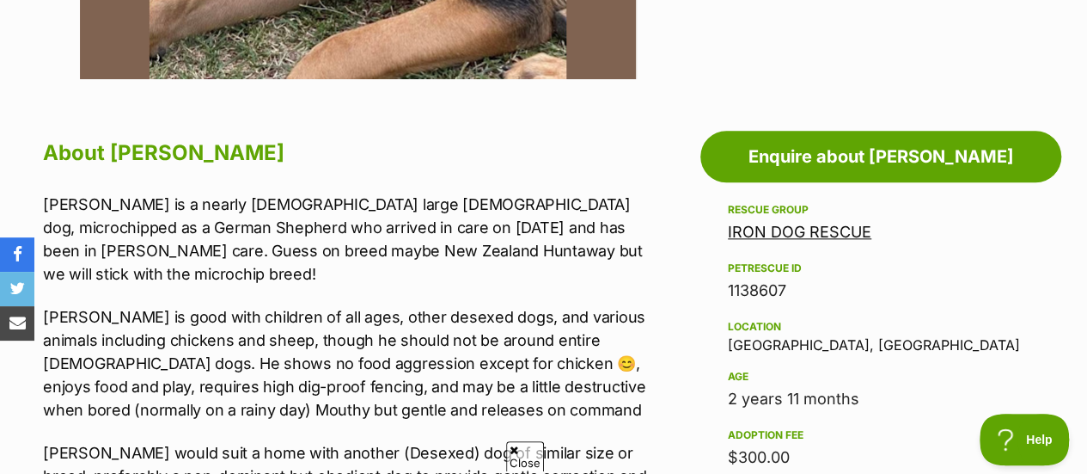
scroll to position [669, 0]
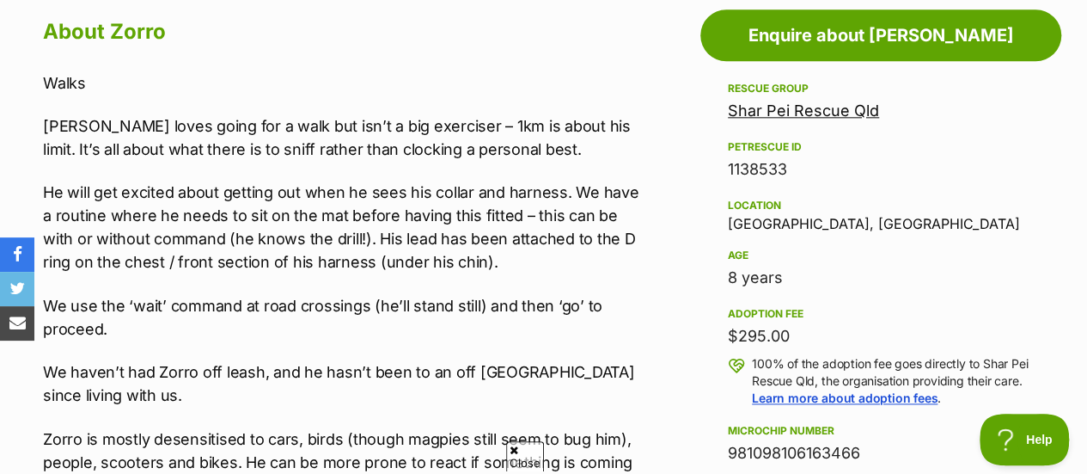
scroll to position [961, 0]
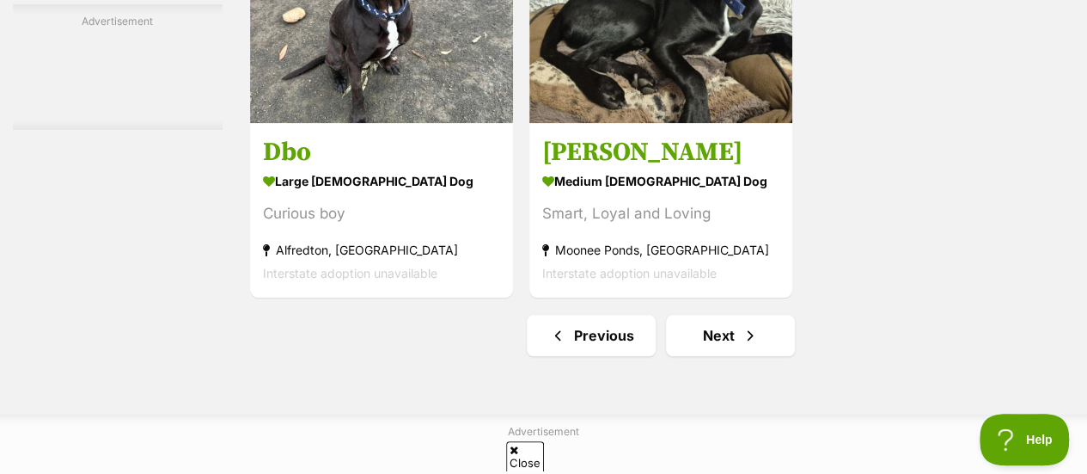
scroll to position [4091, 0]
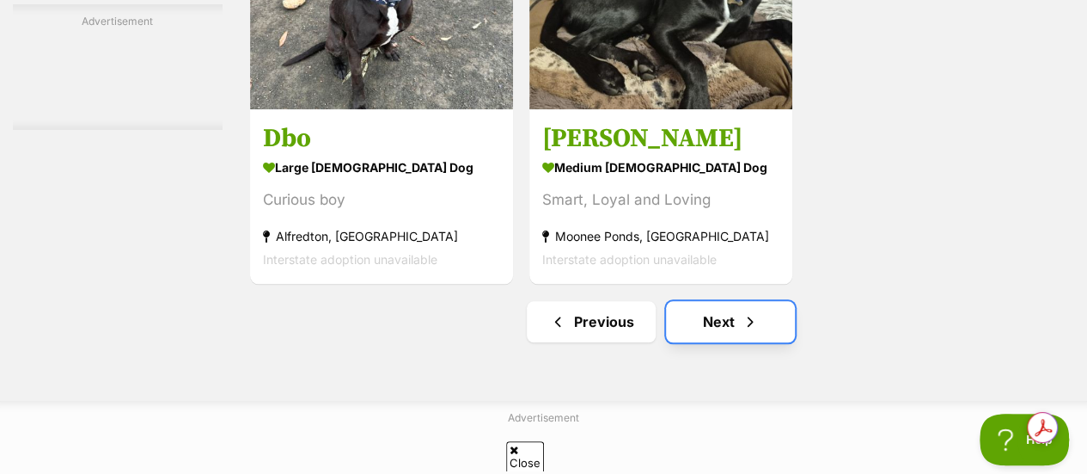
click at [692, 314] on link "Next" at bounding box center [730, 321] width 129 height 41
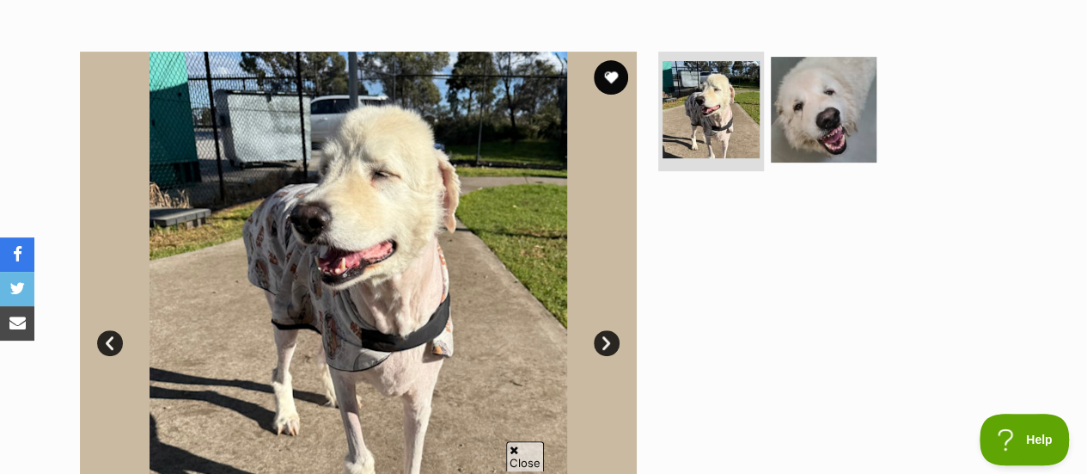
scroll to position [308, 0]
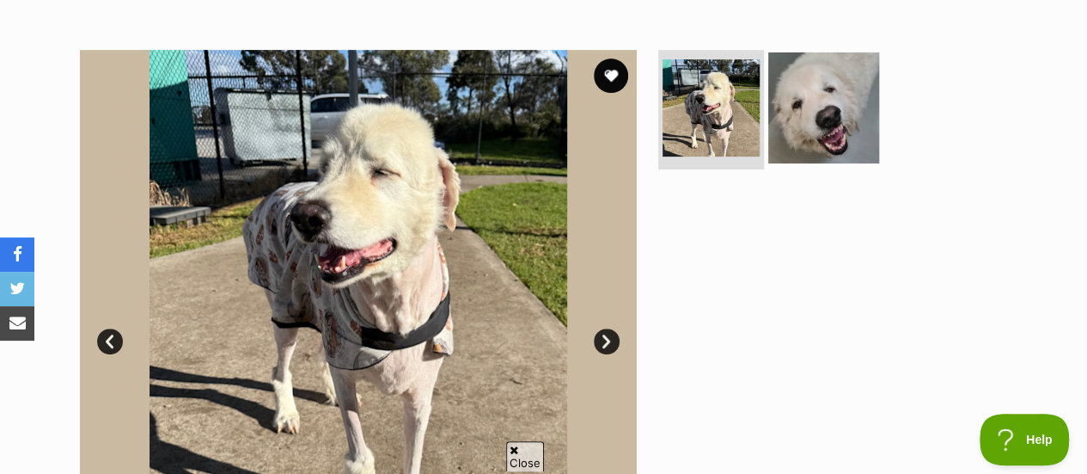
click at [825, 133] on img at bounding box center [823, 107] width 111 height 111
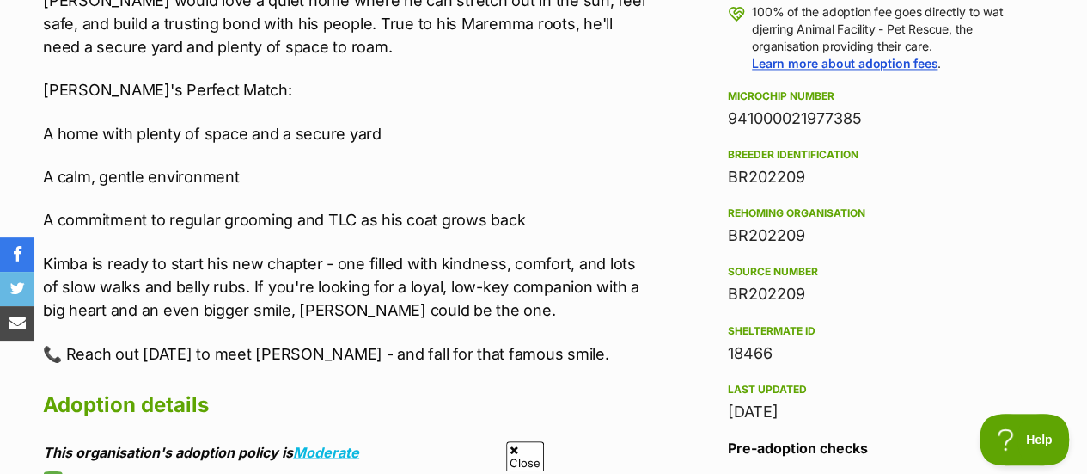
scroll to position [1310, 0]
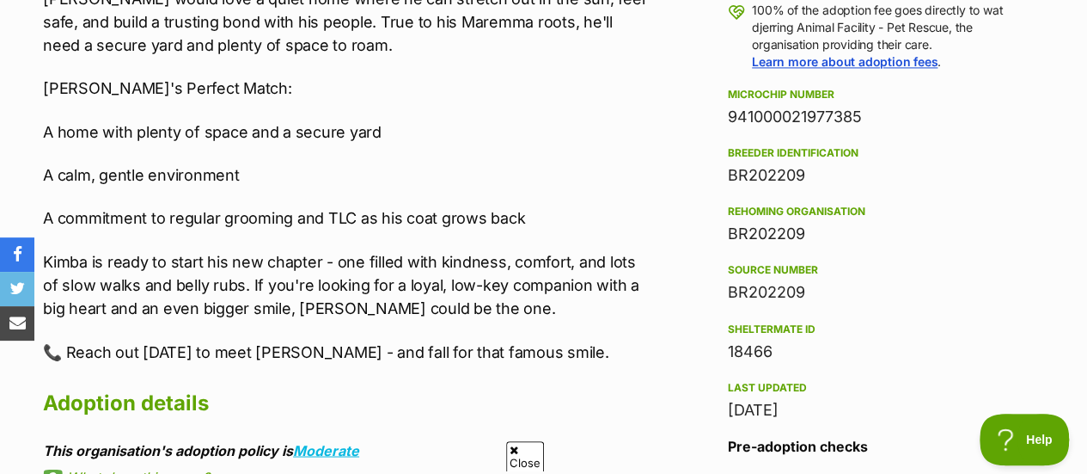
click at [406, 220] on p "A commitment to regular grooming and TLC as his coat grows back" at bounding box center [345, 217] width 604 height 23
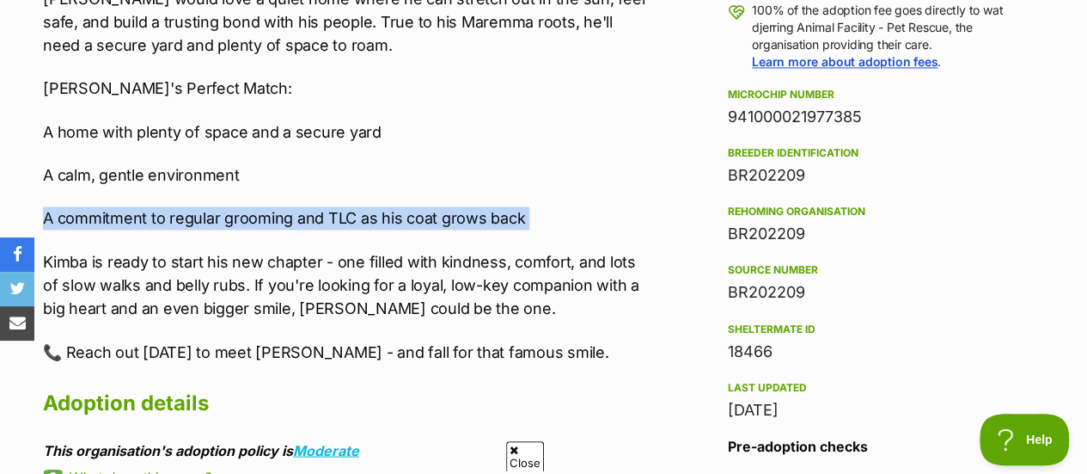
click at [406, 220] on p "A commitment to regular grooming and TLC as his coat grows back" at bounding box center [345, 217] width 604 height 23
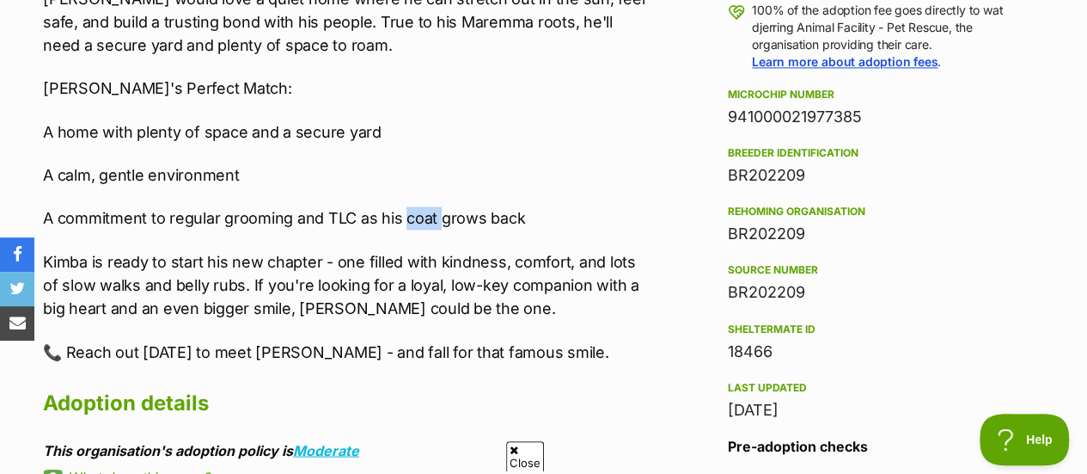
click at [406, 220] on p "A commitment to regular grooming and TLC as his coat grows back" at bounding box center [345, 217] width 604 height 23
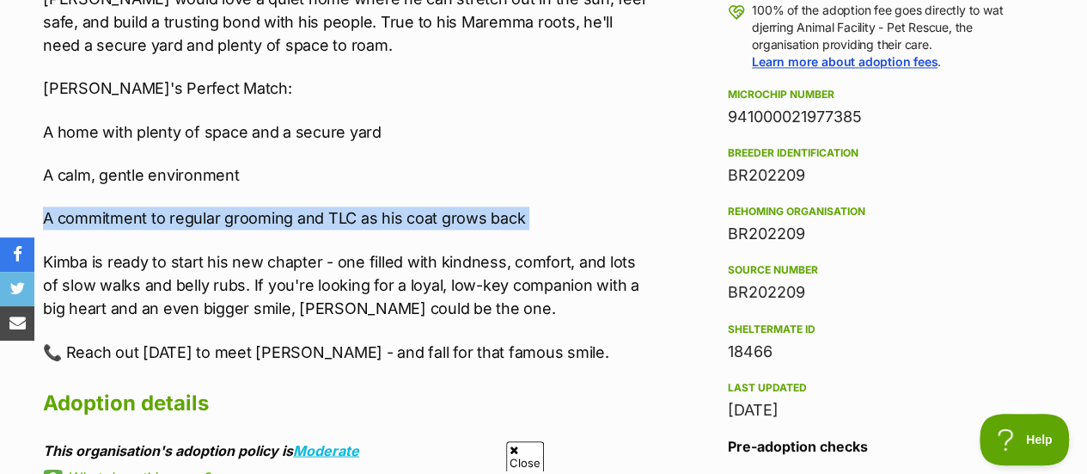
click at [406, 220] on p "A commitment to regular grooming and TLC as his coat grows back" at bounding box center [345, 217] width 604 height 23
click at [419, 254] on p "Kimba is ready to start his new chapter - one filled with kindness, comfort, an…" at bounding box center [345, 285] width 604 height 70
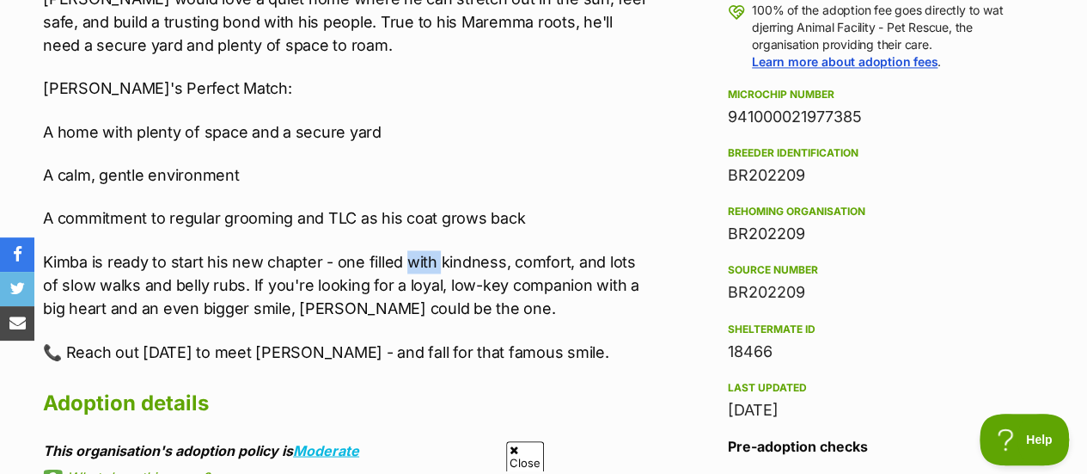
click at [419, 254] on p "Kimba is ready to start his new chapter - one filled with kindness, comfort, an…" at bounding box center [345, 285] width 604 height 70
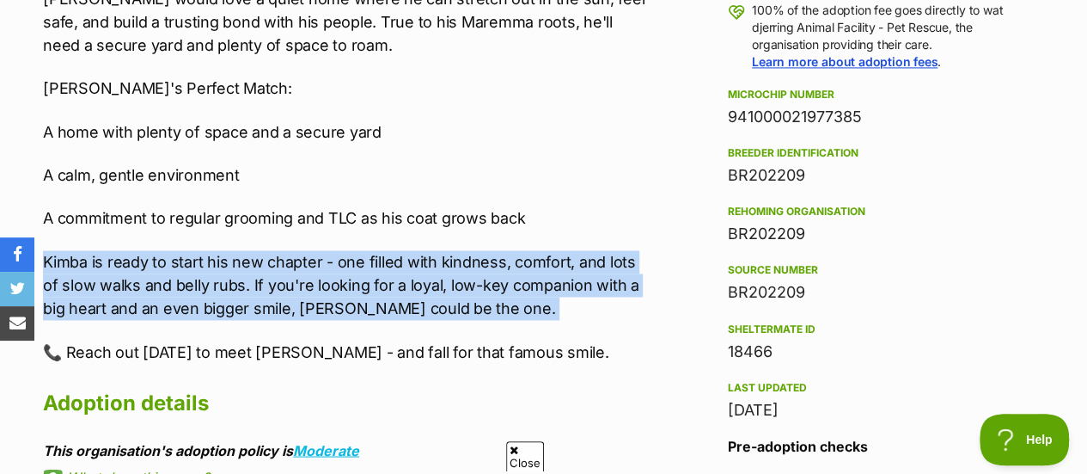
click at [433, 271] on p "Kimba is ready to start his new chapter - one filled with kindness, comfort, an…" at bounding box center [345, 285] width 604 height 70
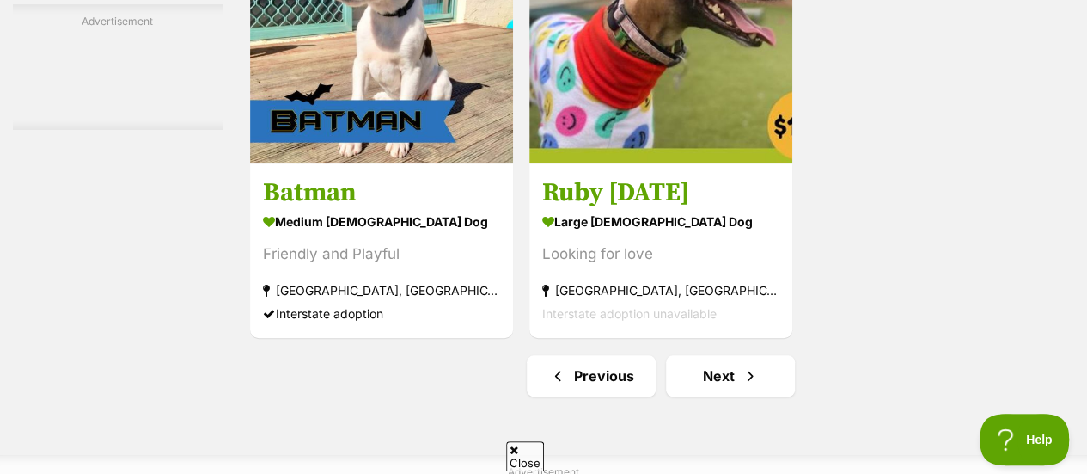
scroll to position [3897, 0]
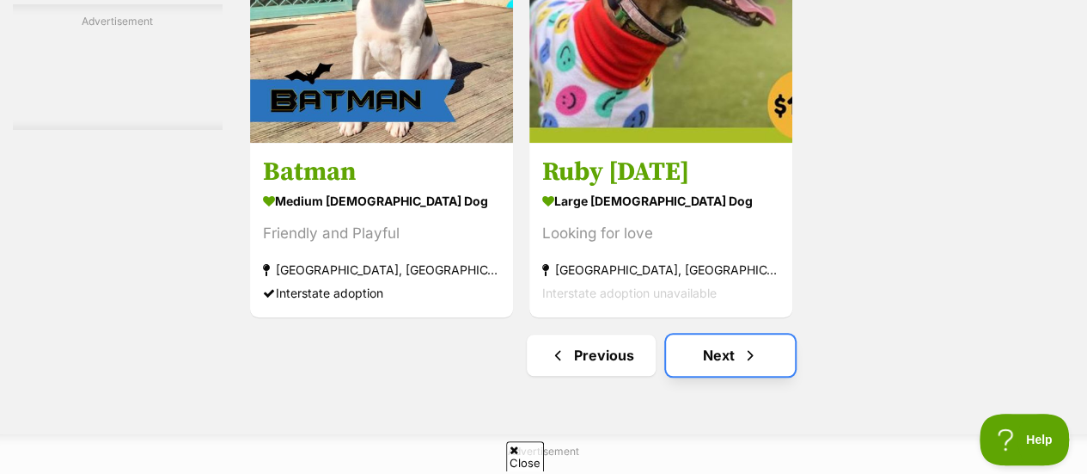
drag, startPoint x: 492, startPoint y: 246, endPoint x: 761, endPoint y: 372, distance: 298.0
click at [761, 372] on link "Next" at bounding box center [730, 354] width 129 height 41
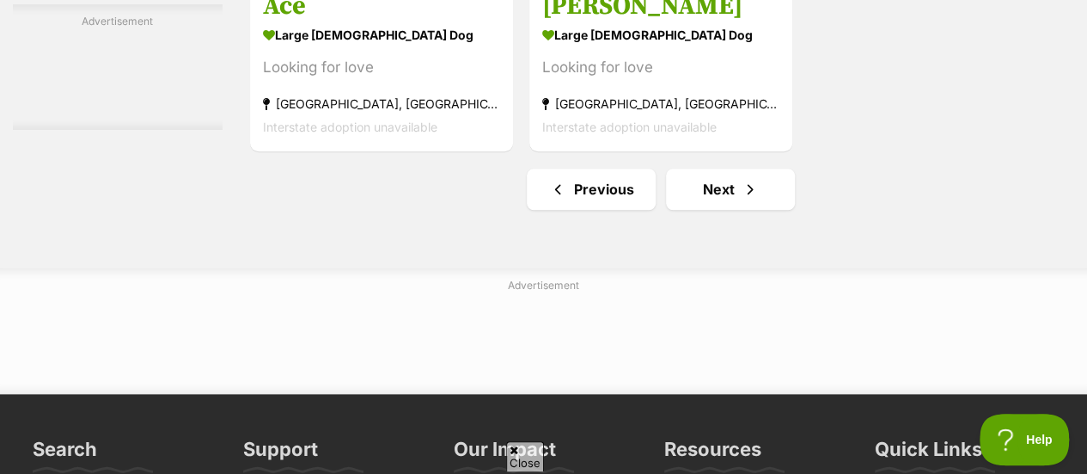
scroll to position [4051, 0]
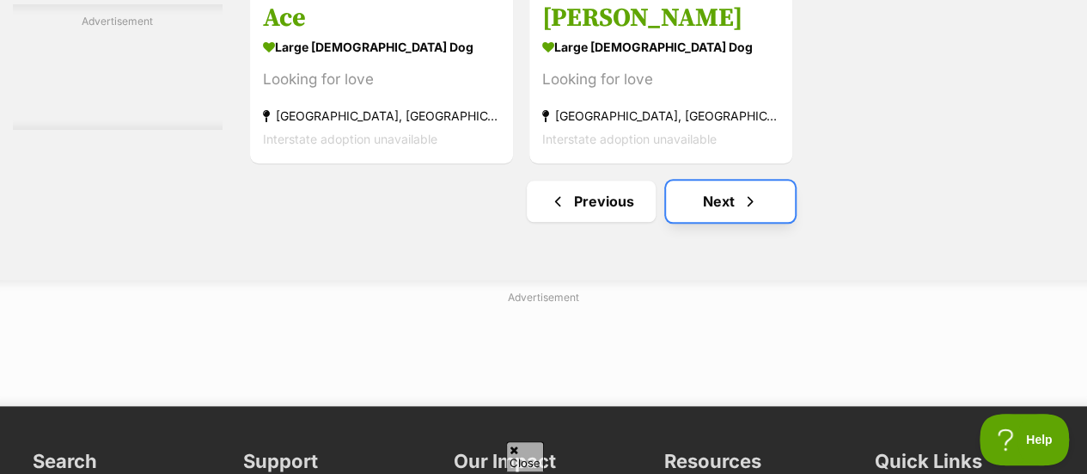
click at [767, 199] on link "Next" at bounding box center [730, 200] width 129 height 41
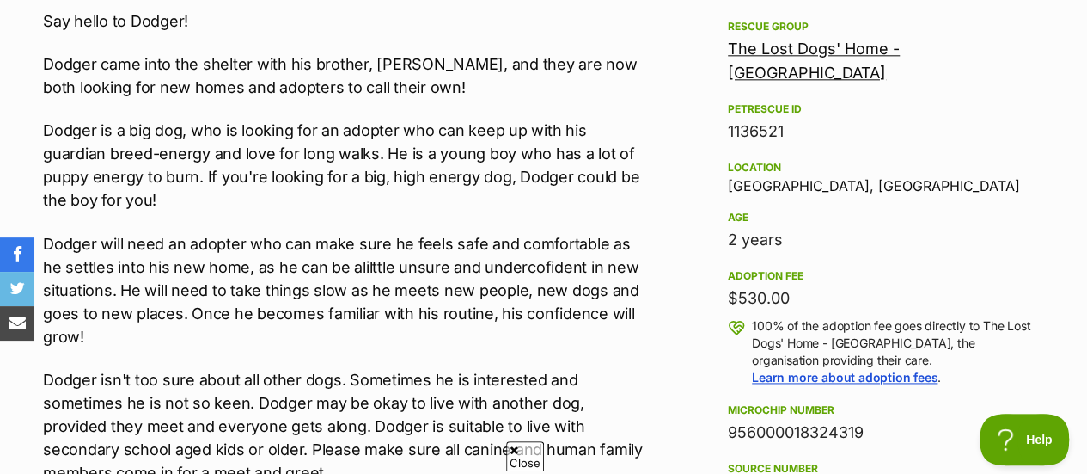
scroll to position [1009, 0]
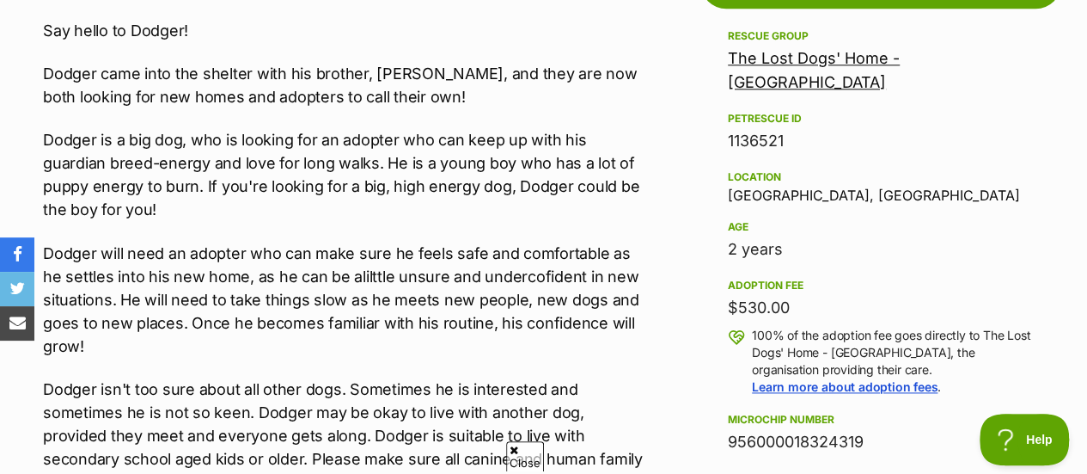
click at [433, 140] on p "Dodger is a big dog, who is looking for an adopter who can keep up with his gua…" at bounding box center [345, 174] width 604 height 93
click at [434, 140] on p "Dodger is a big dog, who is looking for an adopter who can keep up with his gua…" at bounding box center [345, 174] width 604 height 93
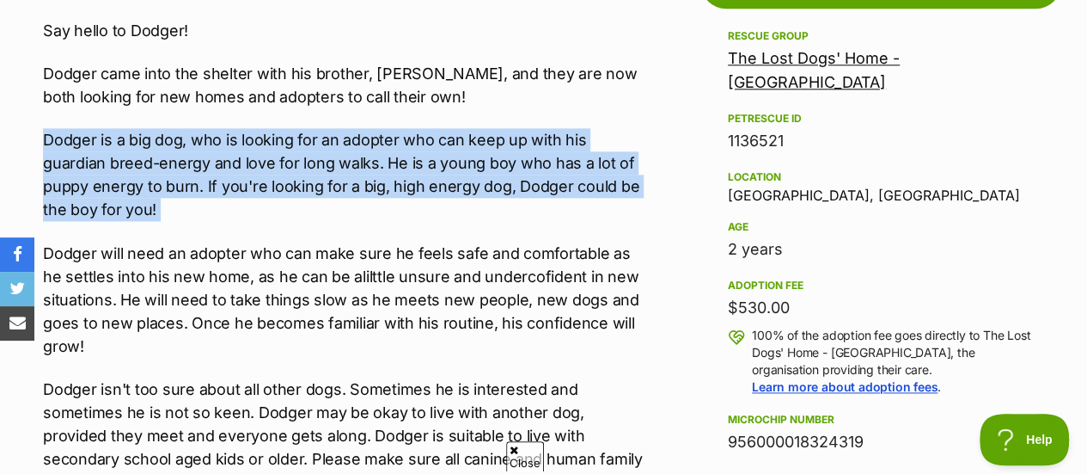
click at [435, 140] on p "Dodger is a big dog, who is looking for an adopter who can keep up with his gua…" at bounding box center [345, 174] width 604 height 93
click at [435, 165] on p "Dodger is a big dog, who is looking for an adopter who can keep up with his gua…" at bounding box center [345, 174] width 604 height 93
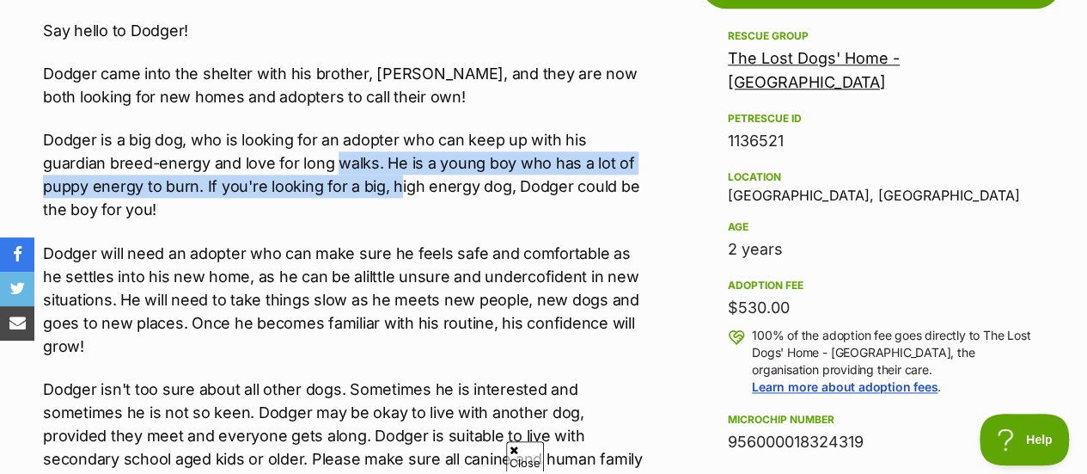
drag, startPoint x: 341, startPoint y: 168, endPoint x: 396, endPoint y: 188, distance: 58.7
click at [396, 188] on p "Dodger is a big dog, who is looking for an adopter who can keep up with his gua…" at bounding box center [345, 174] width 604 height 93
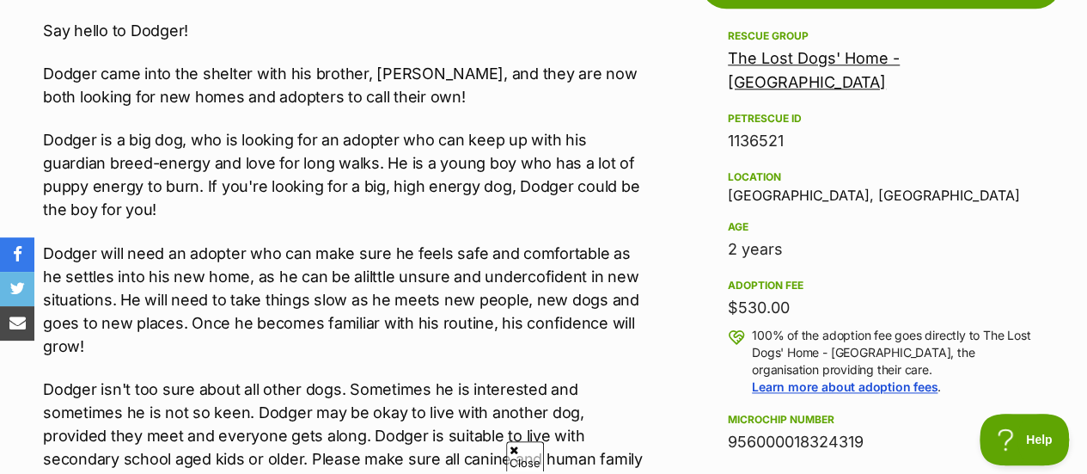
click at [396, 188] on p "Dodger is a big dog, who is looking for an adopter who can keep up with his gua…" at bounding box center [345, 174] width 604 height 93
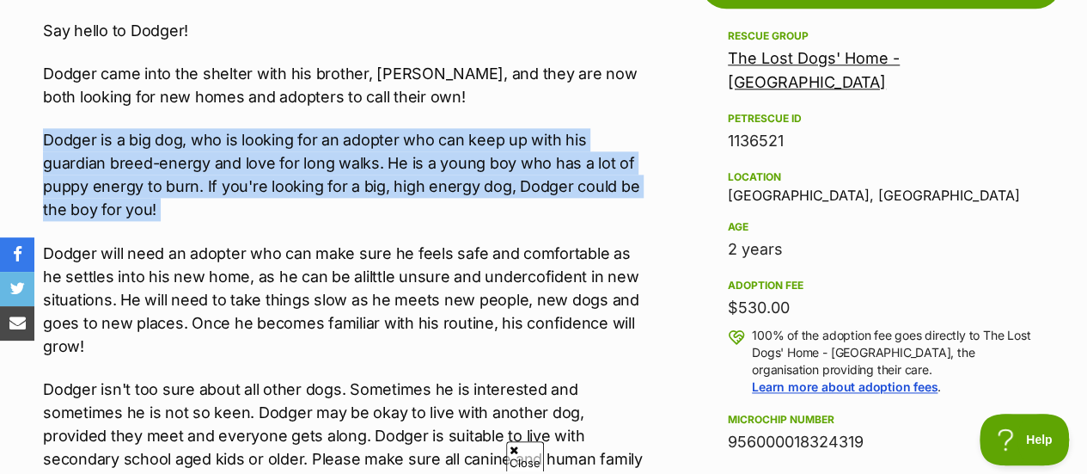
click at [396, 188] on p "Dodger is a big dog, who is looking for an adopter who can keep up with his gua…" at bounding box center [345, 174] width 604 height 93
click at [402, 205] on p "Dodger is a big dog, who is looking for an adopter who can keep up with his gua…" at bounding box center [345, 174] width 604 height 93
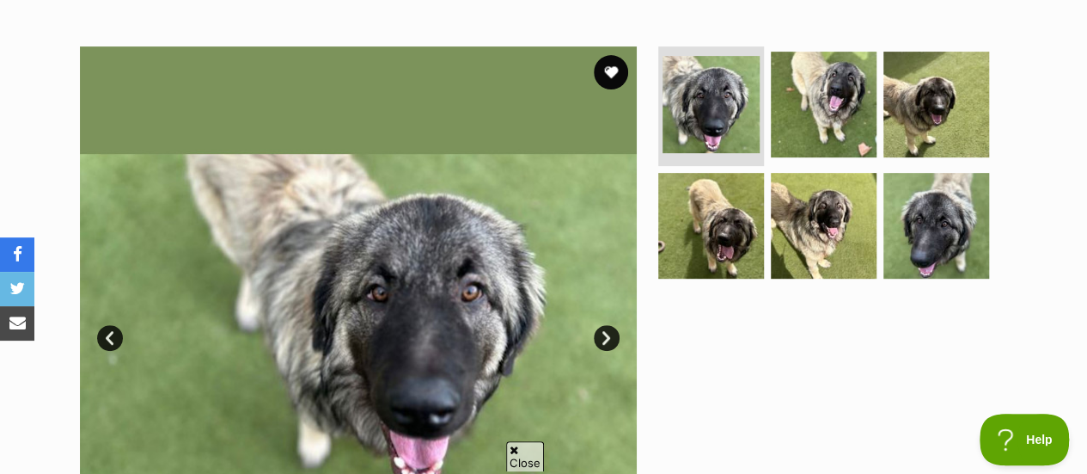
scroll to position [174, 0]
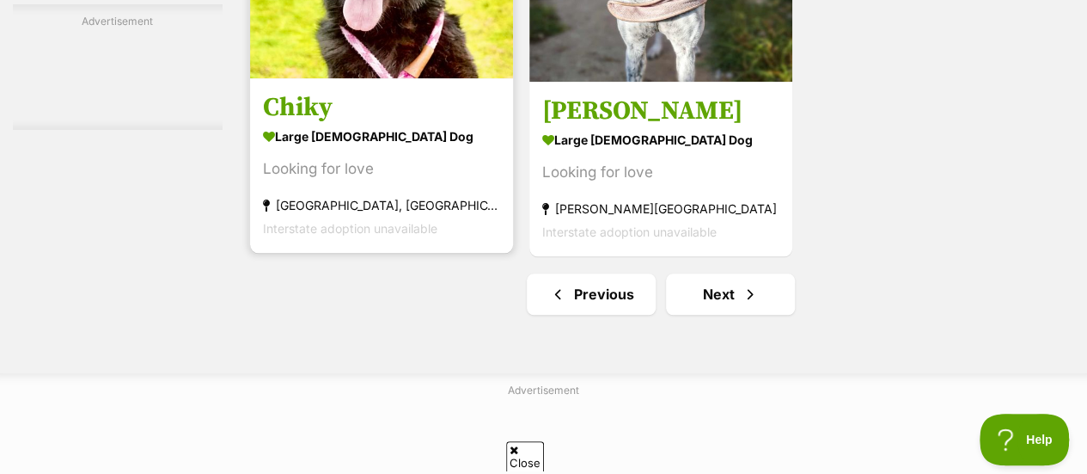
scroll to position [4104, 0]
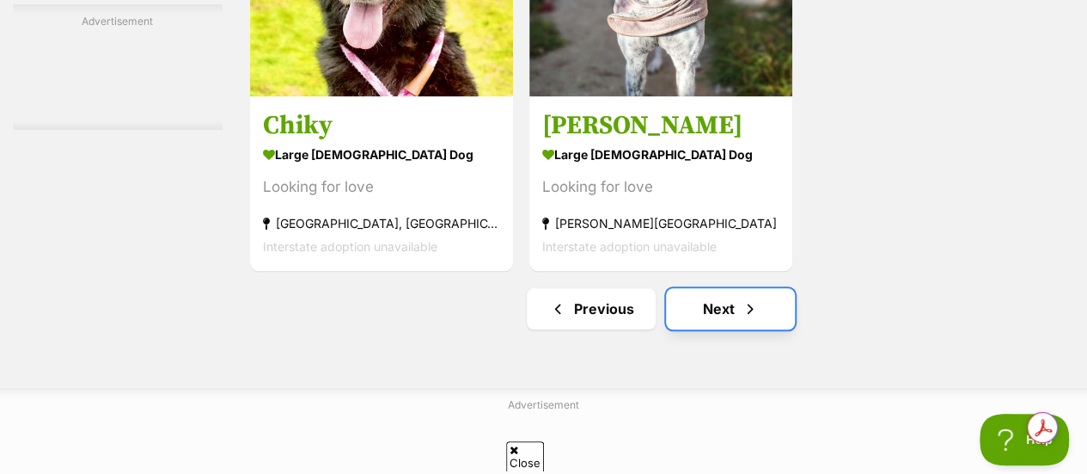
click at [705, 312] on link "Next" at bounding box center [730, 308] width 129 height 41
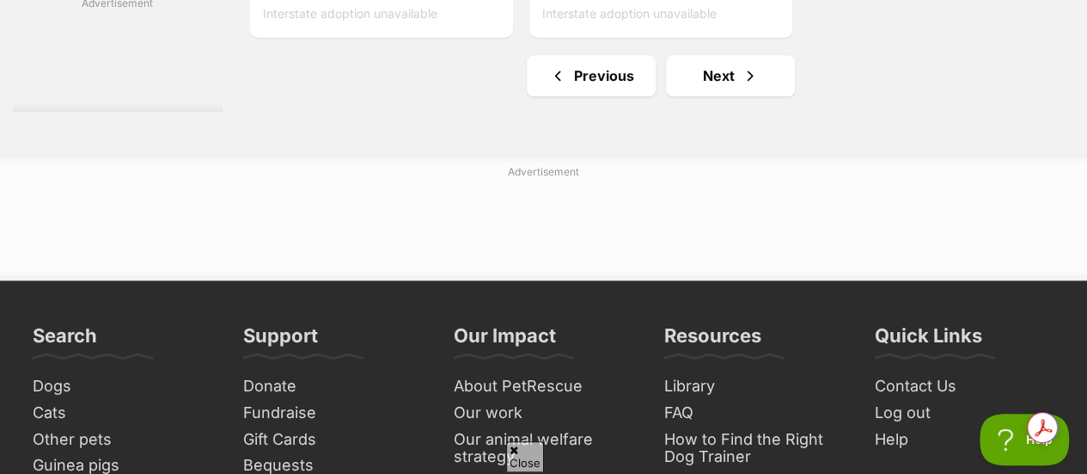
scroll to position [4153, 0]
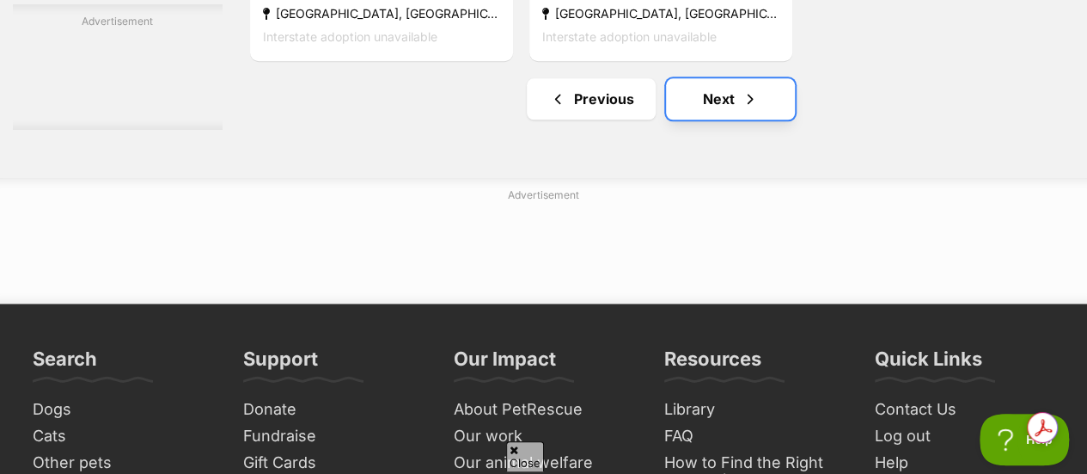
click at [729, 113] on link "Next" at bounding box center [730, 98] width 129 height 41
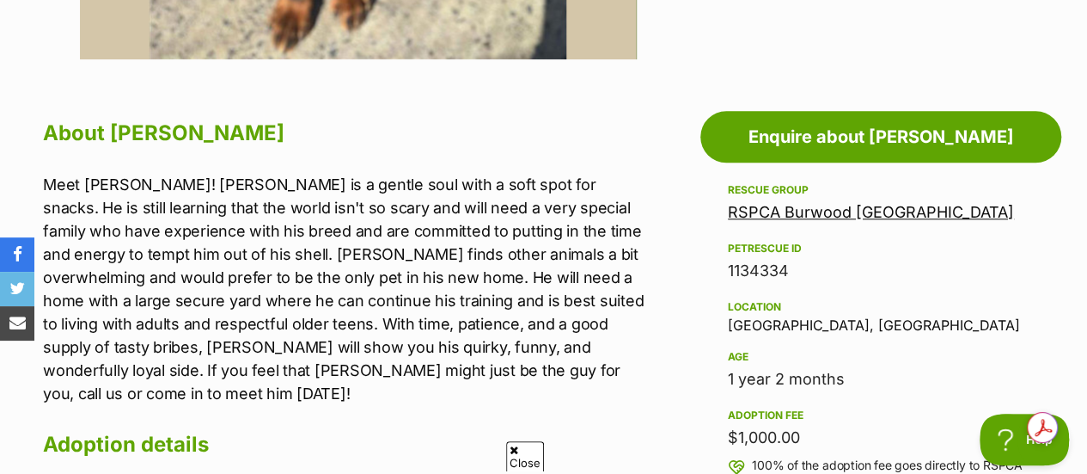
drag, startPoint x: 381, startPoint y: 221, endPoint x: 387, endPoint y: 235, distance: 15.0
click at [387, 235] on p "Meet Mario! Mario is a gentle soul with a soft spot for snacks. He is still lea…" at bounding box center [345, 289] width 604 height 232
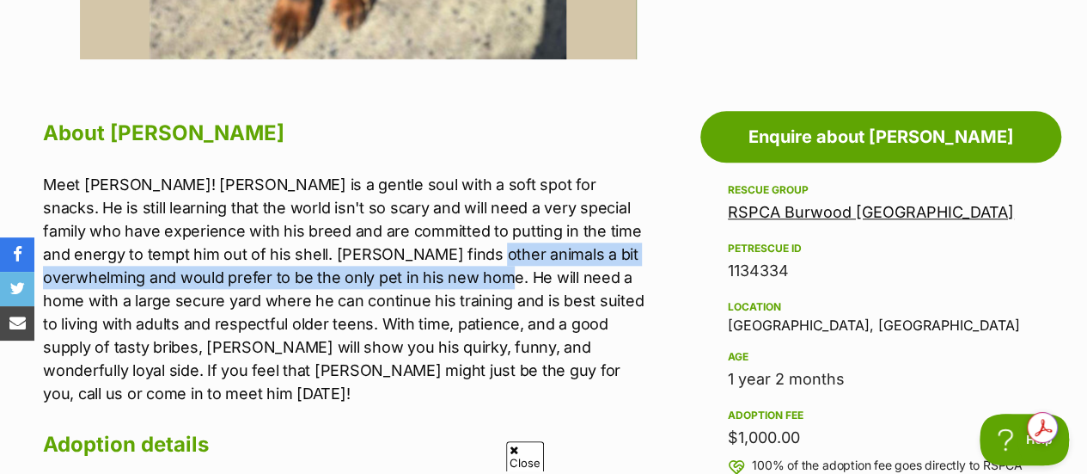
drag, startPoint x: 335, startPoint y: 247, endPoint x: 354, endPoint y: 272, distance: 32.0
click at [354, 272] on p "Meet Mario! Mario is a gentle soul with a soft spot for snacks. He is still lea…" at bounding box center [345, 289] width 604 height 232
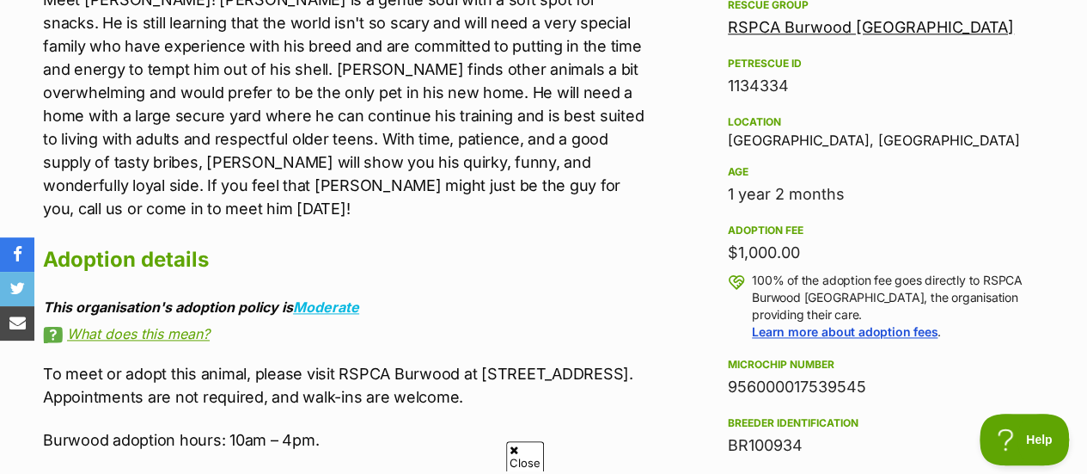
scroll to position [1036, 0]
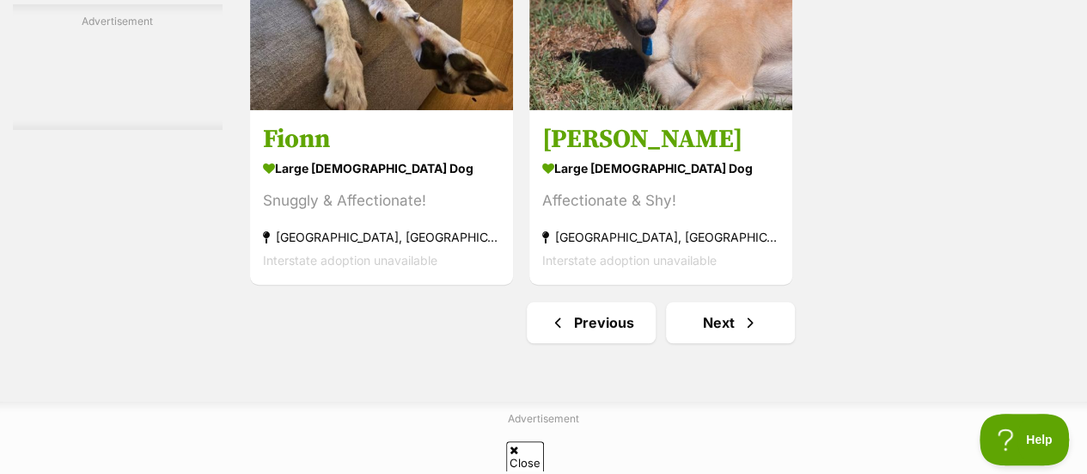
scroll to position [3917, 0]
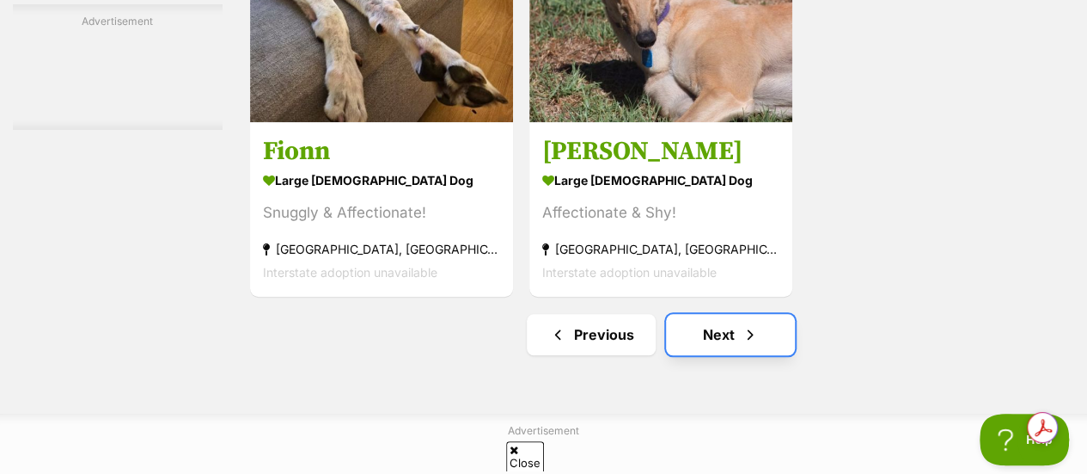
click at [745, 333] on span "Next page" at bounding box center [750, 334] width 17 height 21
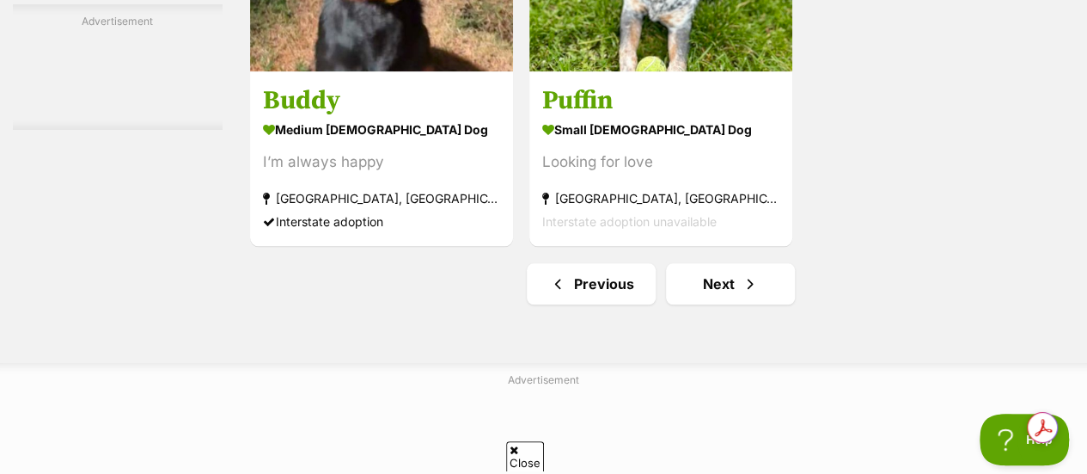
scroll to position [4171, 0]
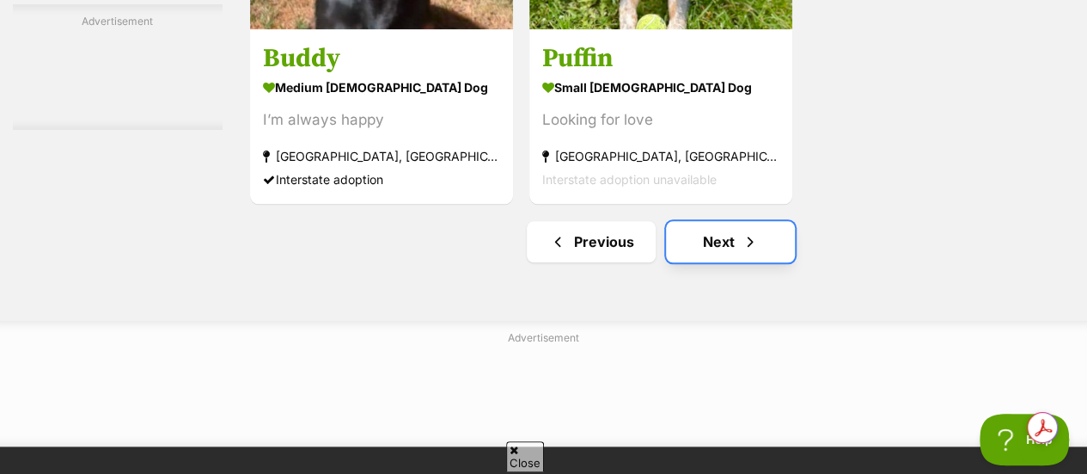
click at [728, 255] on link "Next" at bounding box center [730, 241] width 129 height 41
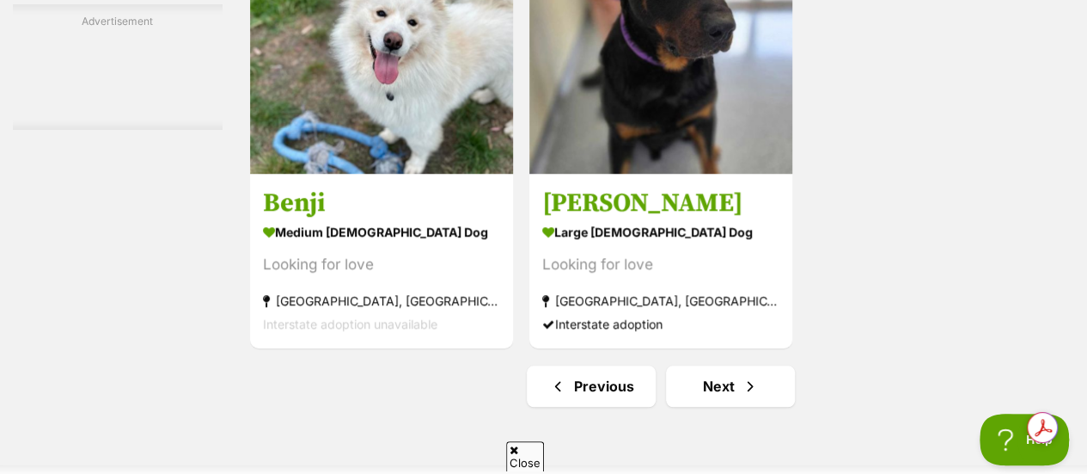
scroll to position [3870, 0]
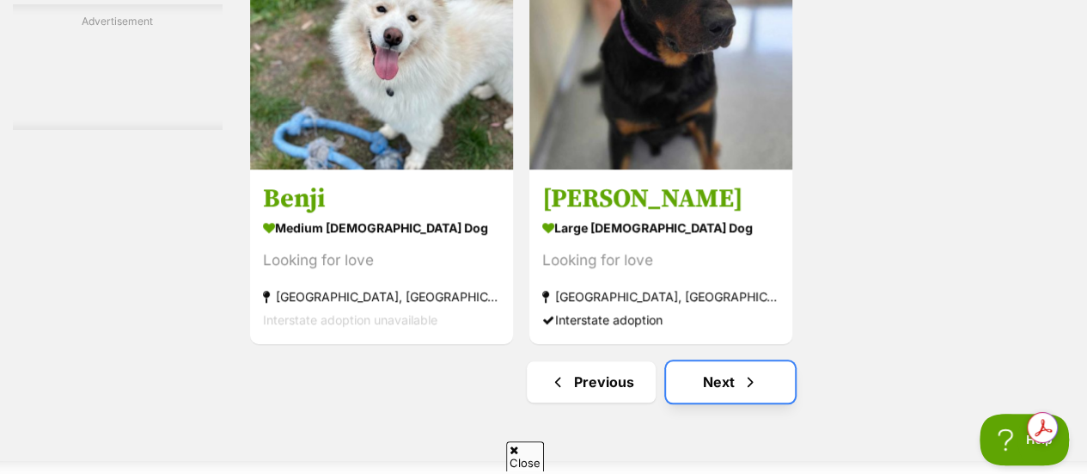
click at [734, 373] on link "Next" at bounding box center [730, 381] width 129 height 41
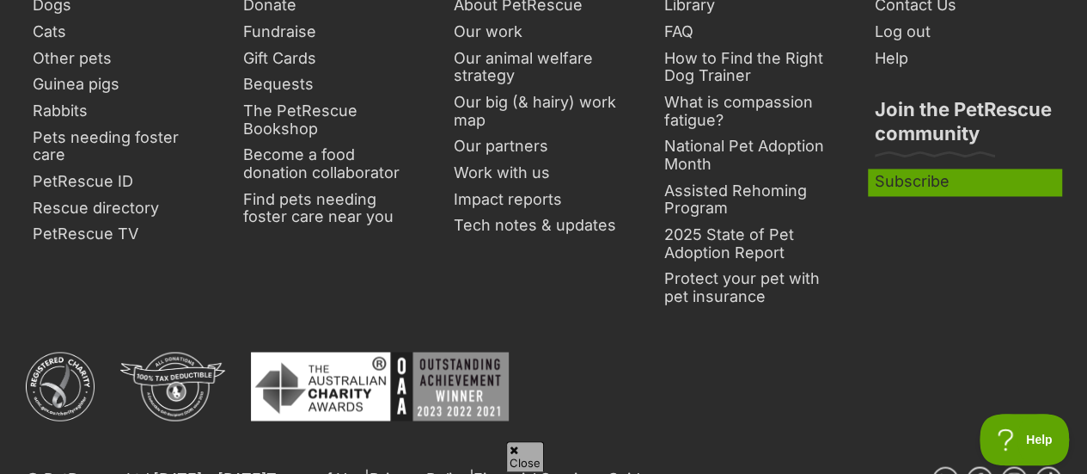
scroll to position [4116, 0]
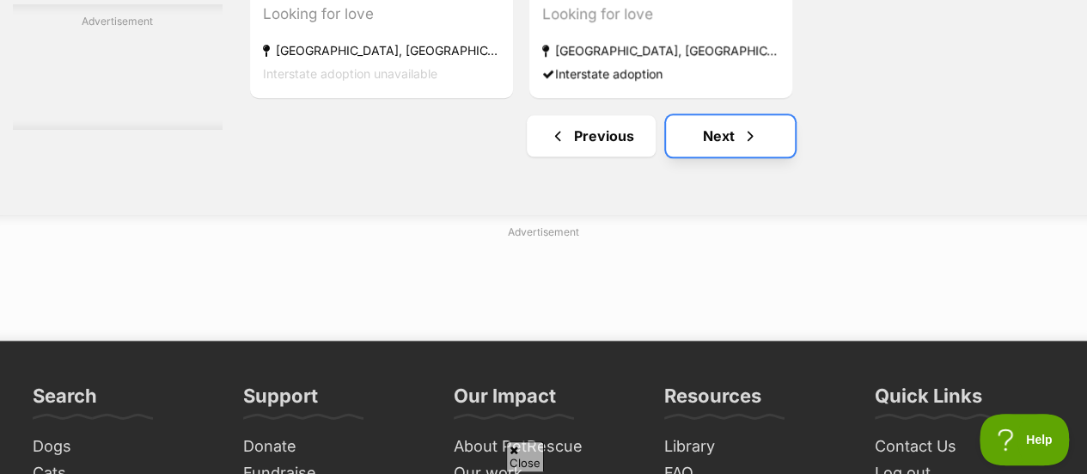
click at [763, 147] on link "Next" at bounding box center [730, 135] width 129 height 41
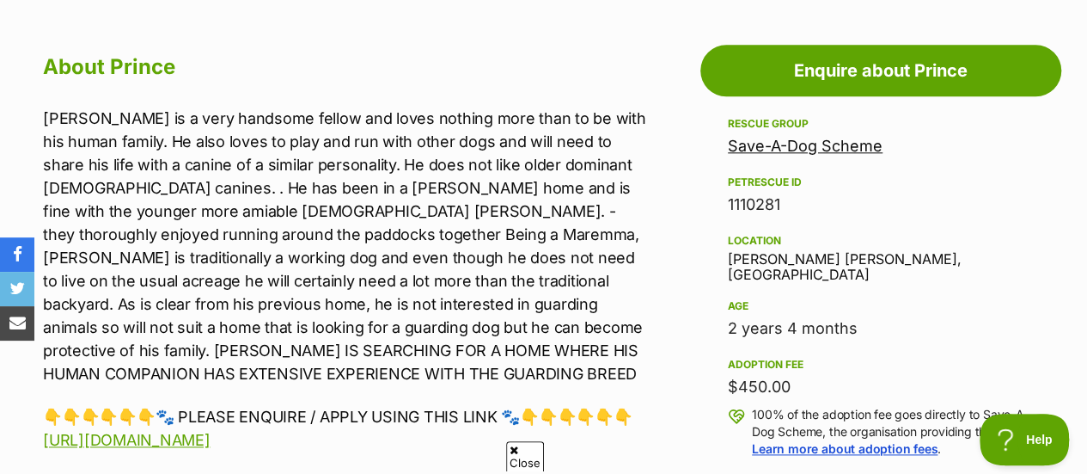
scroll to position [915, 0]
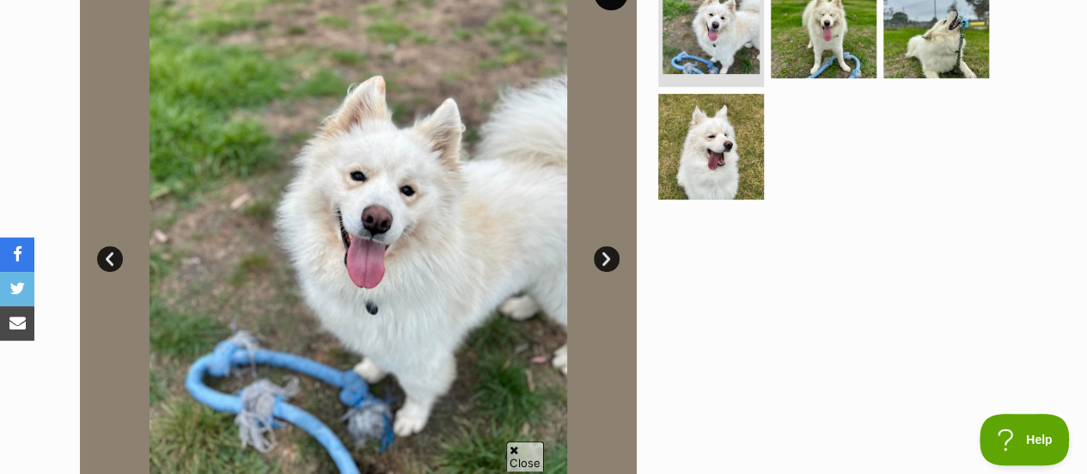
scroll to position [388, 0]
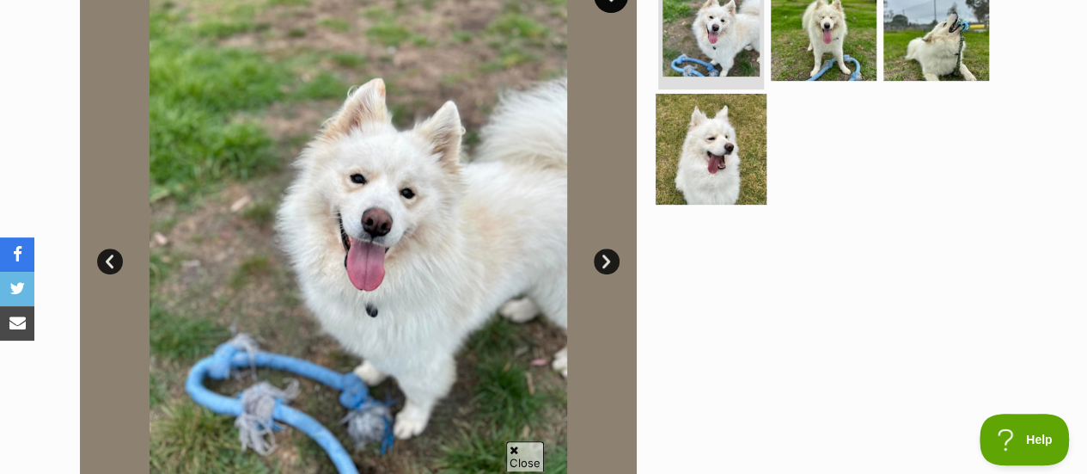
click at [696, 178] on img at bounding box center [711, 149] width 111 height 111
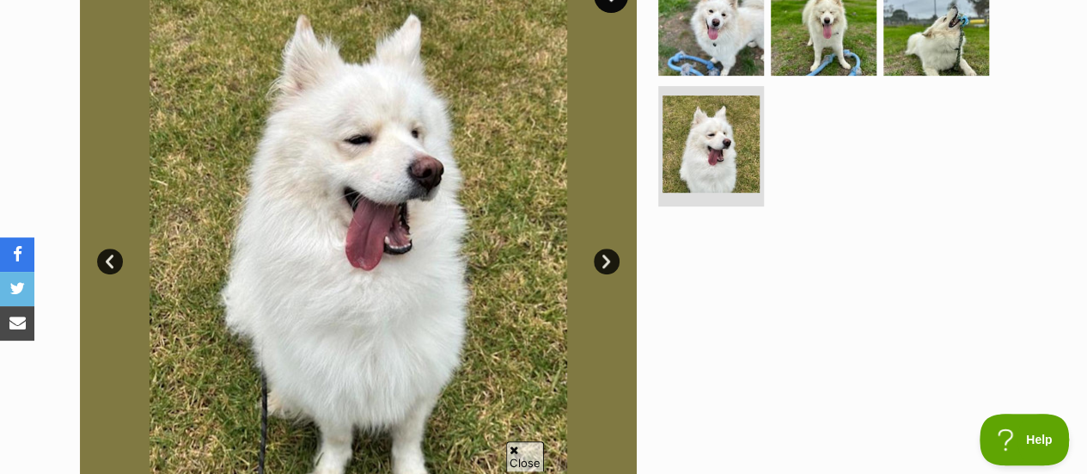
click at [103, 257] on link "Prev" at bounding box center [110, 261] width 26 height 26
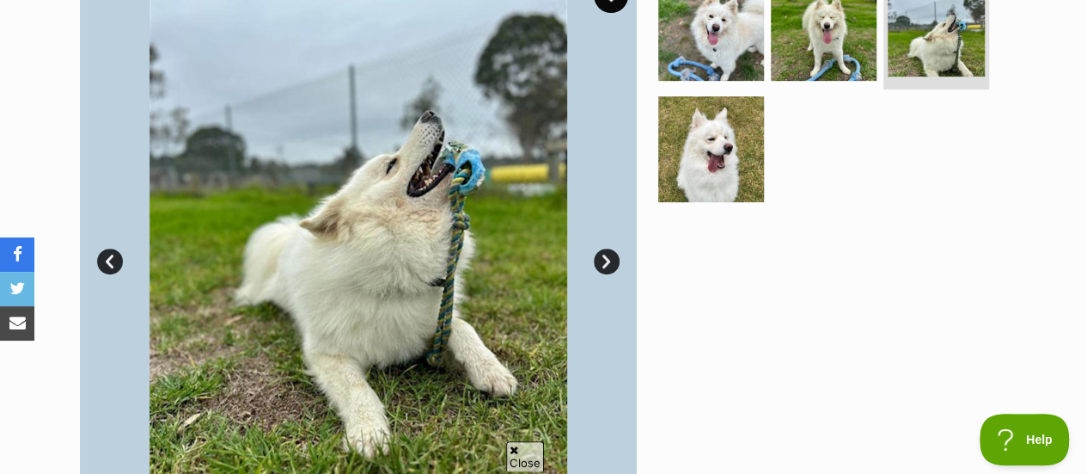
click at [103, 257] on link "Prev" at bounding box center [110, 261] width 26 height 26
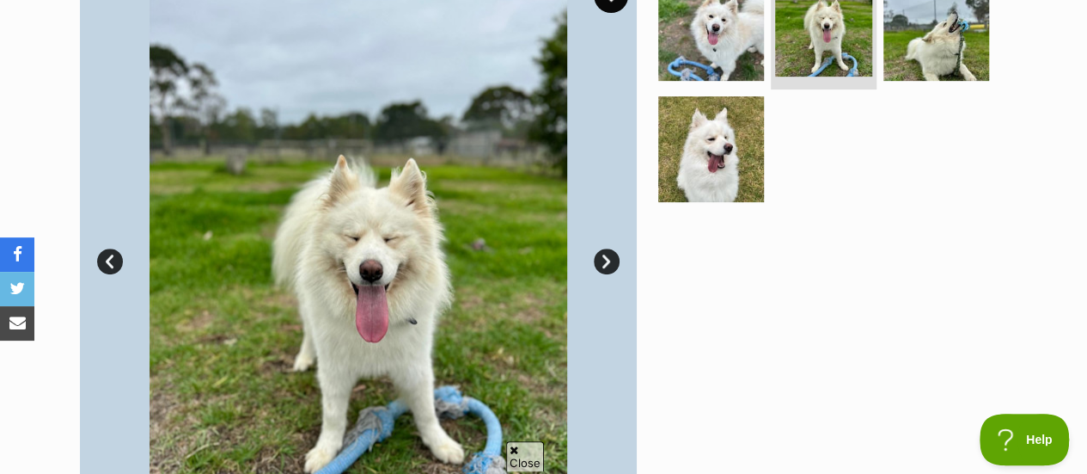
click at [103, 257] on link "Prev" at bounding box center [110, 261] width 26 height 26
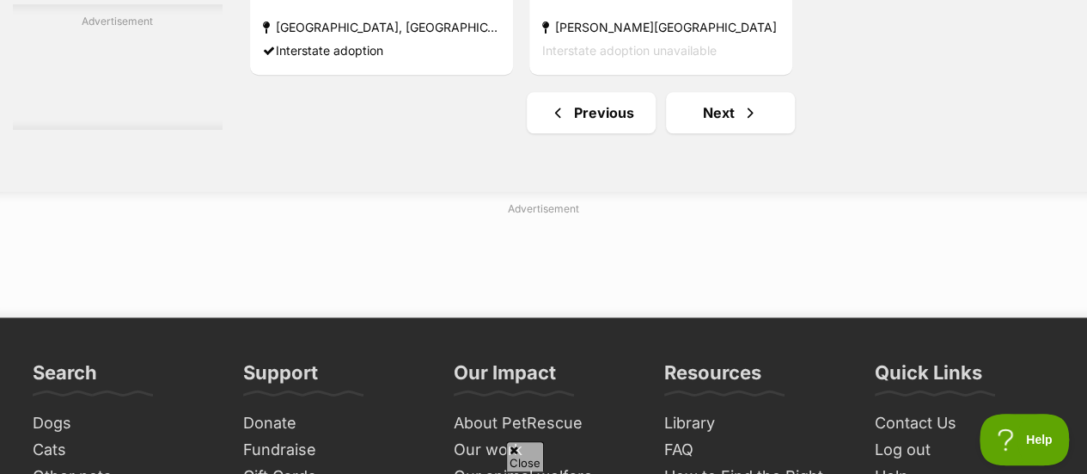
scroll to position [4158, 0]
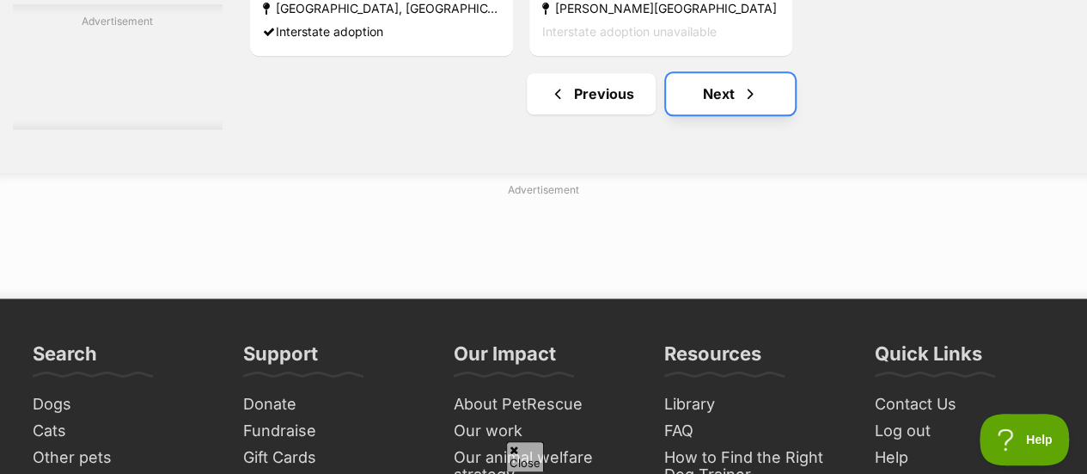
click at [742, 104] on span "Next page" at bounding box center [750, 93] width 17 height 21
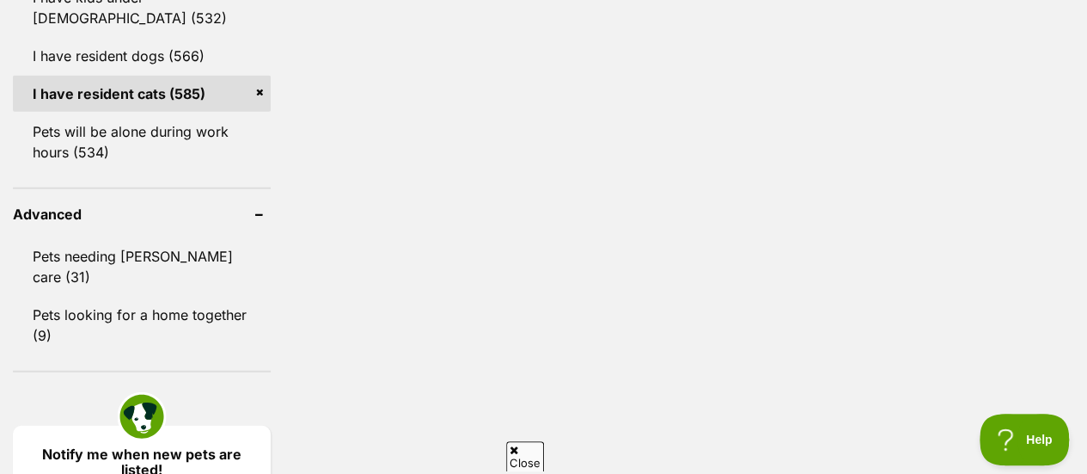
scroll to position [2117, 0]
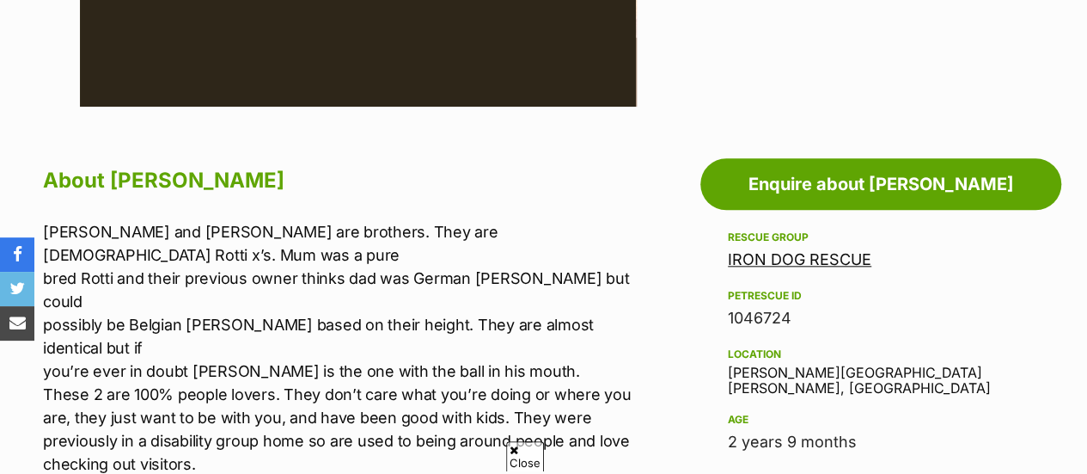
scroll to position [809, 0]
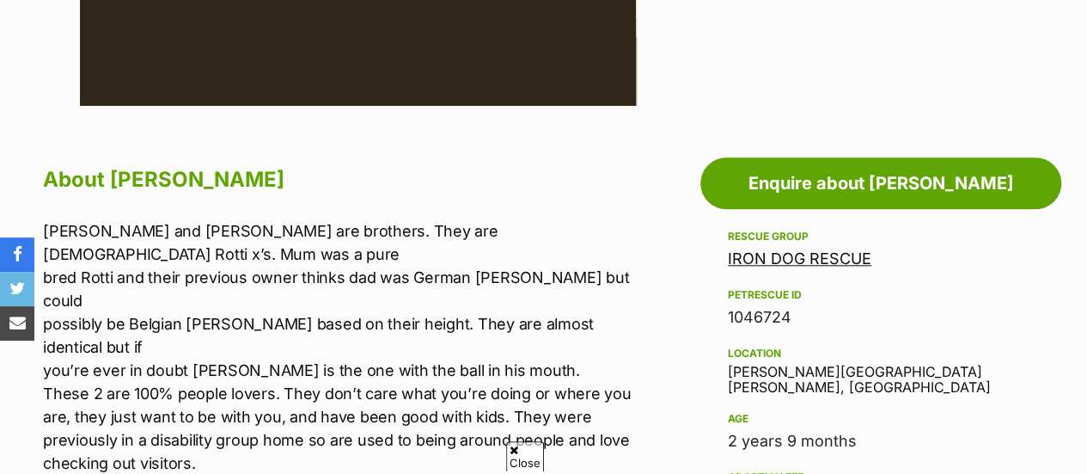
drag, startPoint x: 445, startPoint y: 219, endPoint x: 445, endPoint y: 237, distance: 18.0
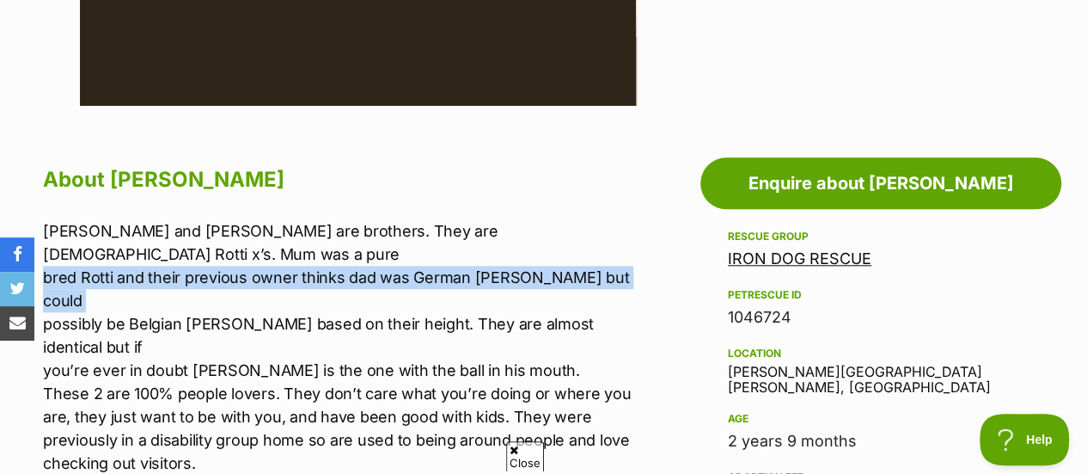
scroll to position [0, 0]
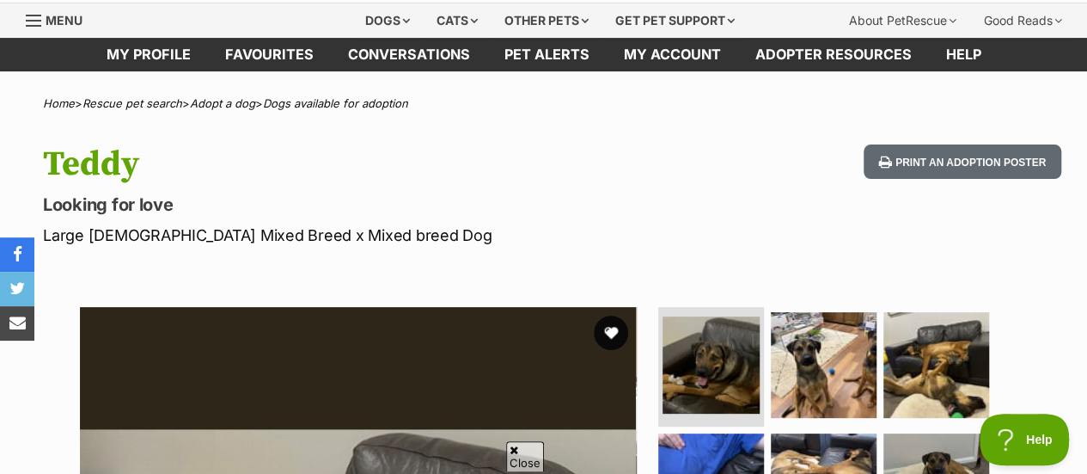
scroll to position [60, 0]
